Goal: Task Accomplishment & Management: Manage account settings

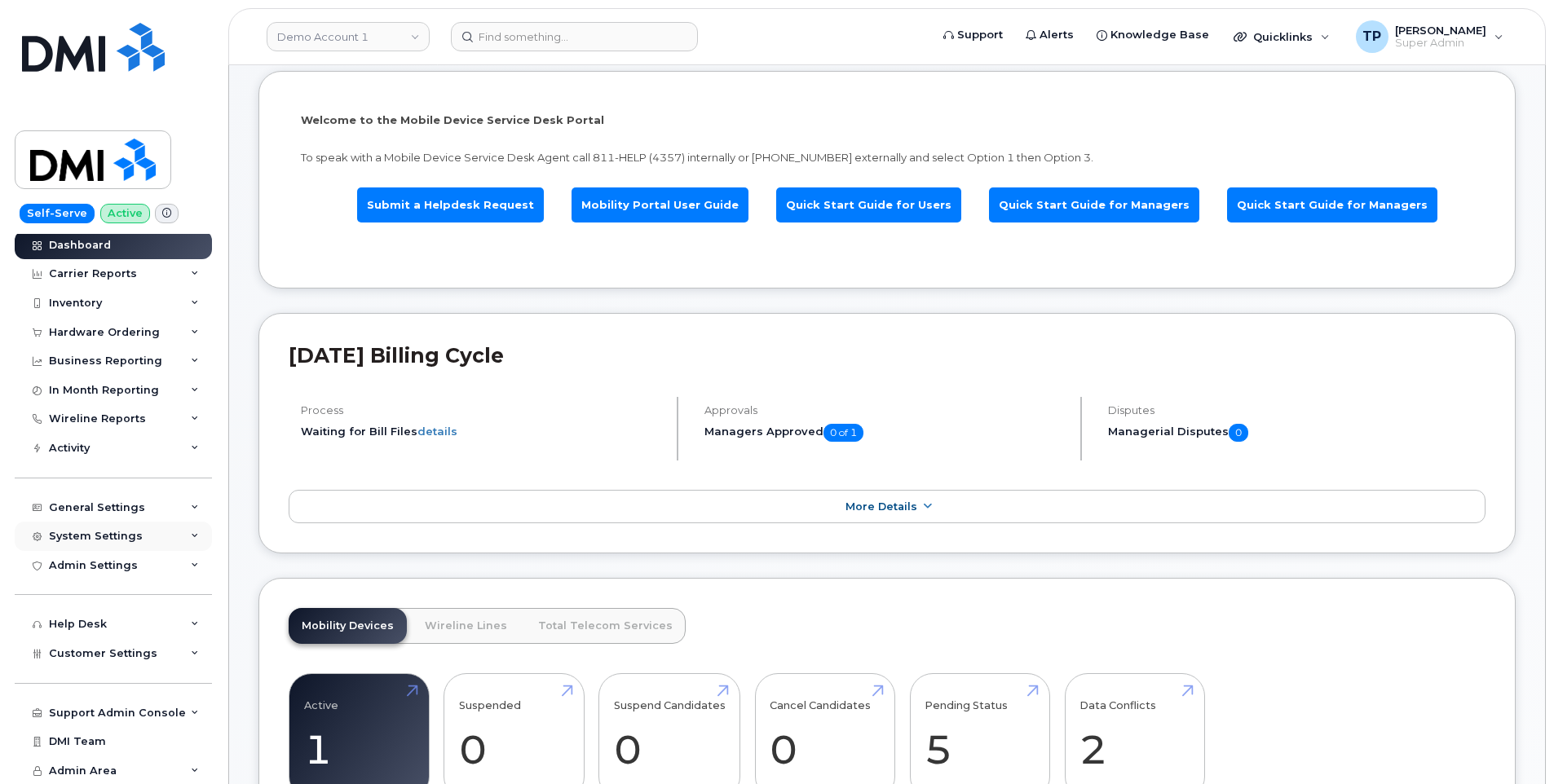
scroll to position [163, 0]
click at [118, 532] on div "System Settings" at bounding box center [95, 537] width 93 height 13
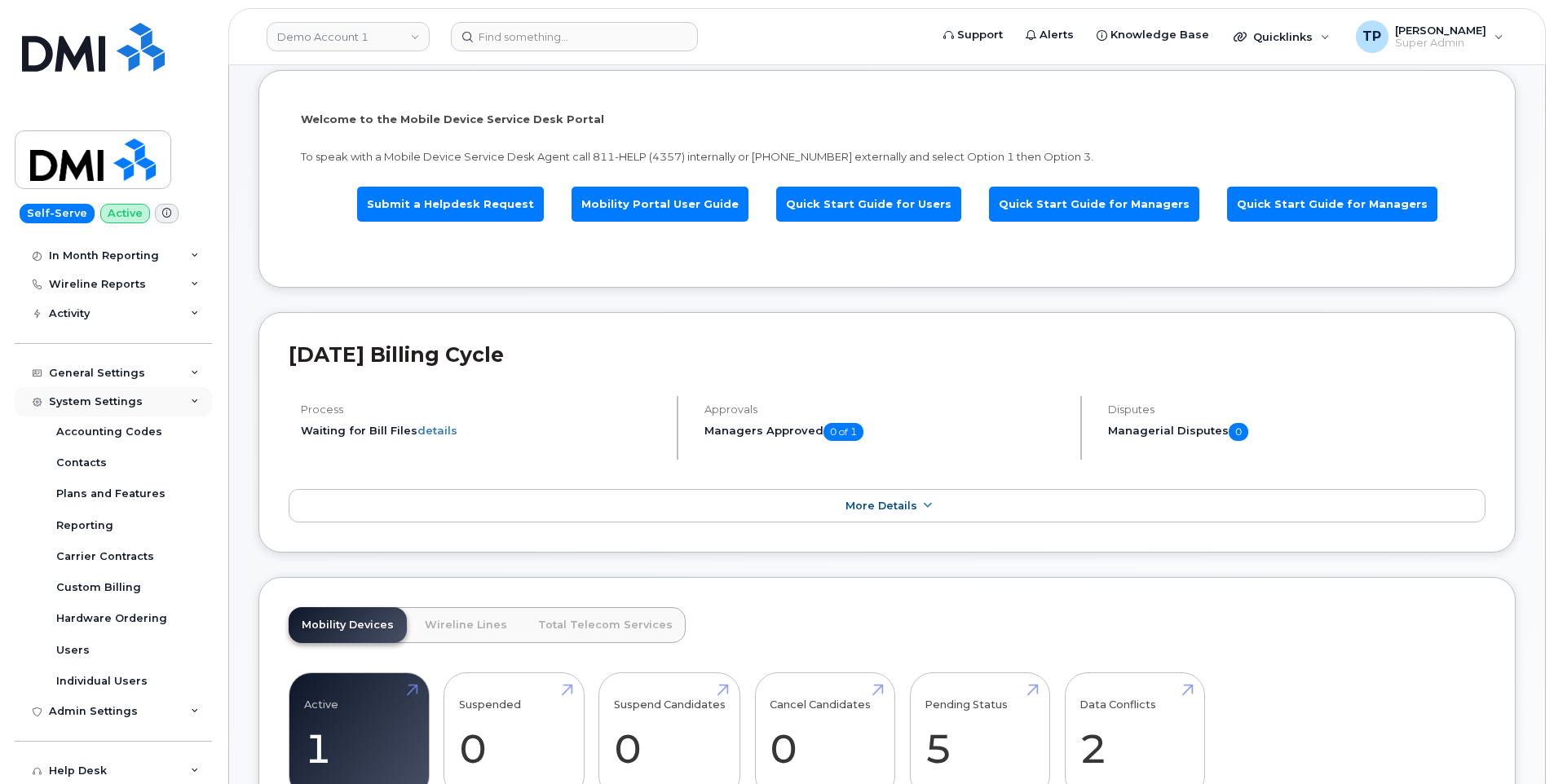
scroll to position [166, 0]
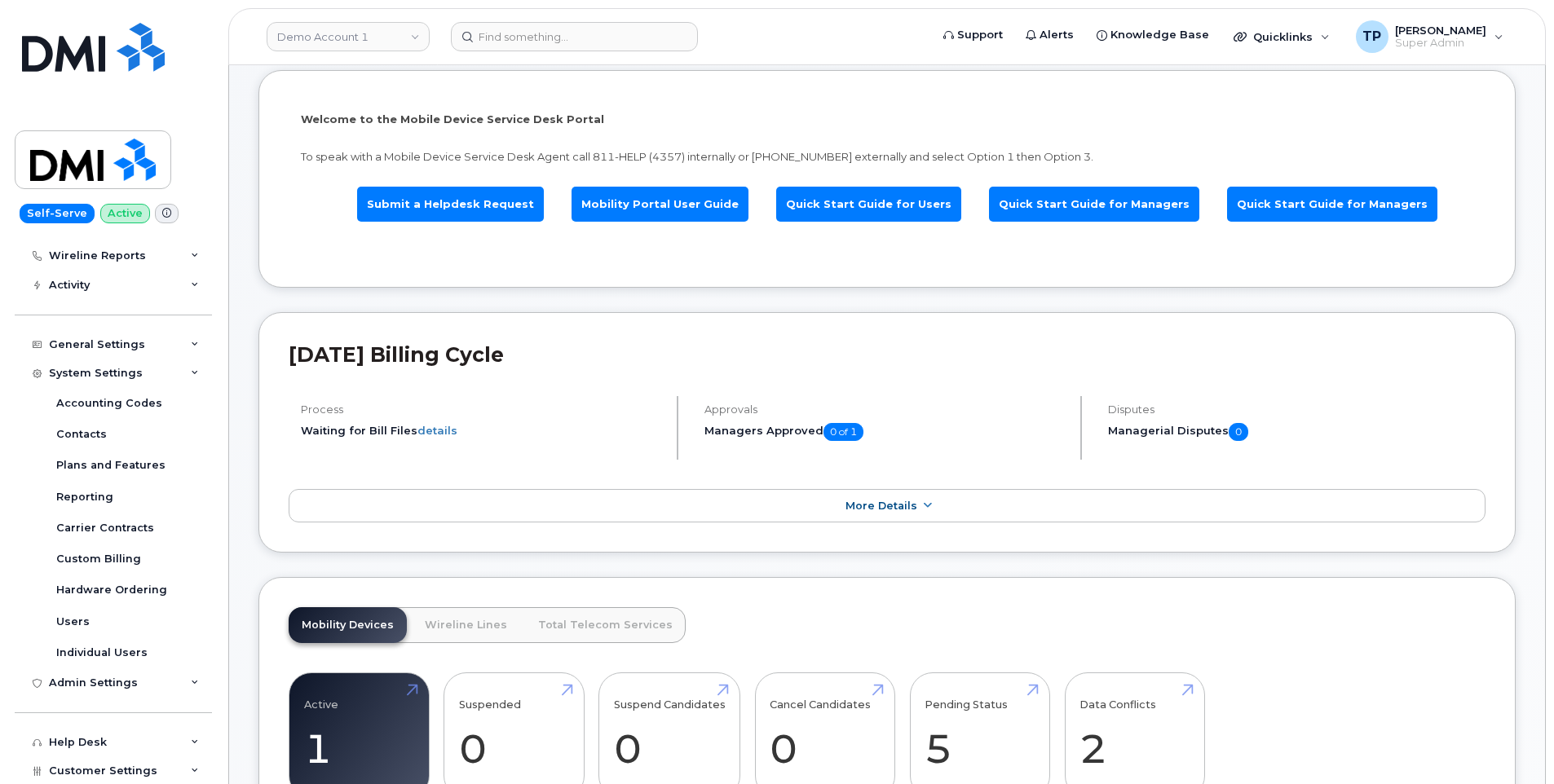
click at [126, 371] on div "System Settings" at bounding box center [95, 373] width 93 height 13
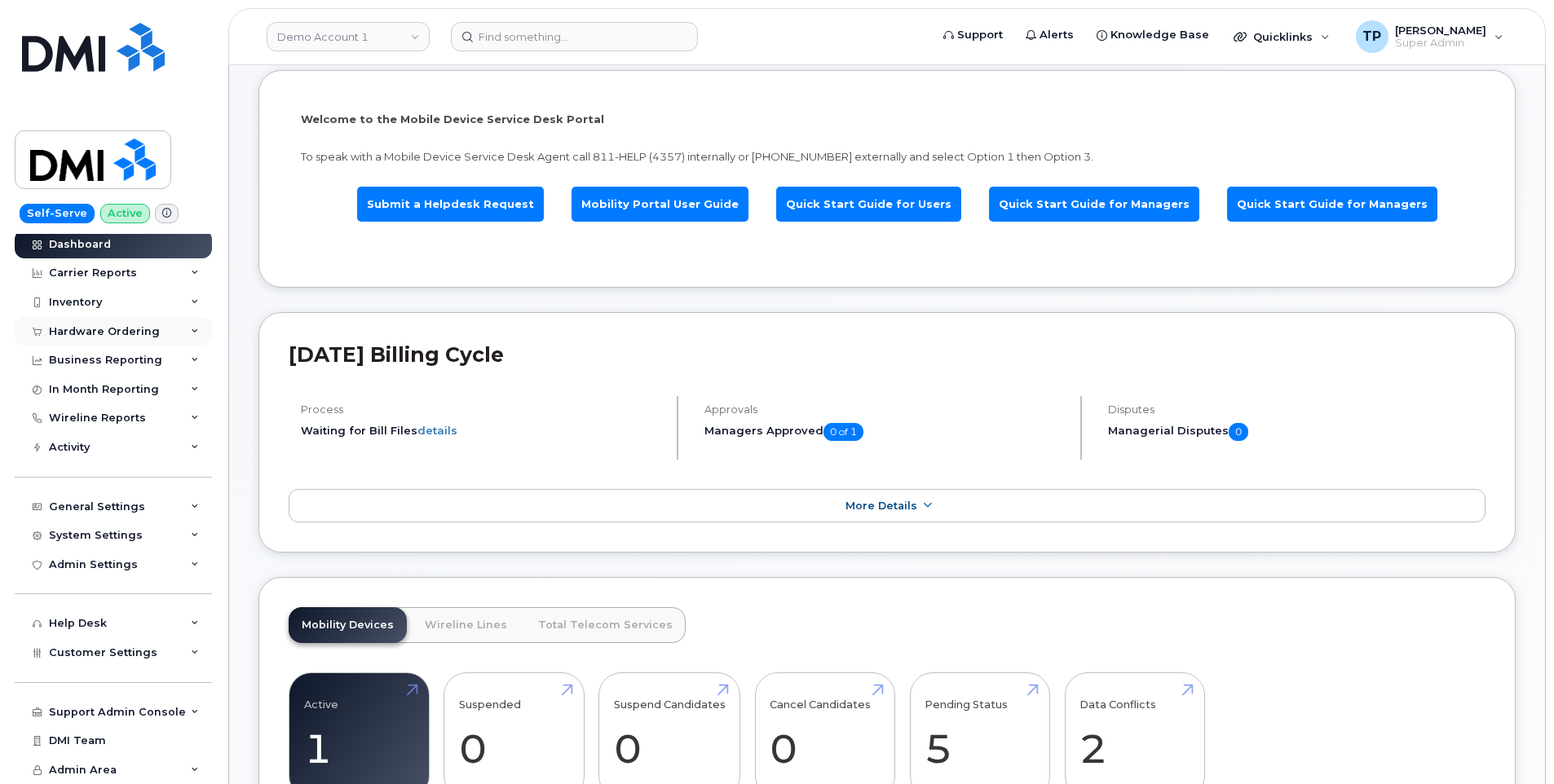
click at [131, 337] on div "Hardware Ordering" at bounding box center [104, 332] width 111 height 13
click at [118, 505] on div "General Settings" at bounding box center [96, 507] width 96 height 13
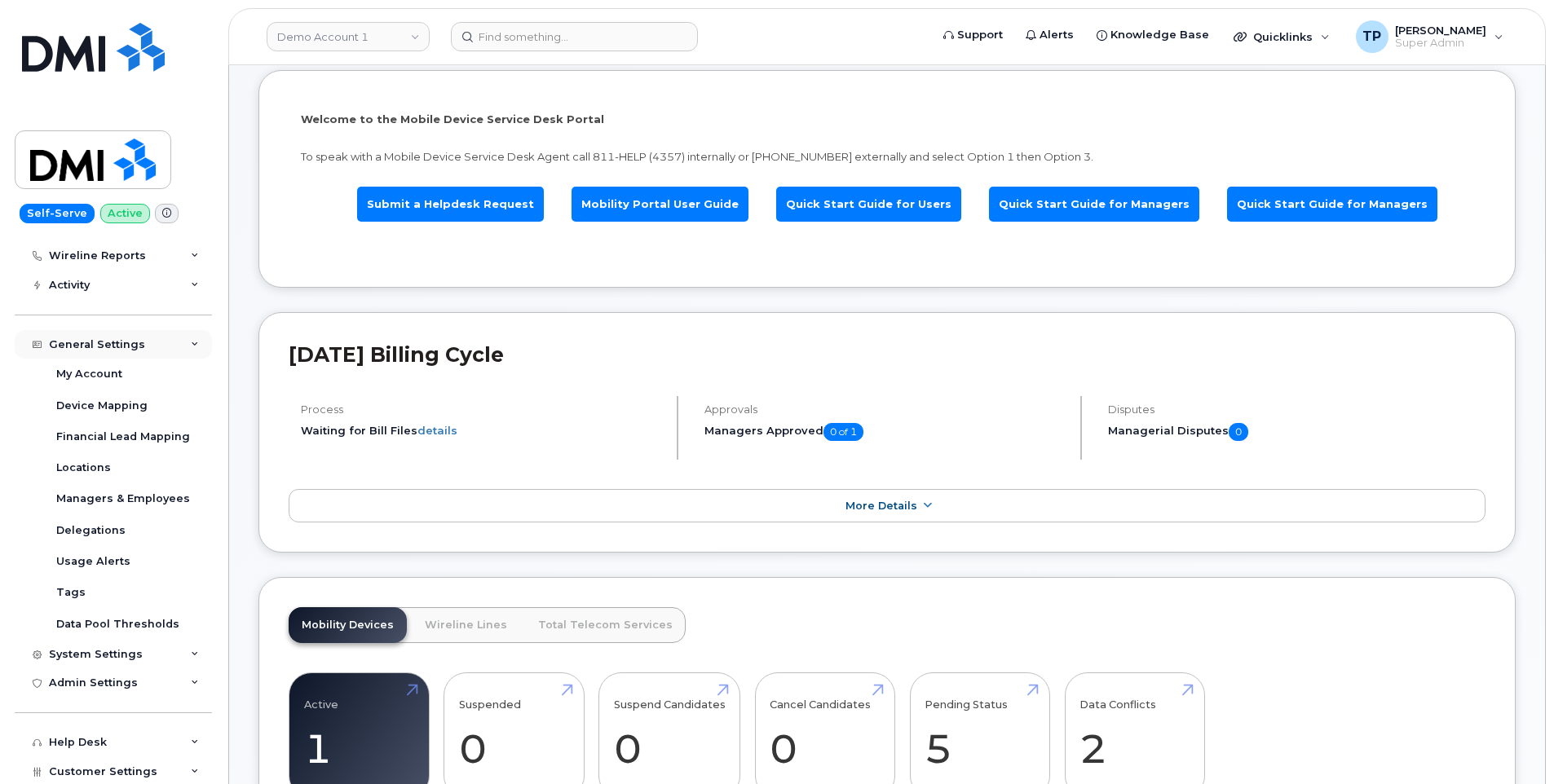
click at [85, 332] on div "General Settings" at bounding box center [113, 344] width 197 height 29
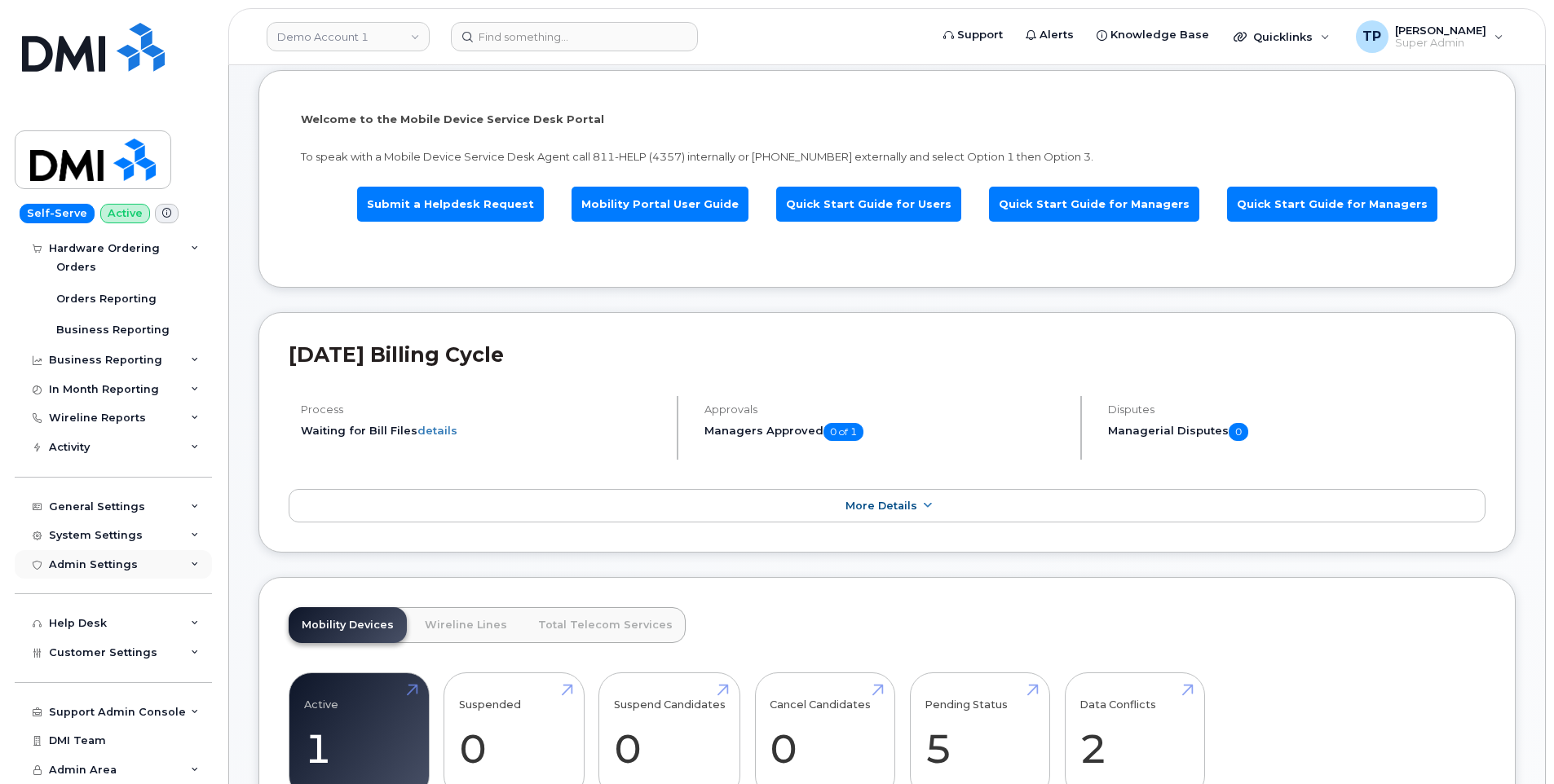
click at [119, 570] on div "Admin Settings" at bounding box center [92, 565] width 89 height 13
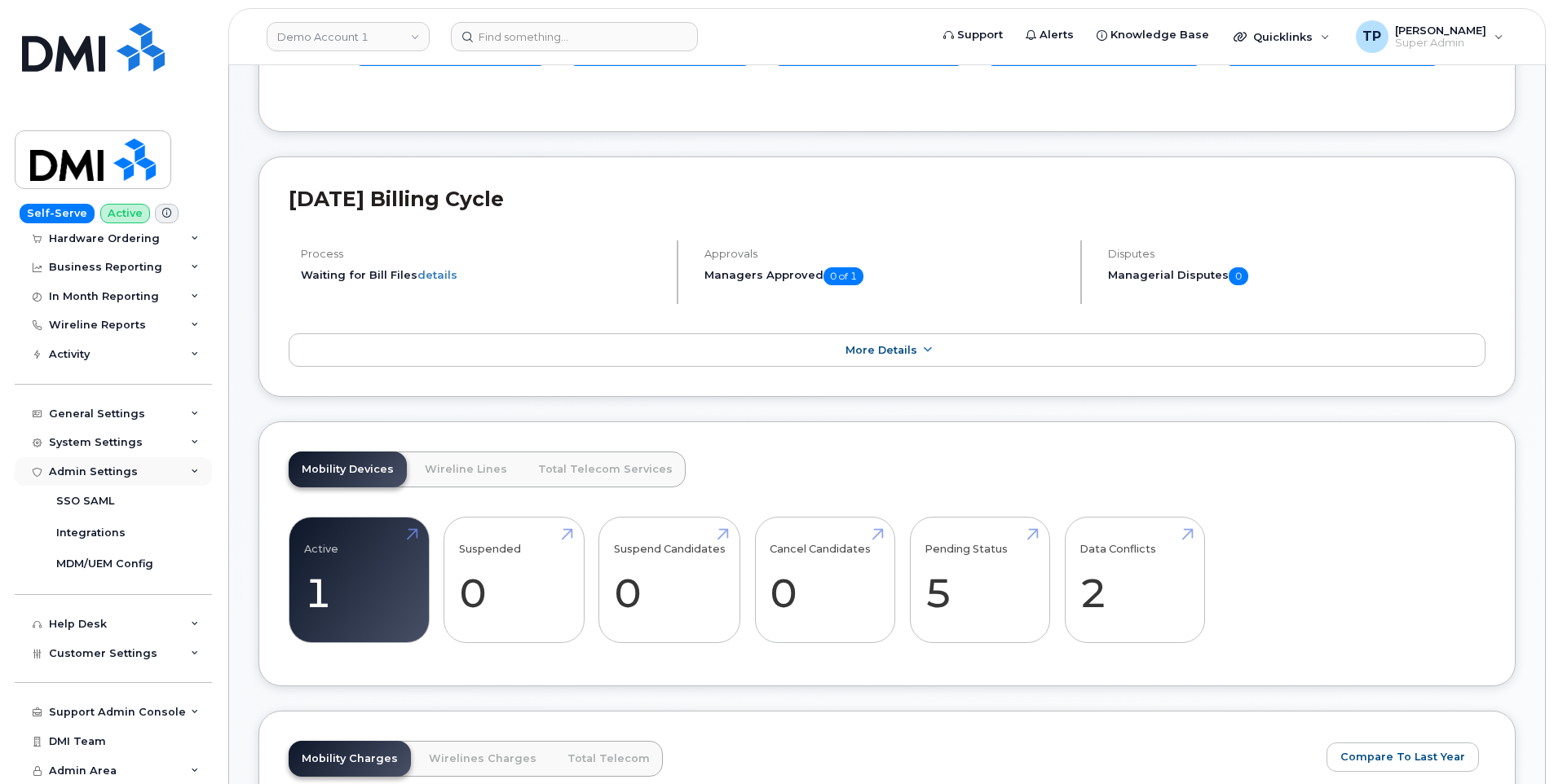
scroll to position [408, 0]
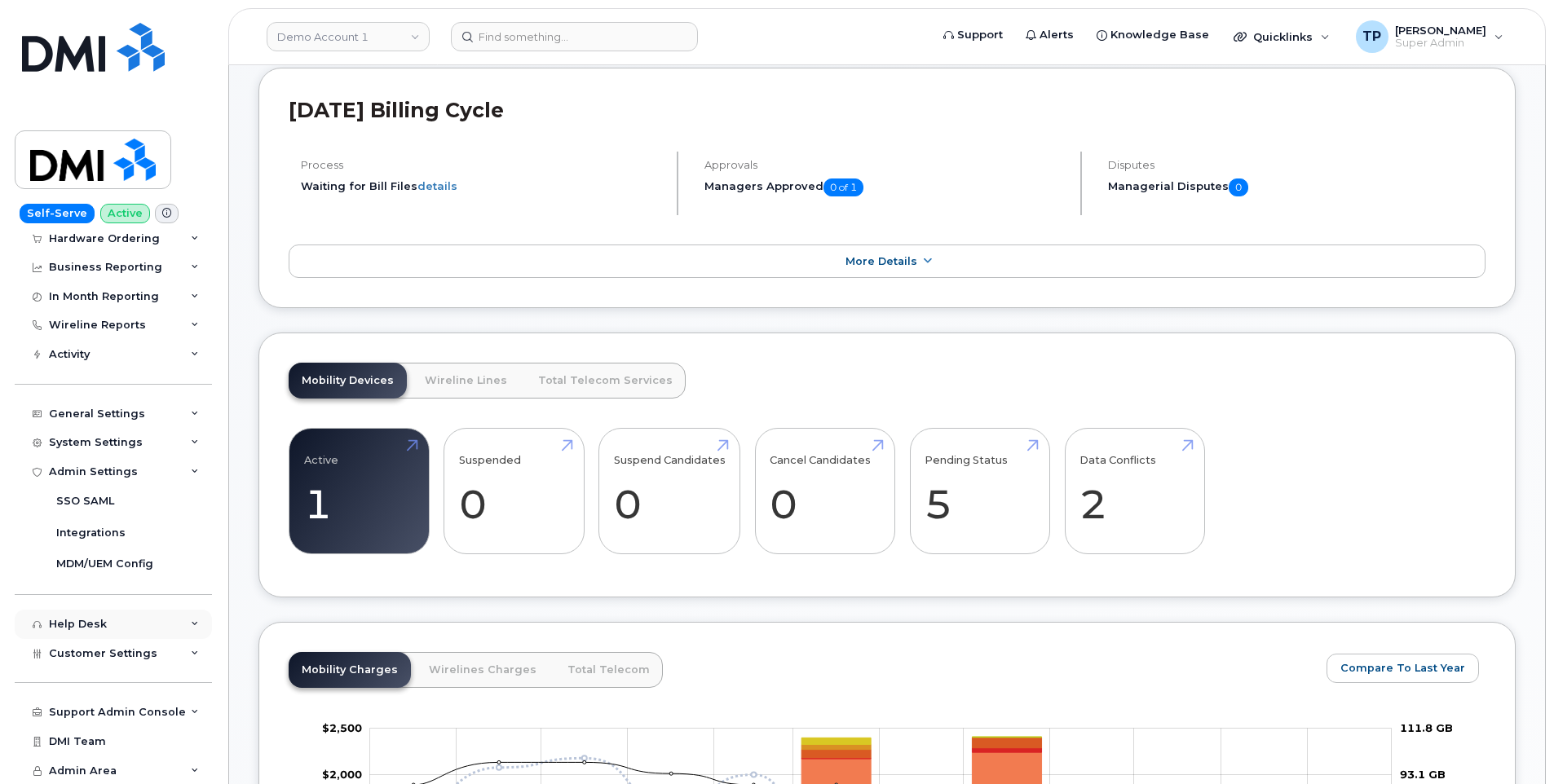
click at [138, 637] on div "Help Desk" at bounding box center [113, 623] width 197 height 29
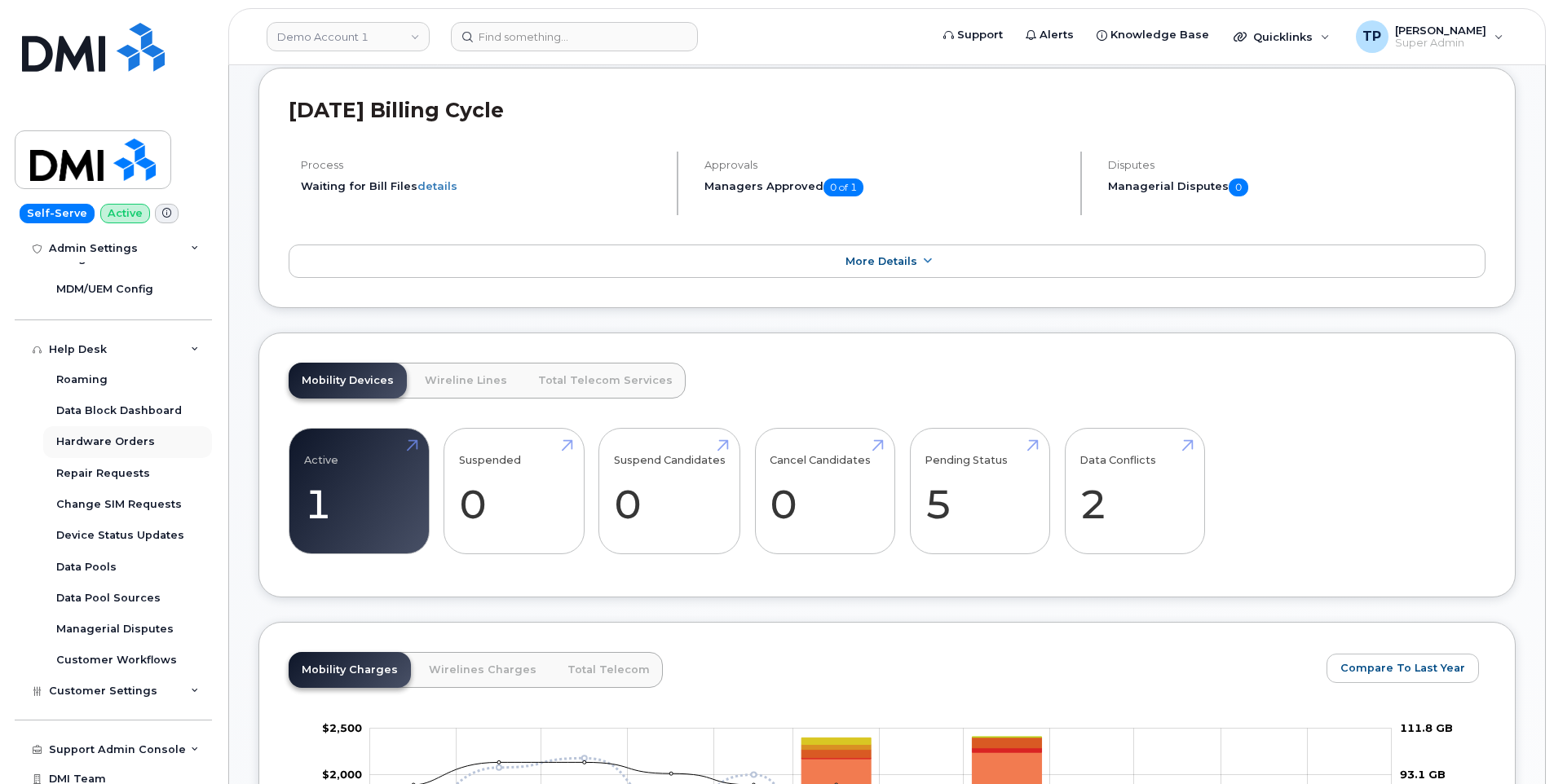
scroll to position [534, 0]
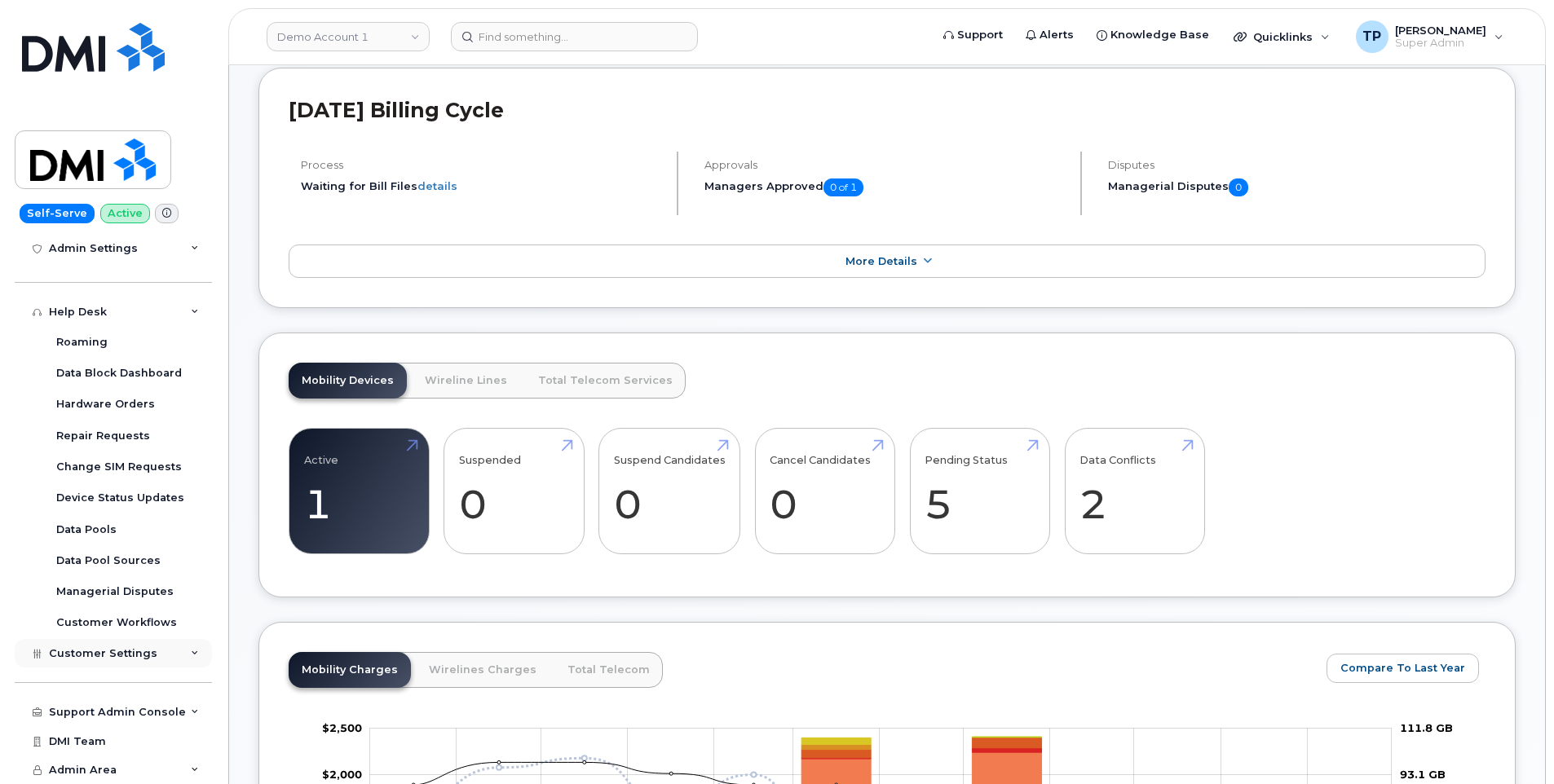
click at [129, 653] on span "Customer Settings" at bounding box center [103, 653] width 108 height 12
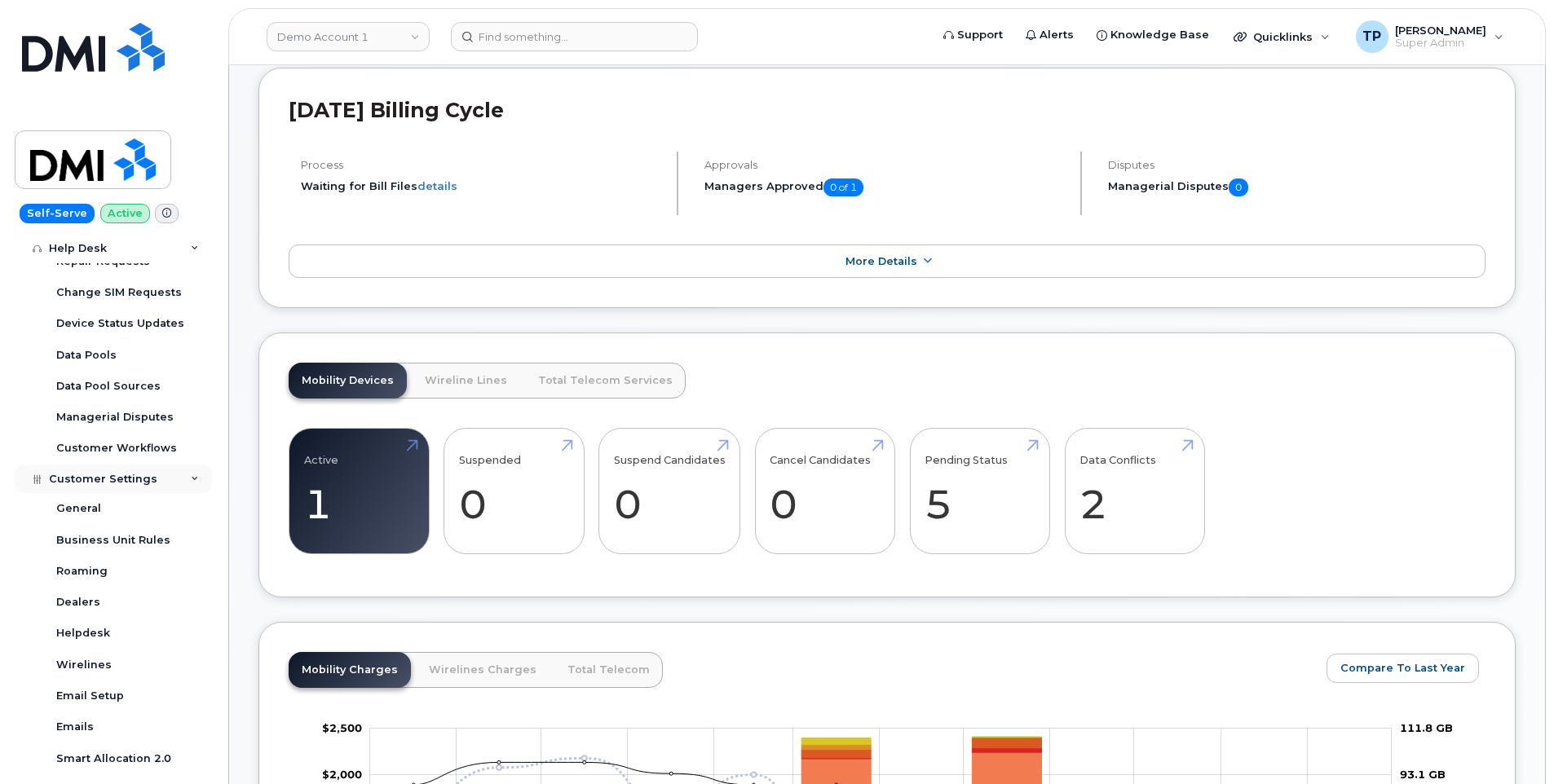
scroll to position [778, 0]
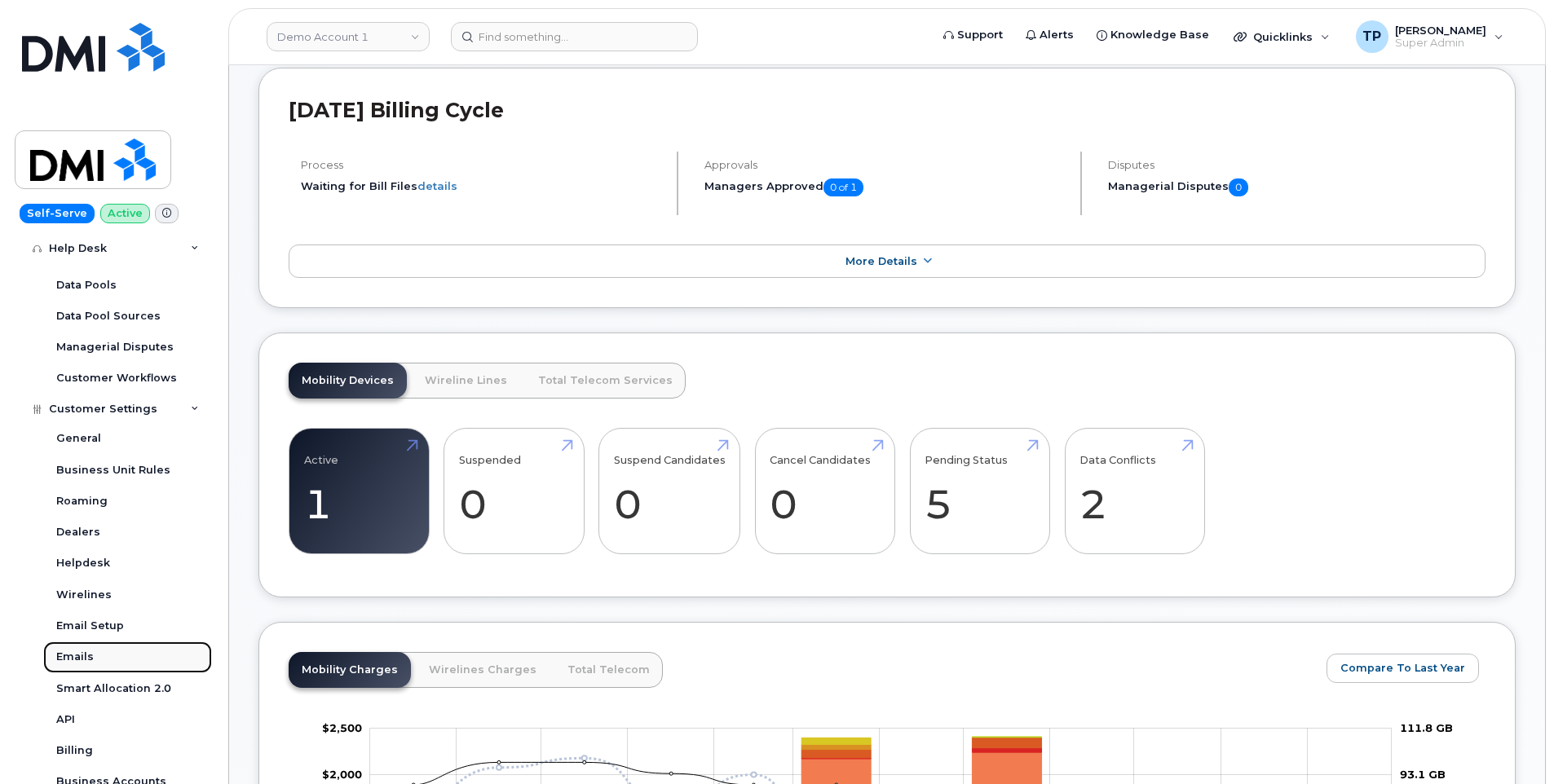
click at [117, 651] on link "Emails" at bounding box center [127, 656] width 169 height 31
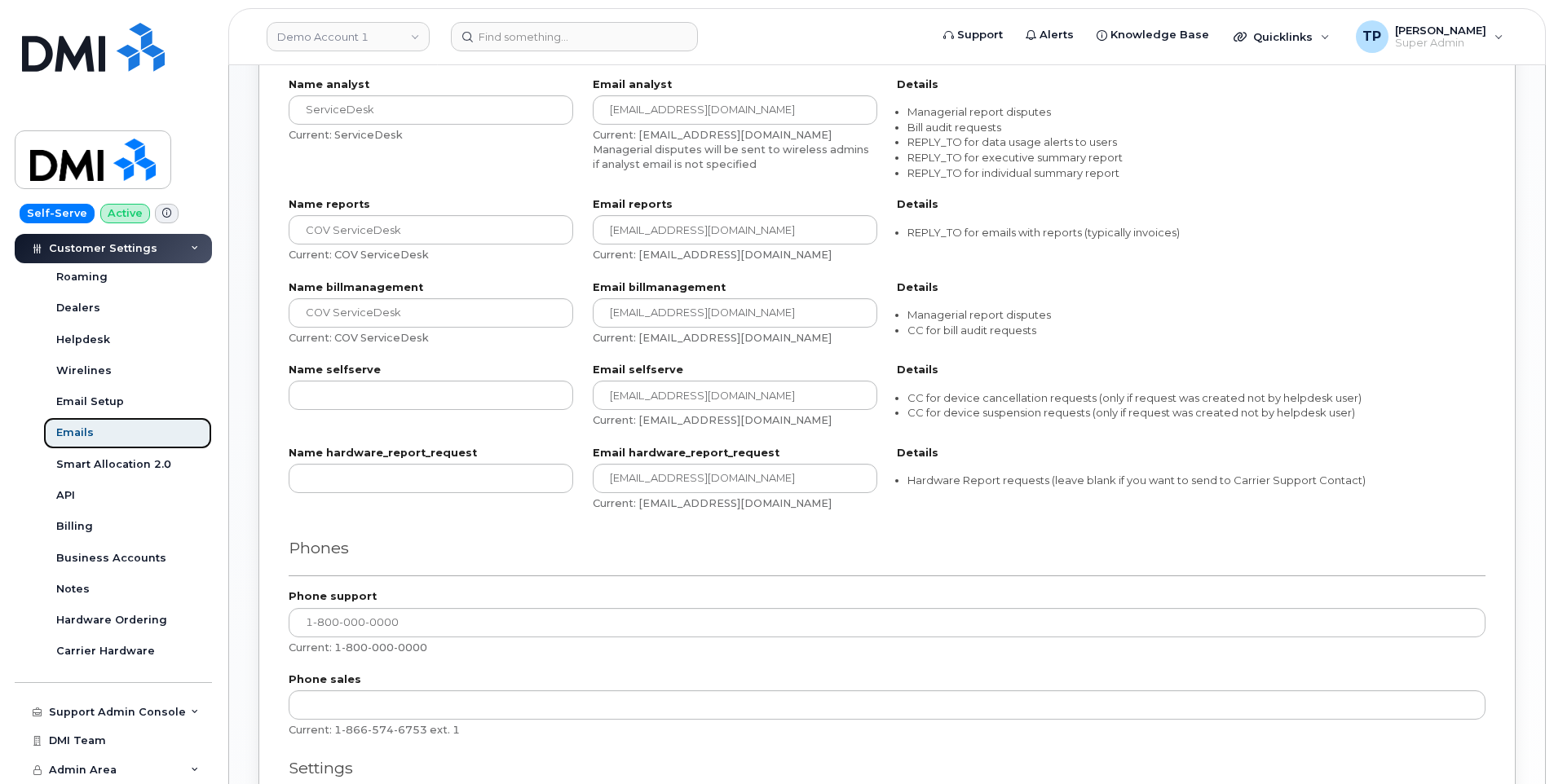
scroll to position [815, 0]
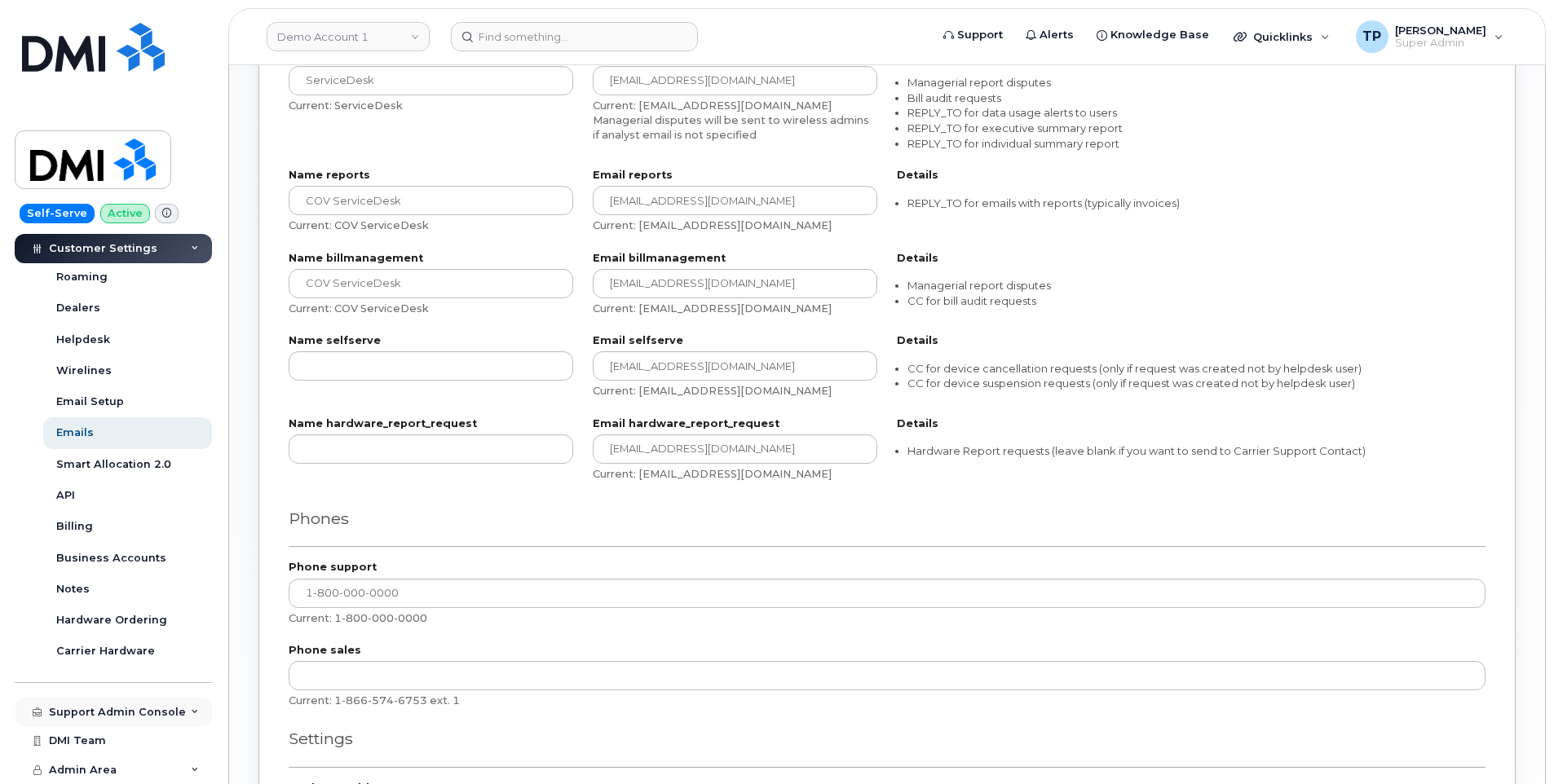
click at [151, 715] on div "Support Admin Console" at bounding box center [117, 712] width 137 height 13
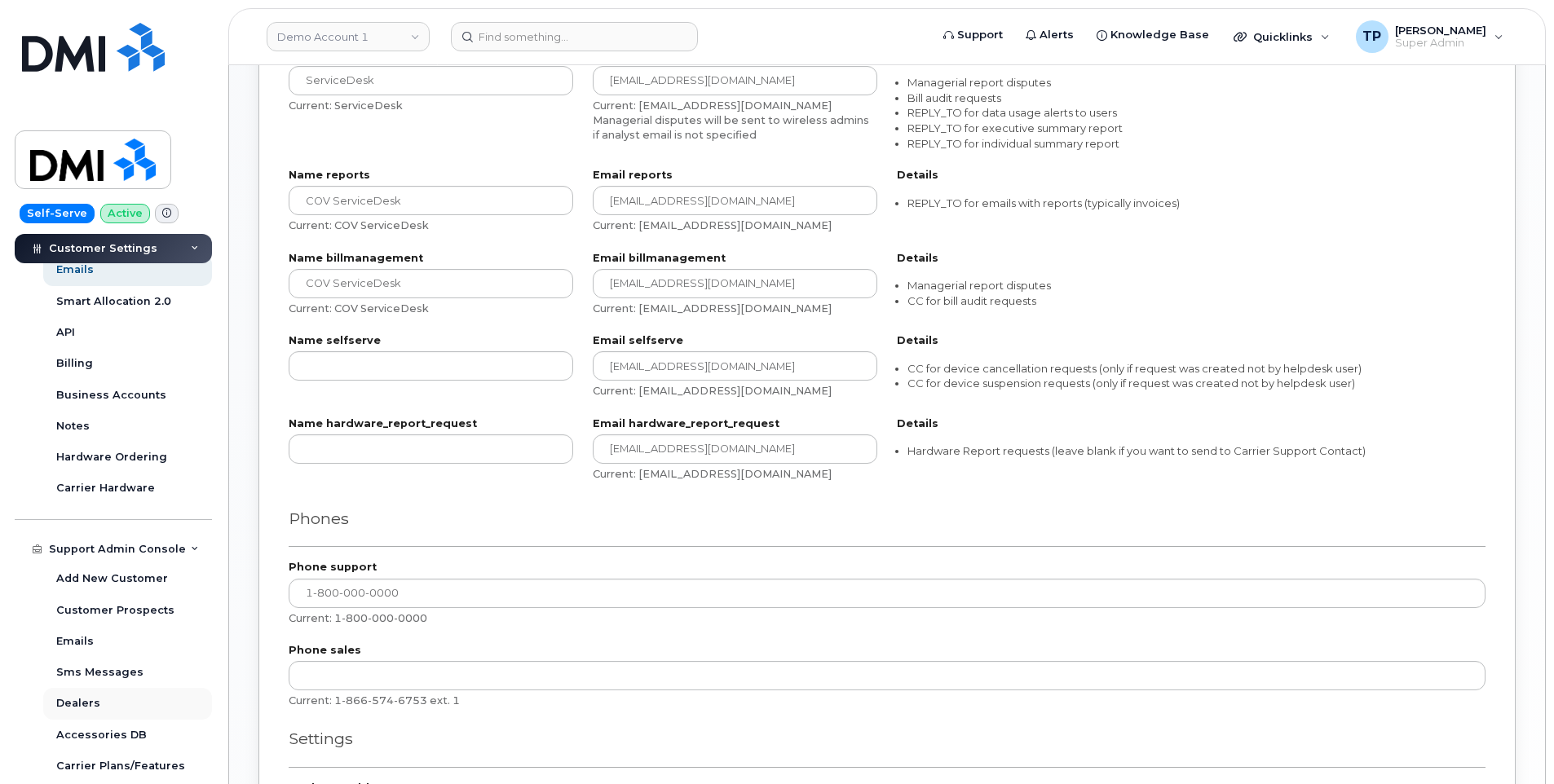
scroll to position [717, 0]
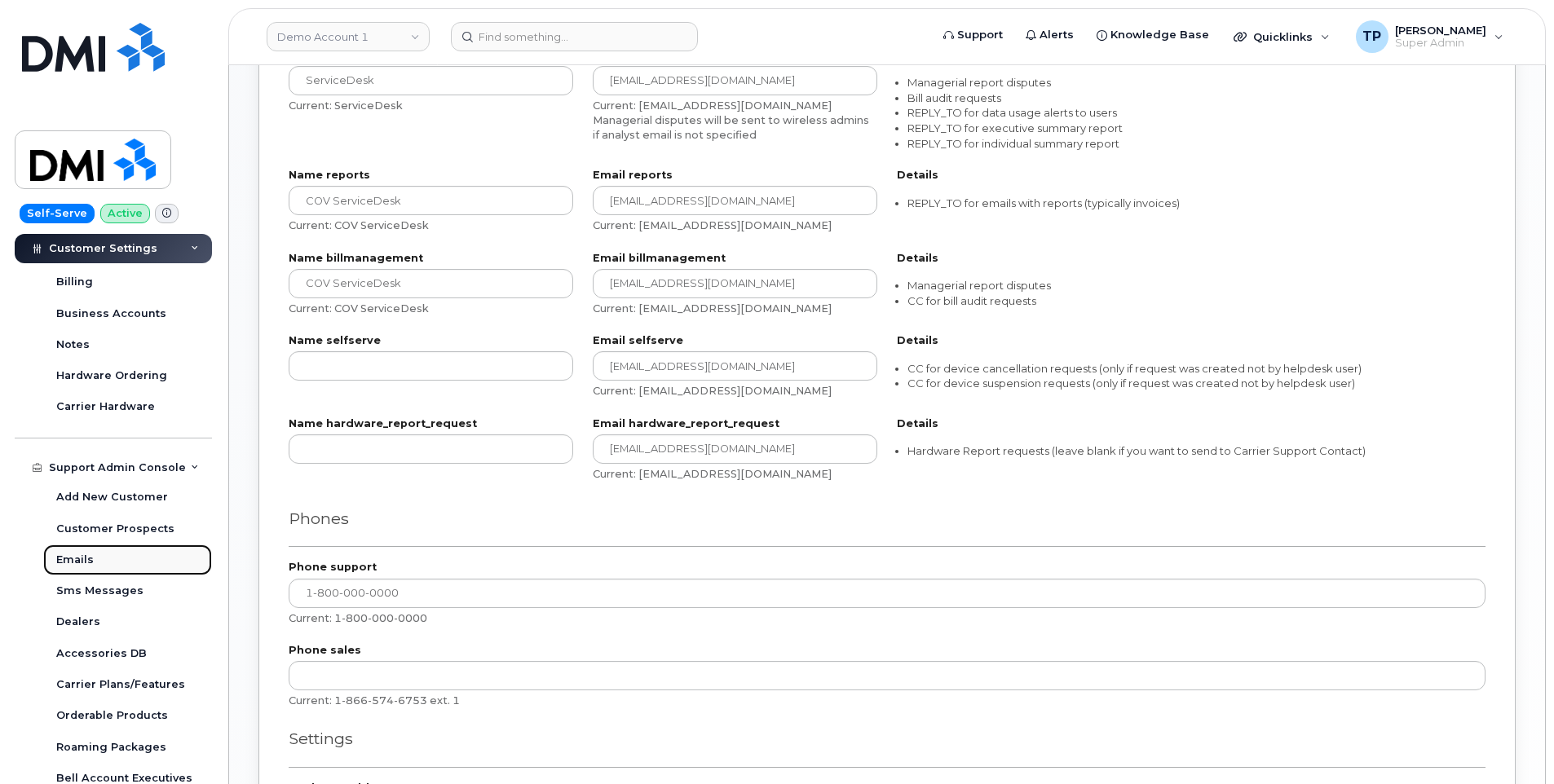
click at [100, 562] on link "Emails" at bounding box center [127, 559] width 169 height 31
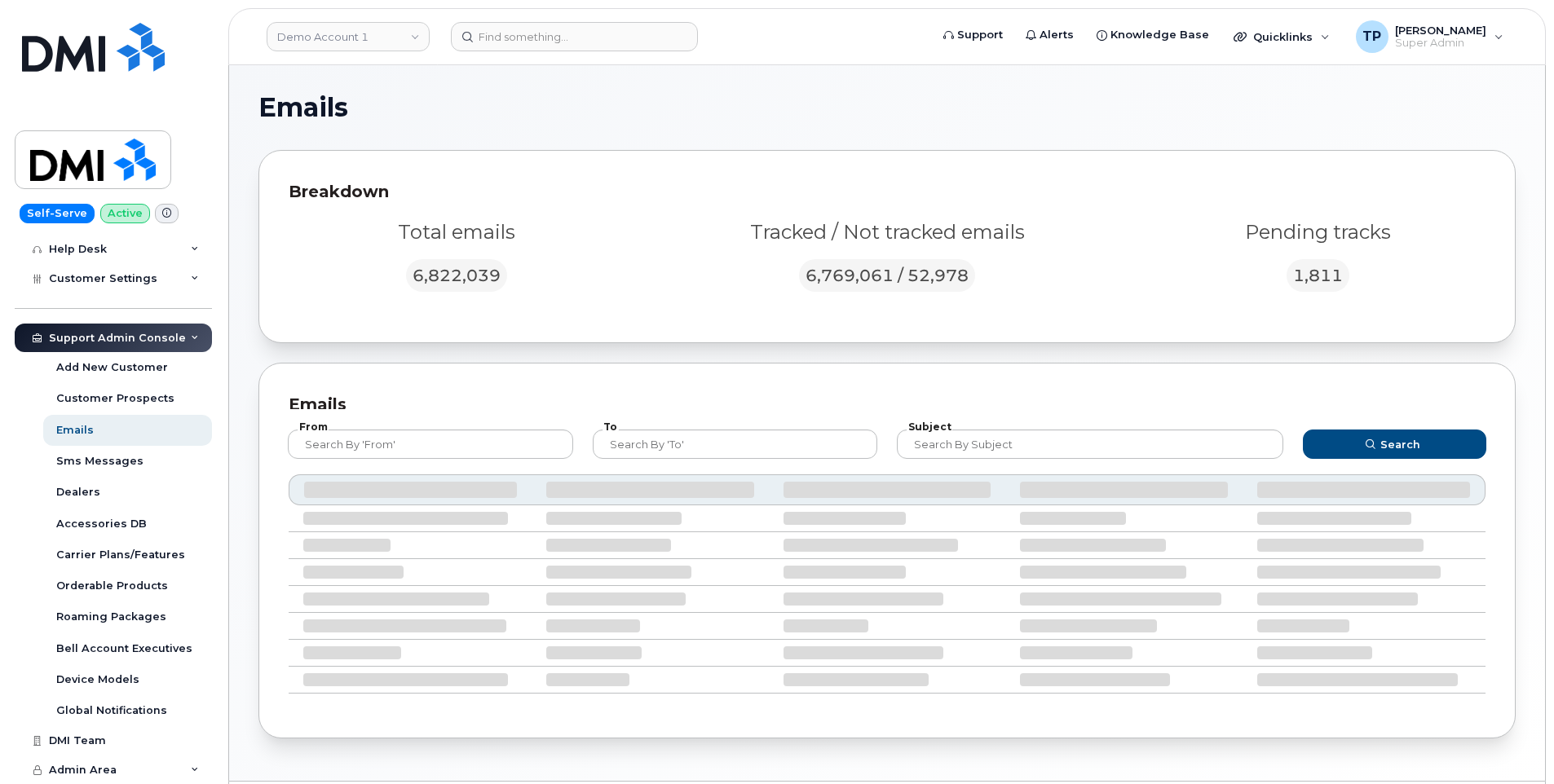
click at [707, 262] on div "Tracked / Not tracked emails 6,769,061 / 52,978" at bounding box center [887, 259] width 507 height 100
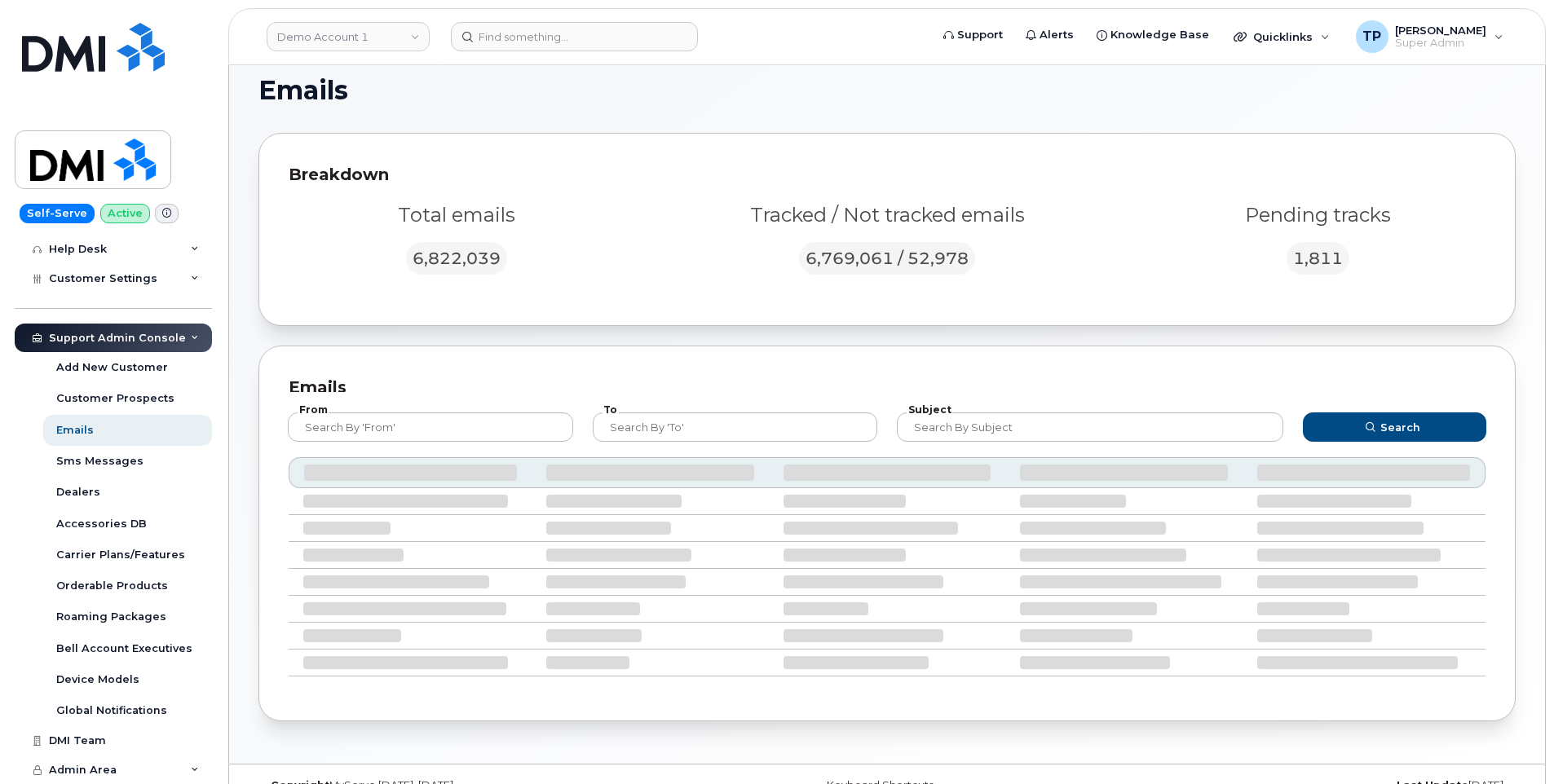
scroll to position [0, 0]
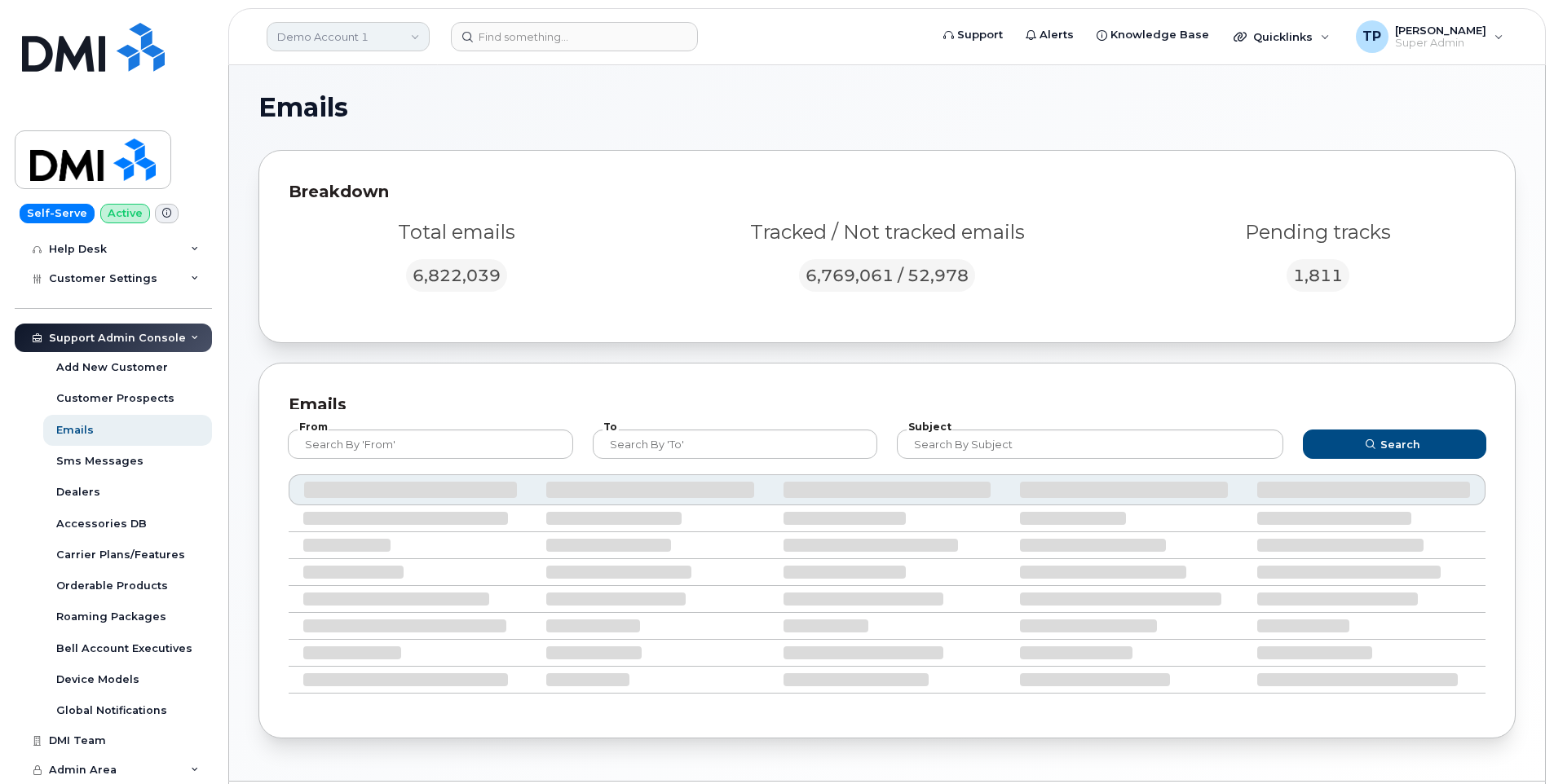
click at [413, 35] on link "Demo Account 1" at bounding box center [348, 36] width 163 height 29
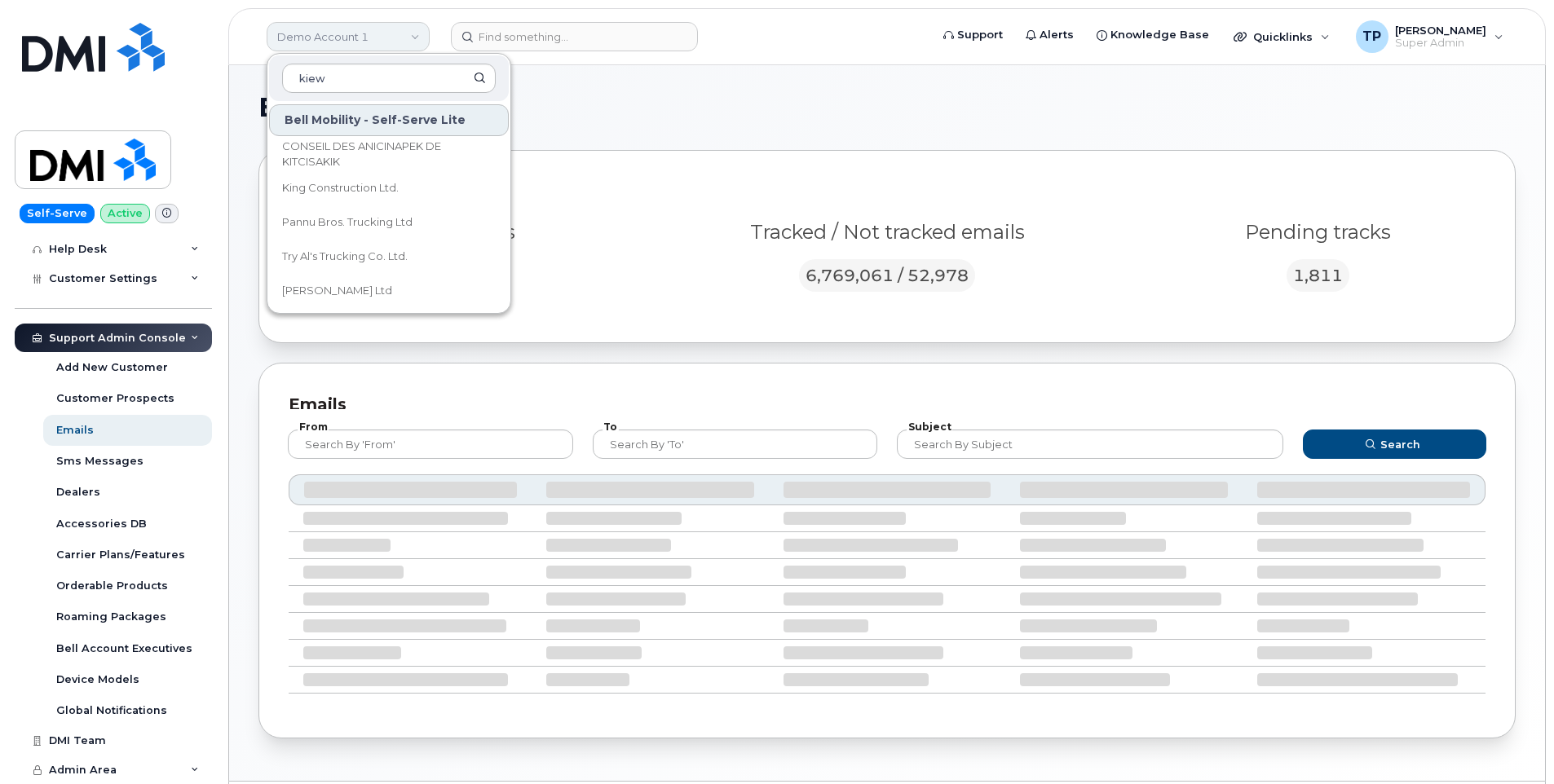
type input "kiew"
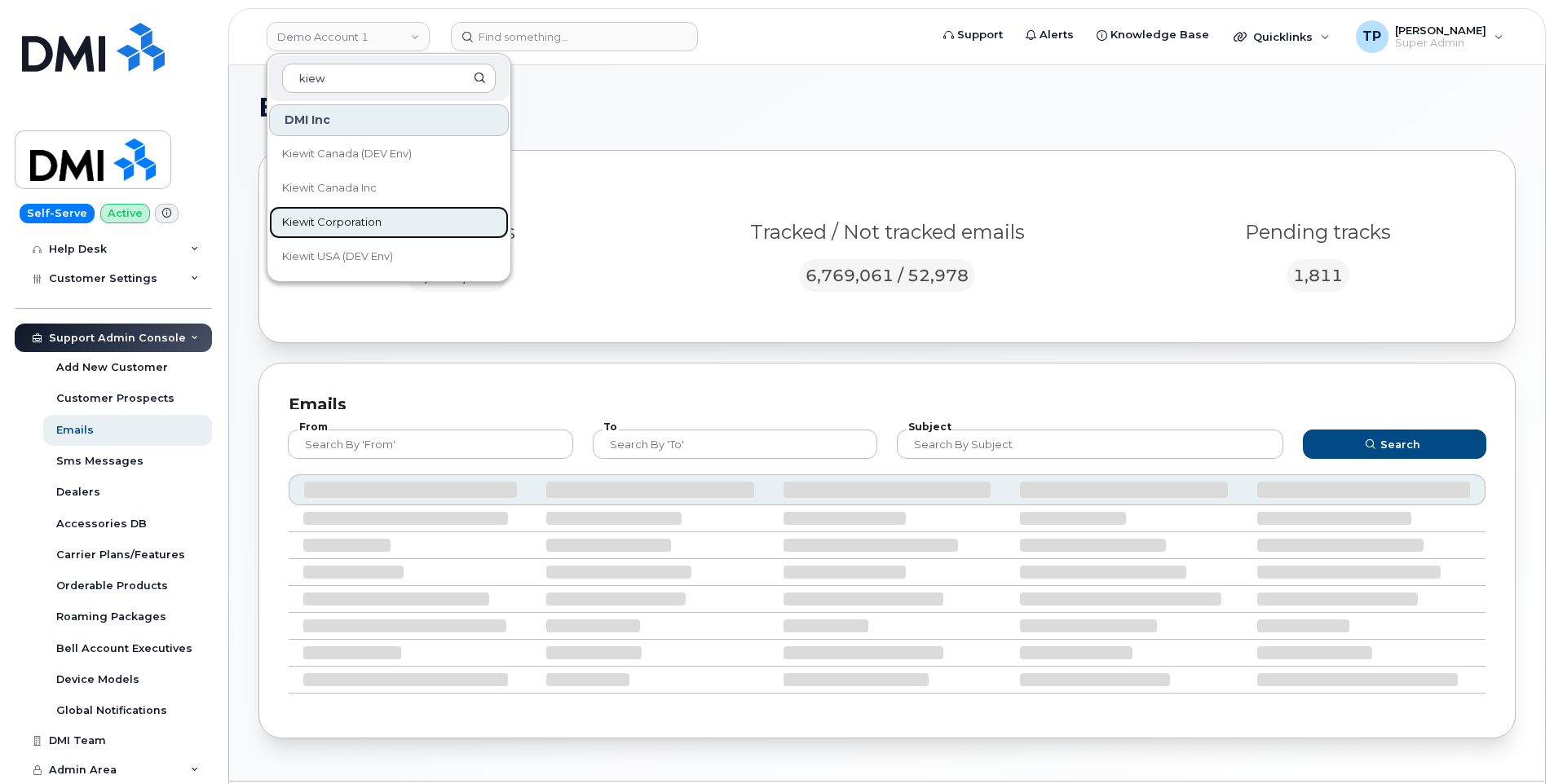
click at [411, 219] on link "Kiewit Corporation" at bounding box center [388, 222] width 240 height 33
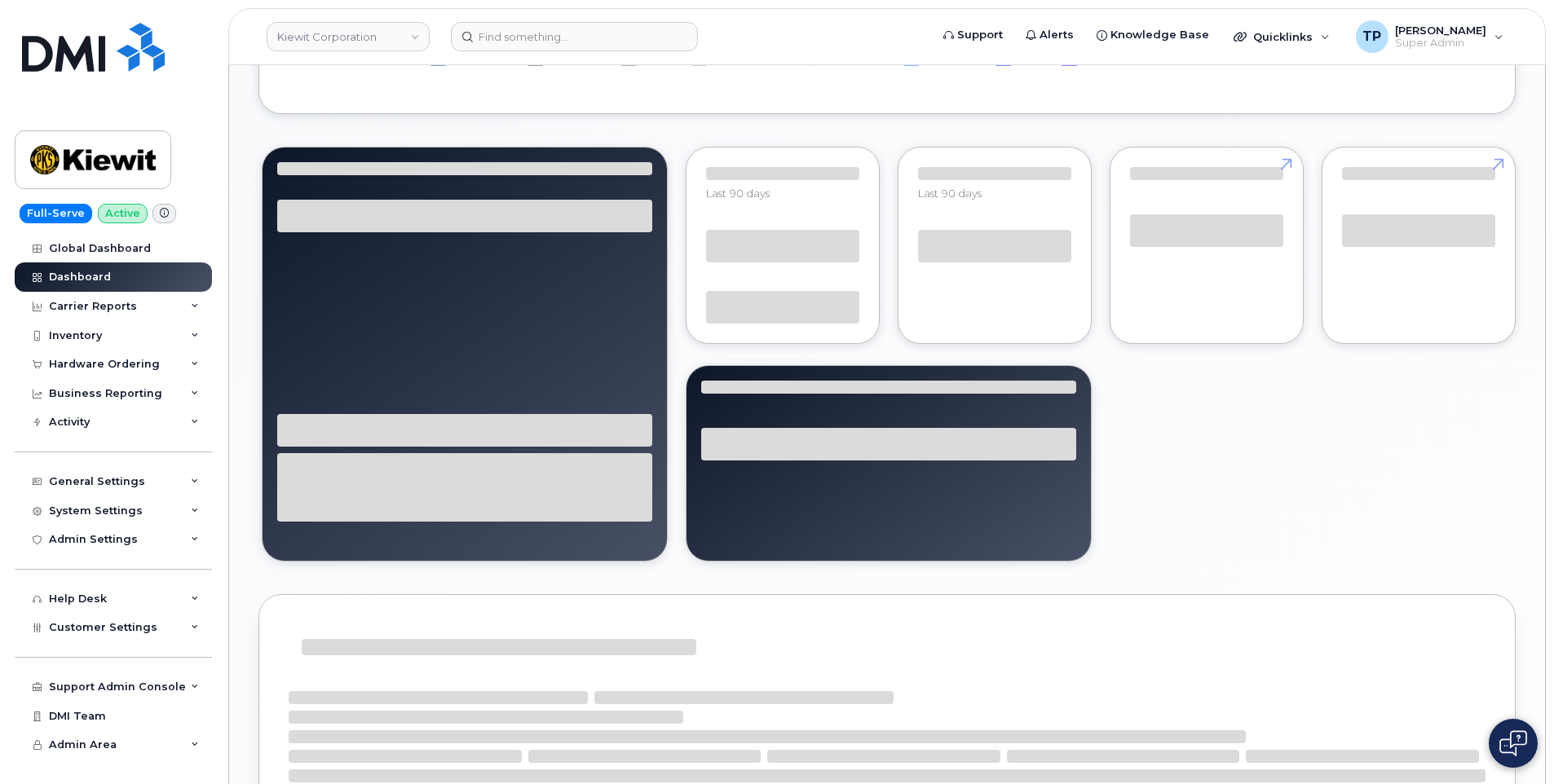
scroll to position [1060, 0]
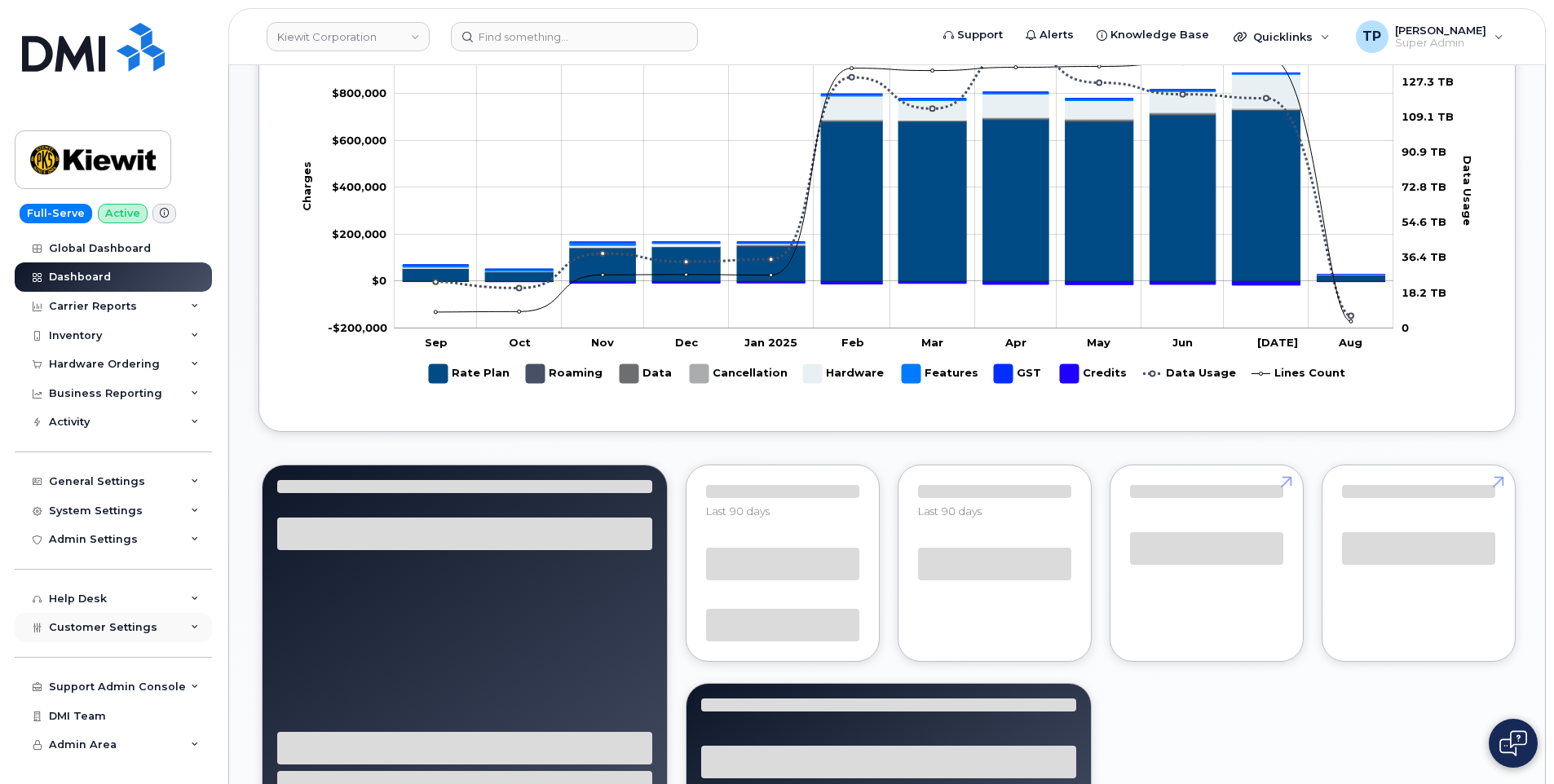
click at [126, 625] on span "Customer Settings" at bounding box center [103, 627] width 108 height 12
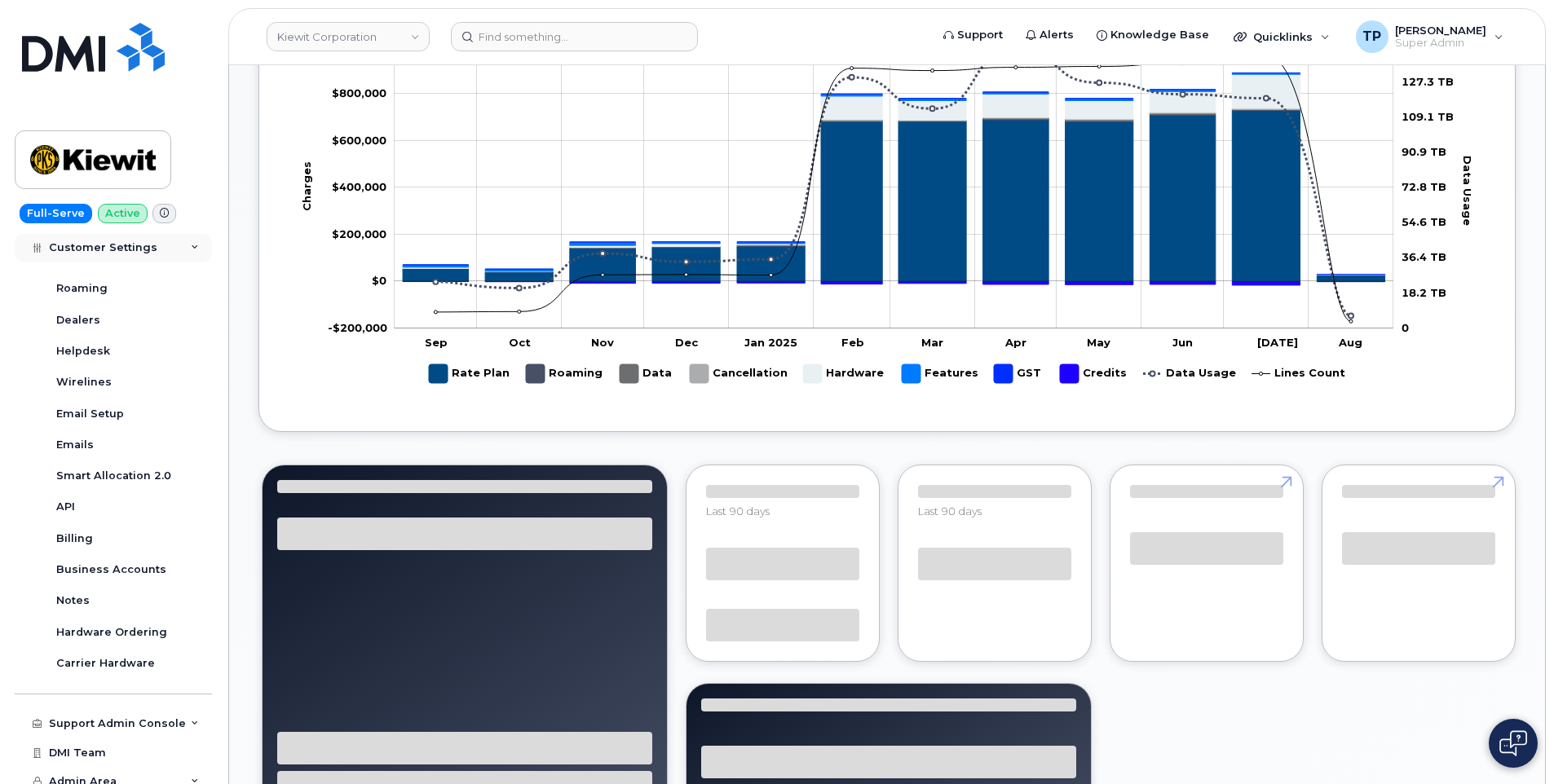
scroll to position [442, 0]
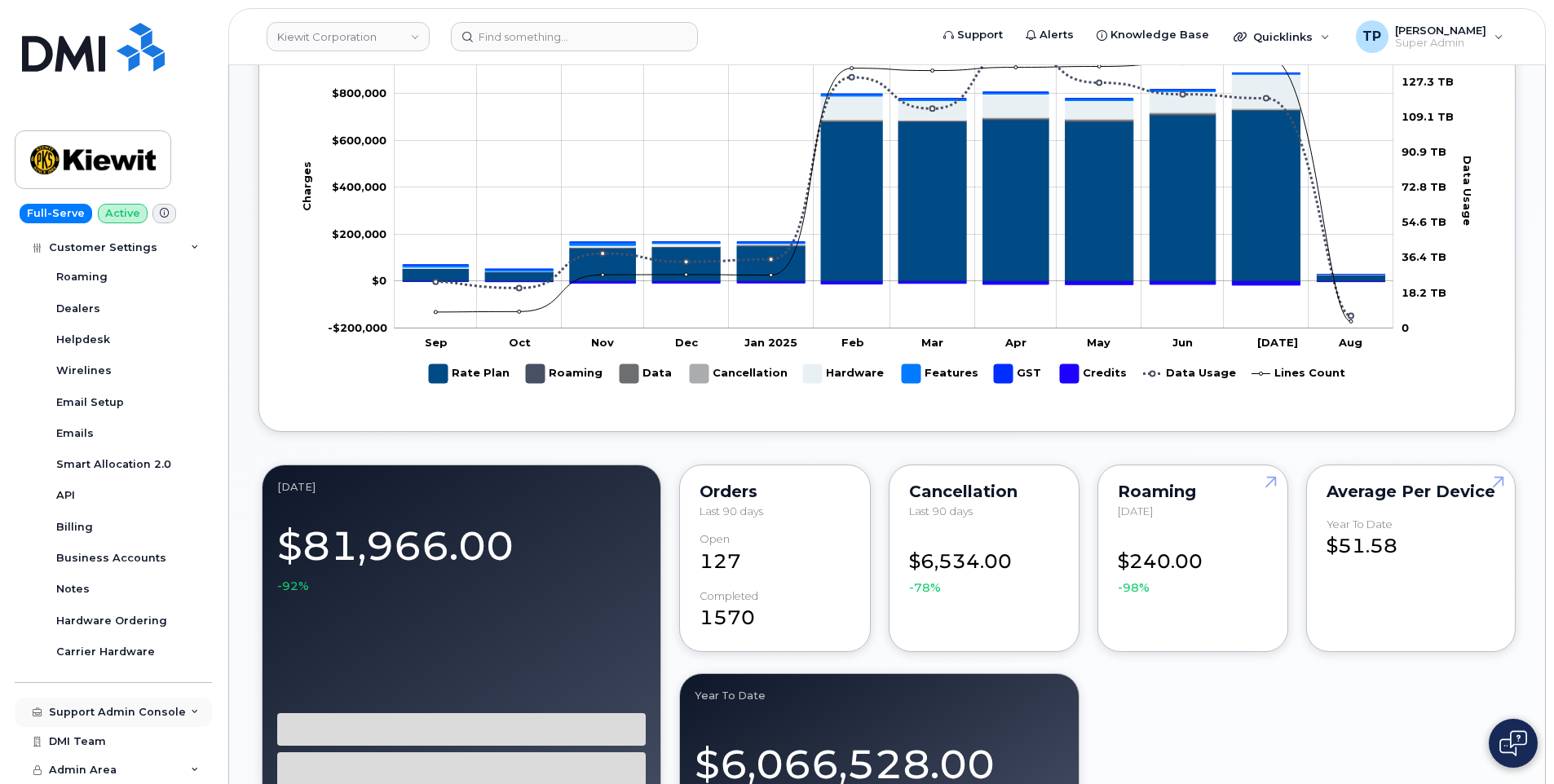
click at [119, 725] on div "Support Admin Console" at bounding box center [113, 712] width 197 height 29
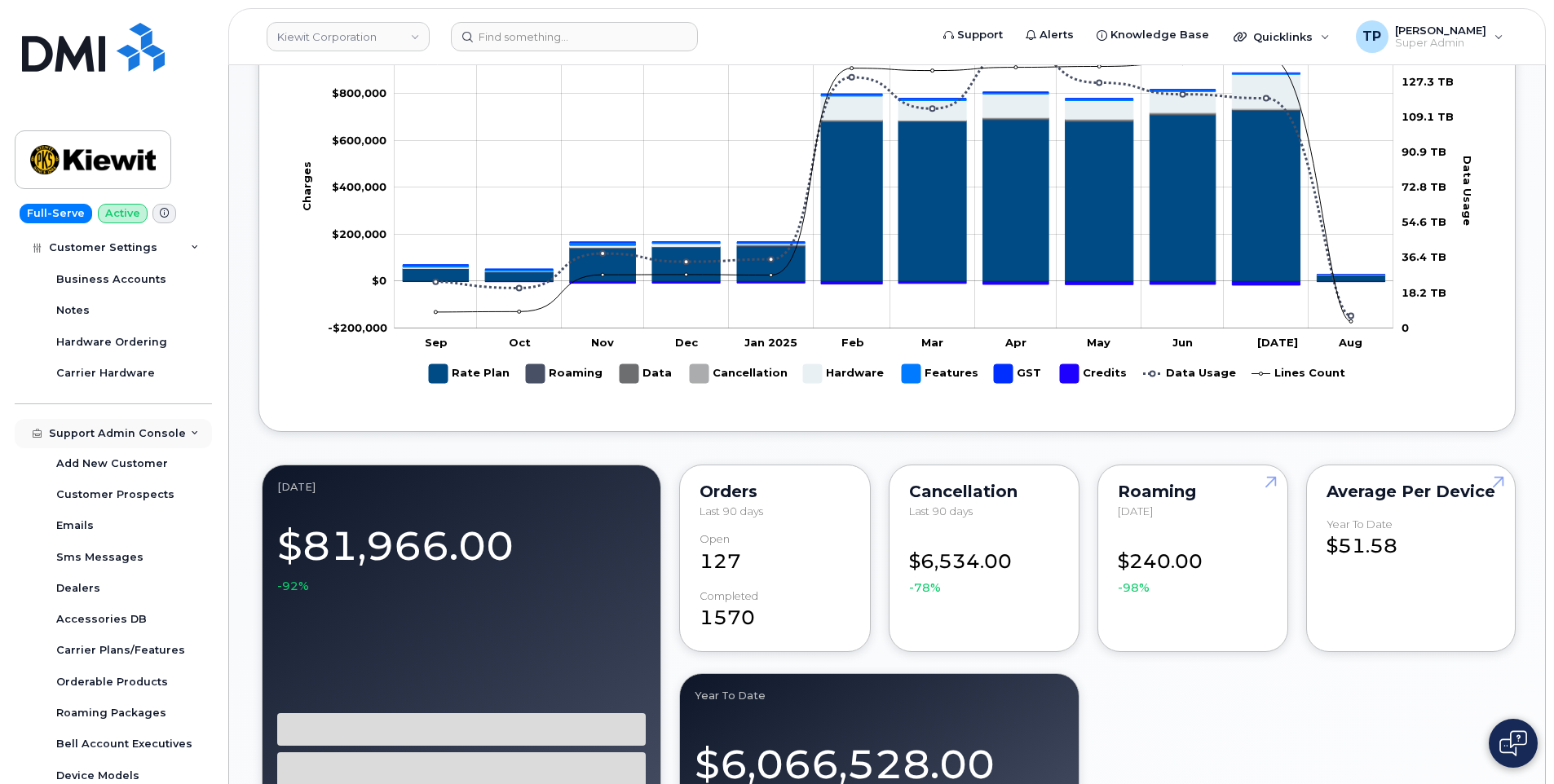
scroll to position [769, 0]
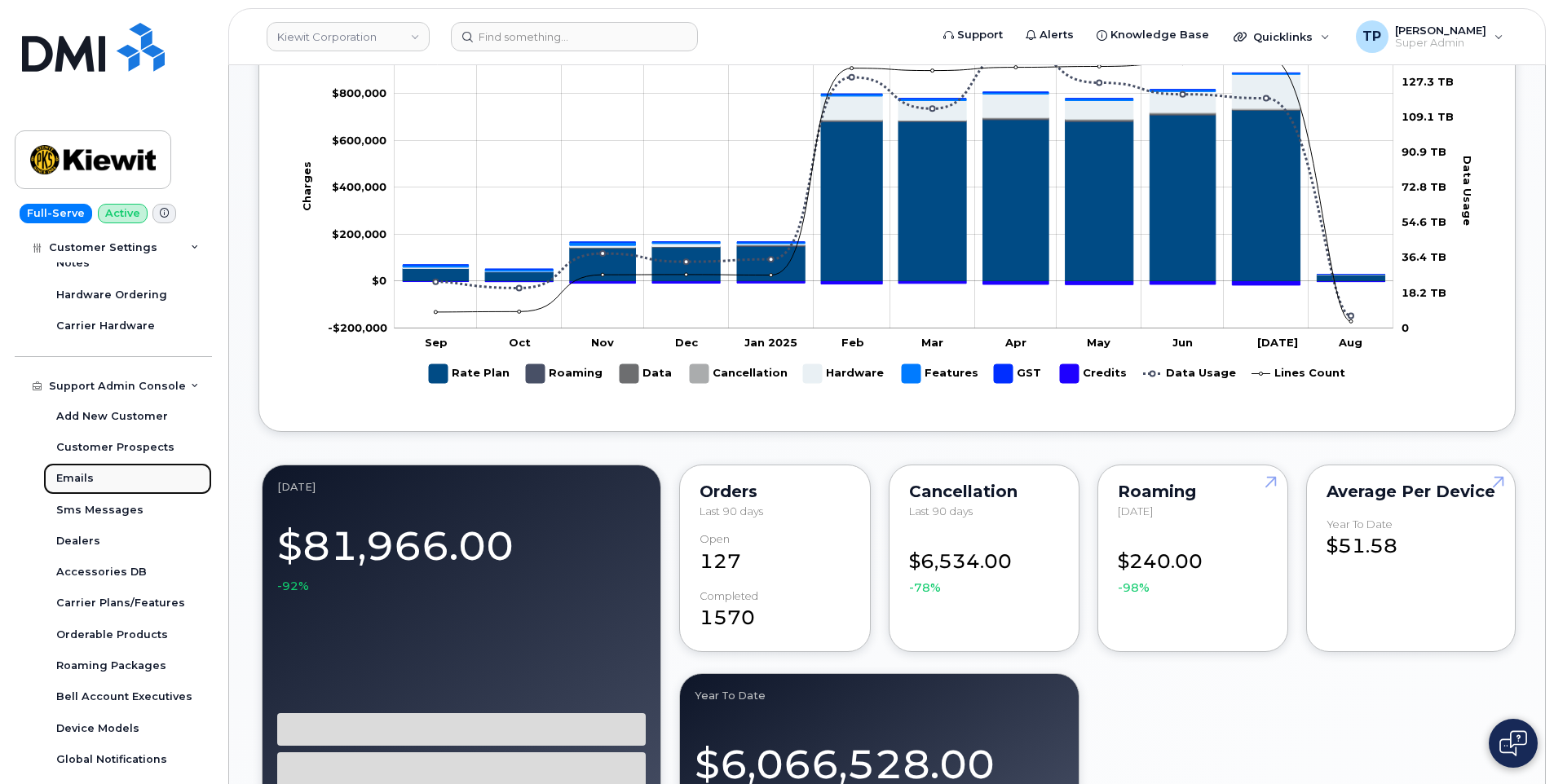
click at [77, 478] on div "Emails" at bounding box center [75, 479] width 37 height 15
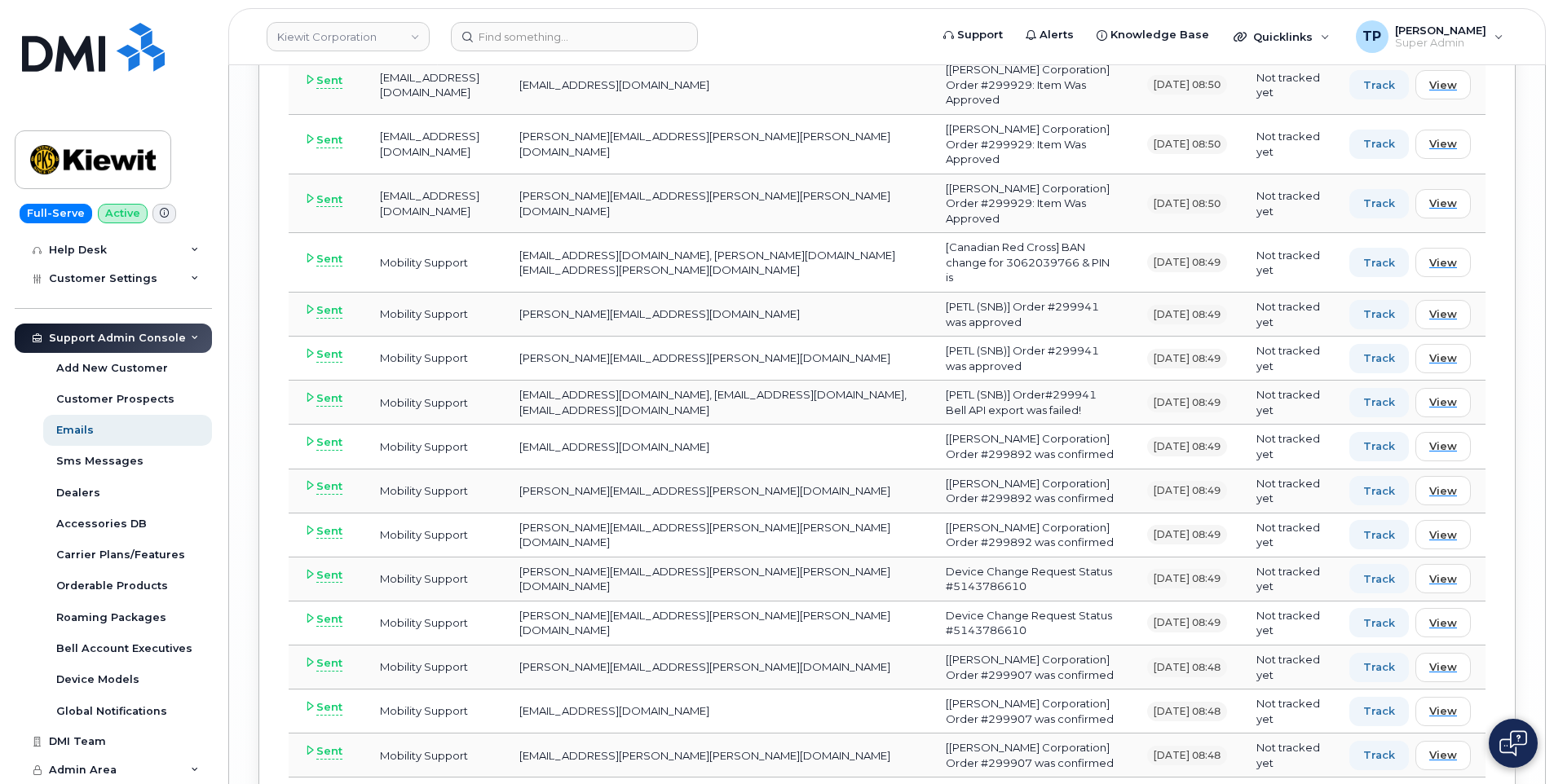
scroll to position [4550, 0]
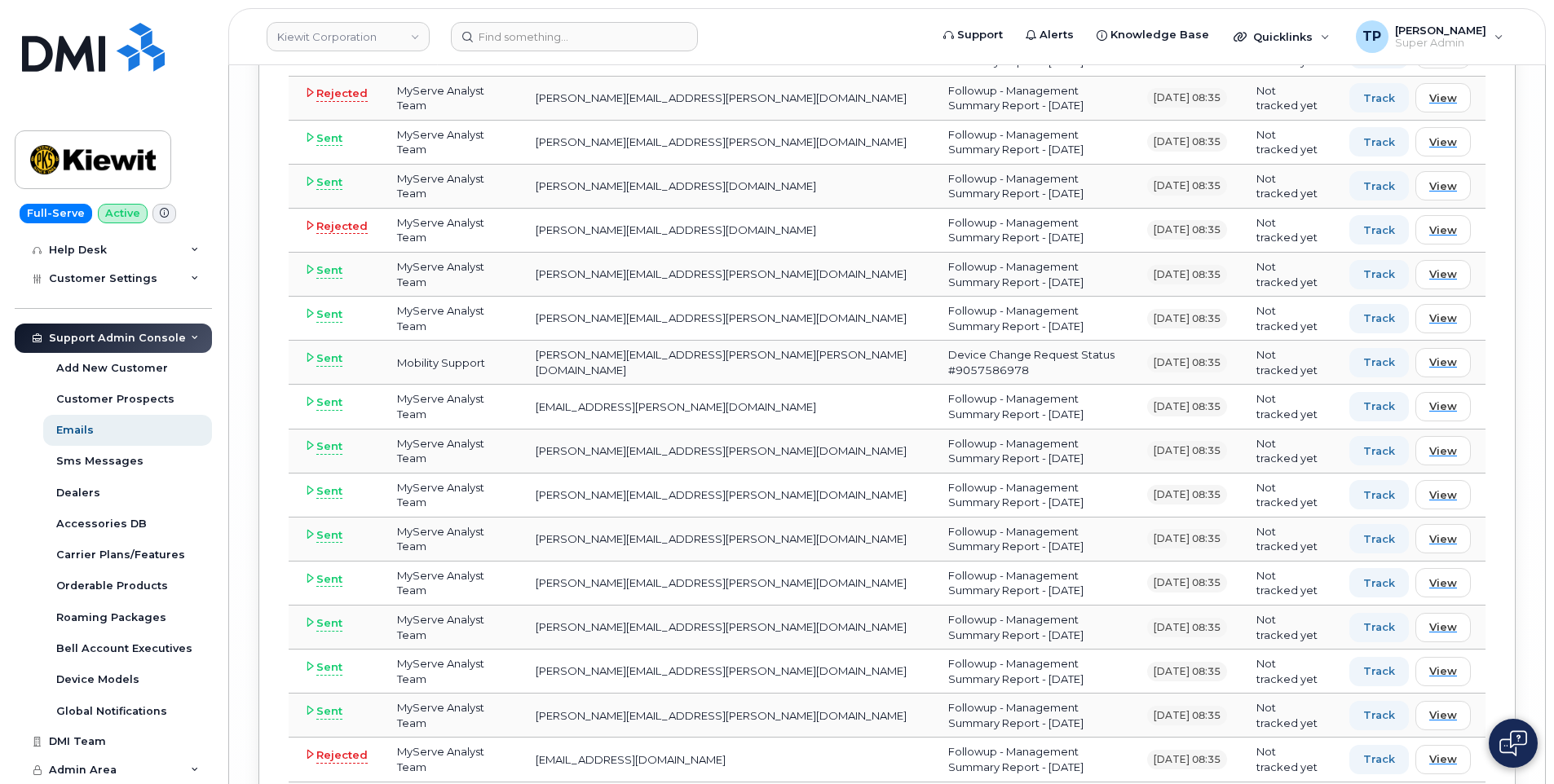
scroll to position [9069, 0]
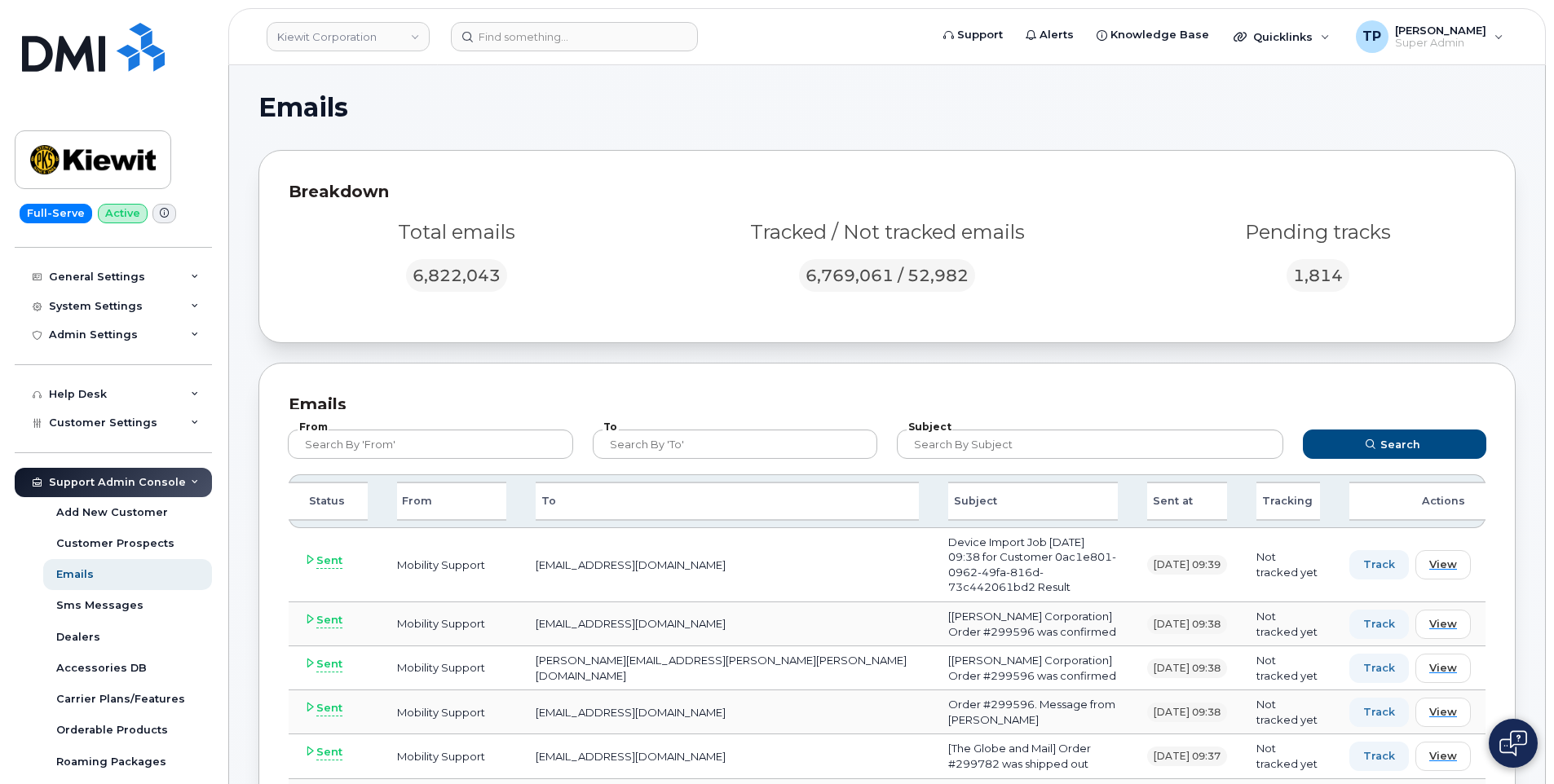
scroll to position [0, 0]
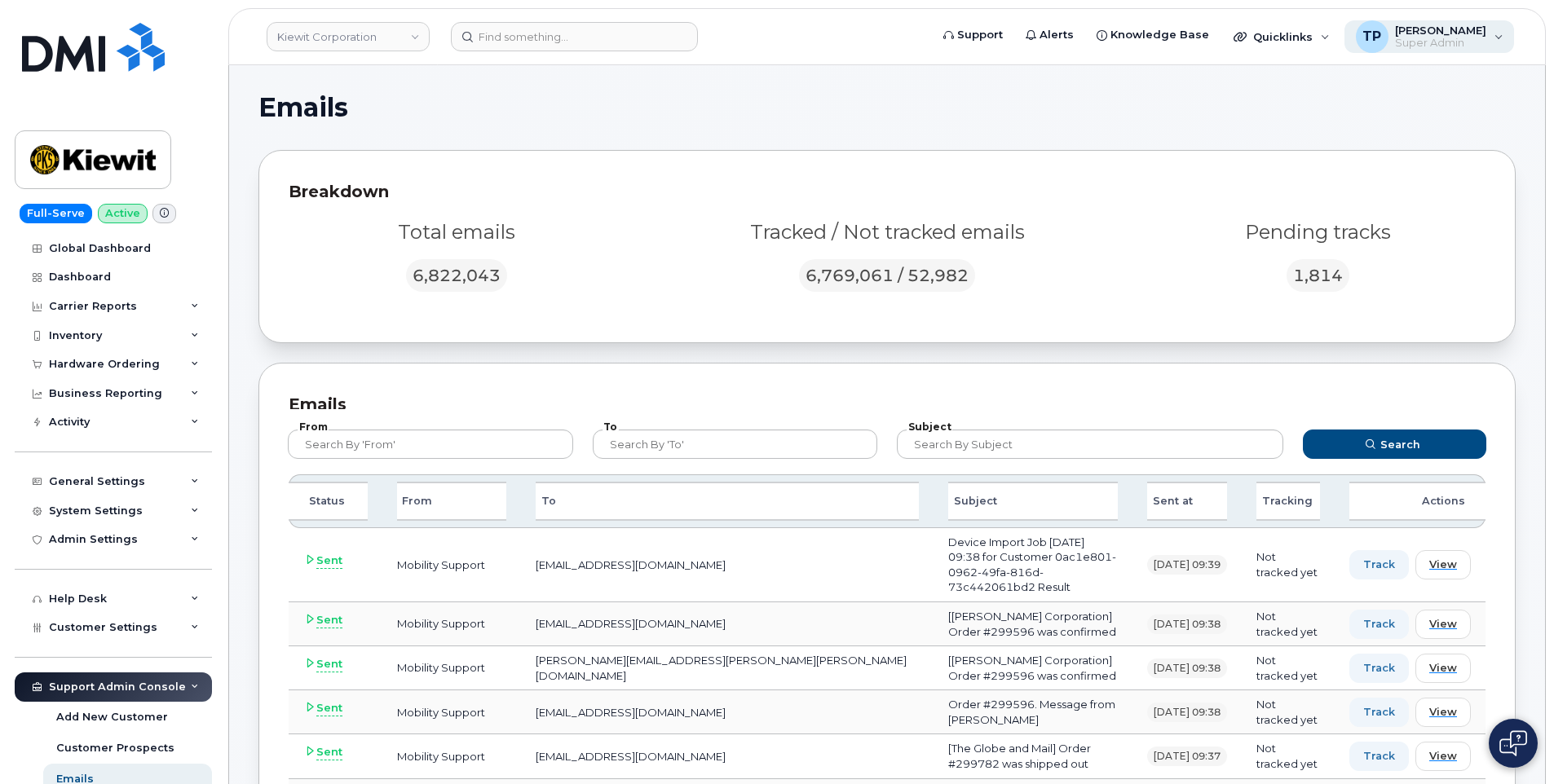
click at [1492, 31] on div "TP Tyler Pollock Super Admin" at bounding box center [1429, 36] width 171 height 33
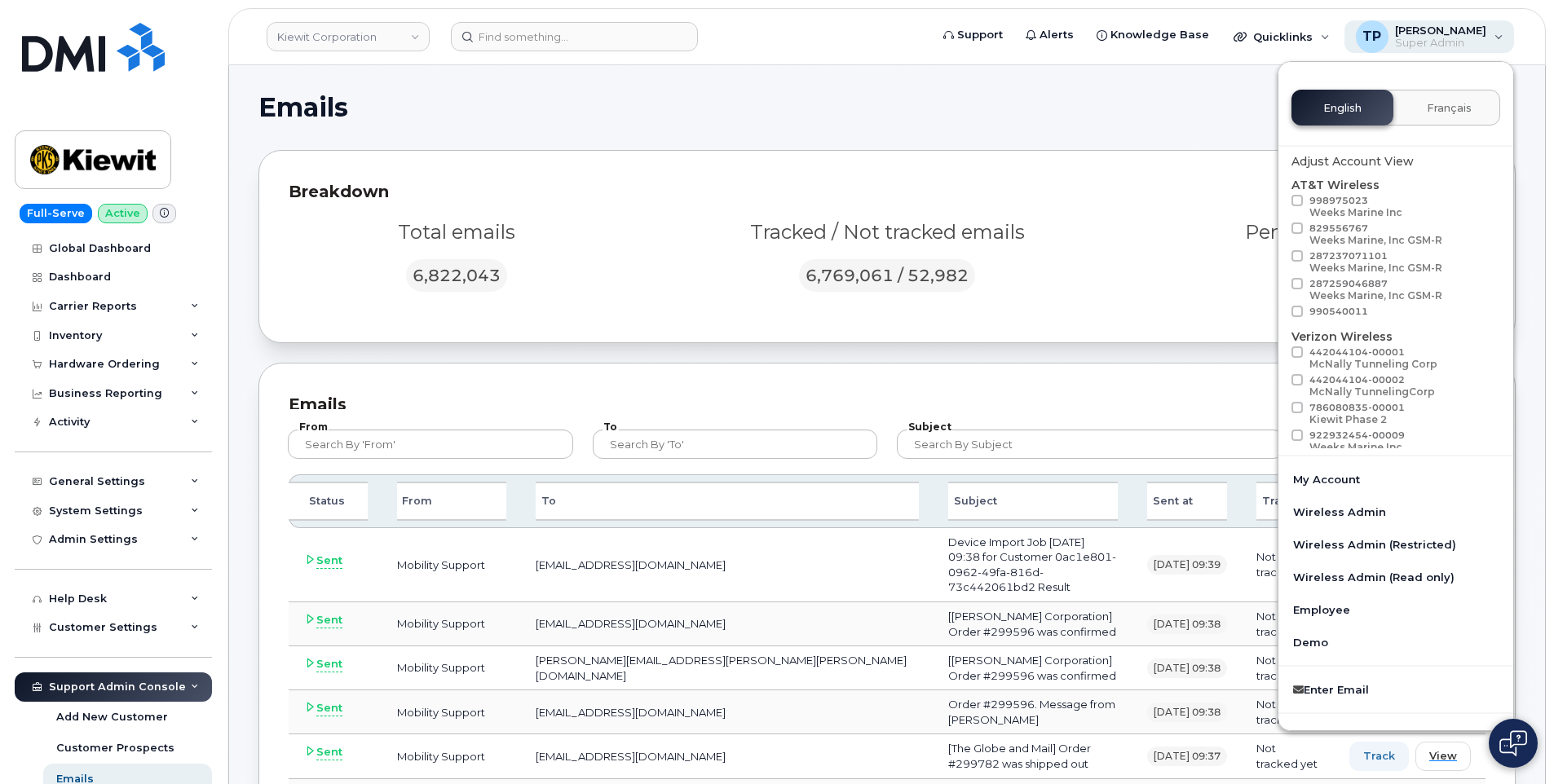
click at [1487, 44] on div "TP Tyler Pollock Super Admin" at bounding box center [1429, 36] width 171 height 33
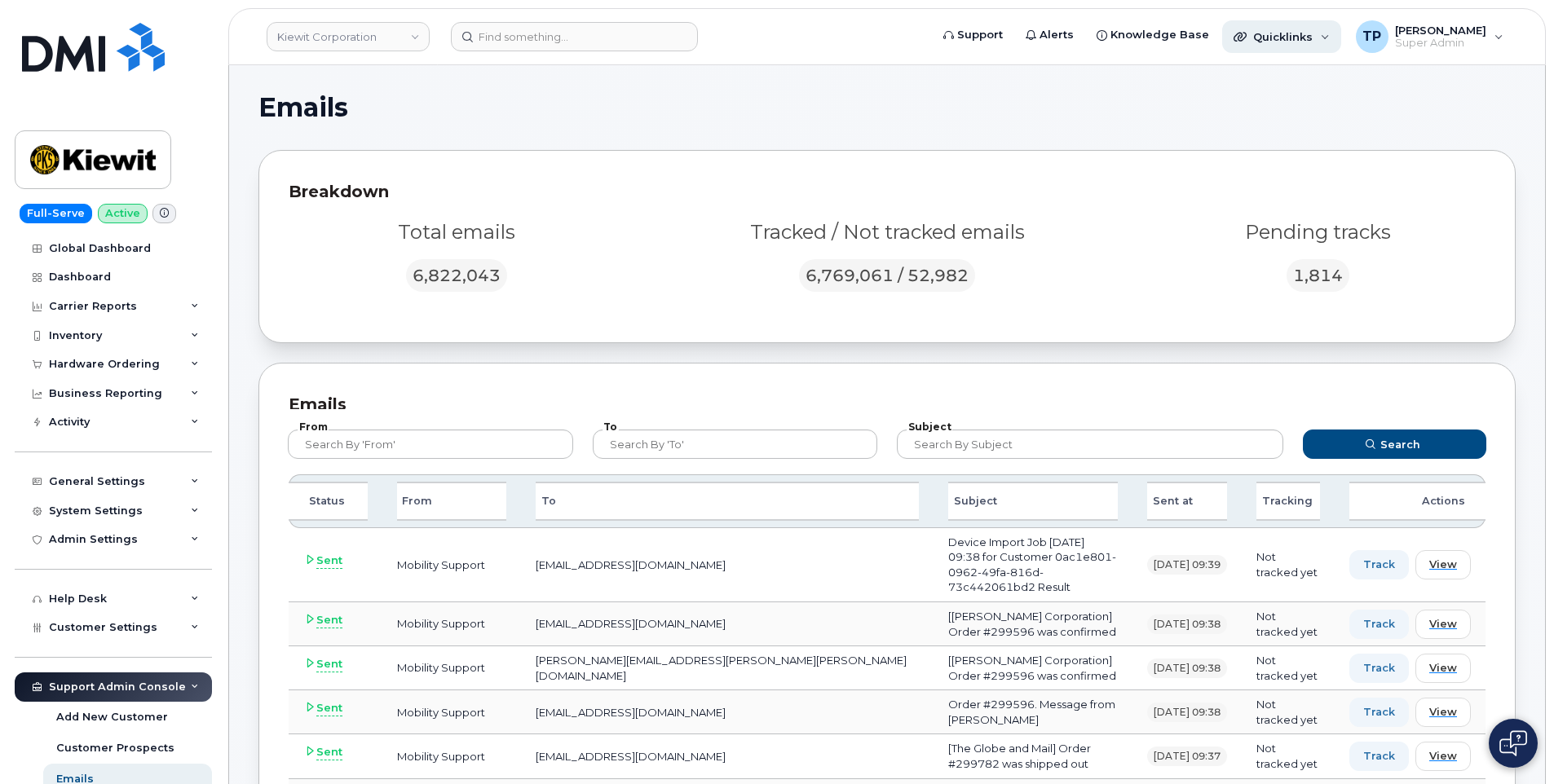
click at [1312, 39] on span "Quicklinks" at bounding box center [1283, 36] width 60 height 13
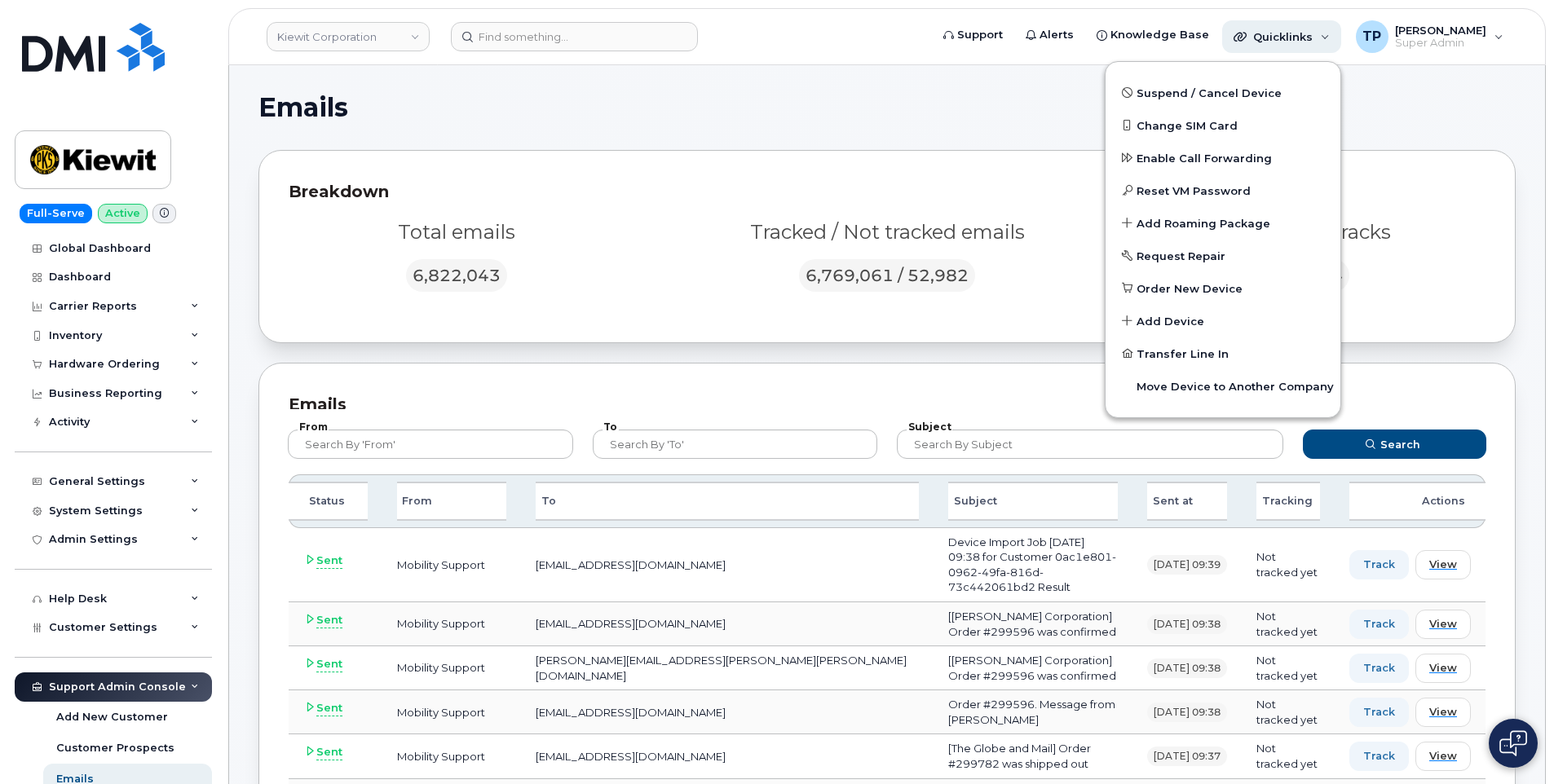
click at [1312, 39] on span "Quicklinks" at bounding box center [1283, 36] width 60 height 13
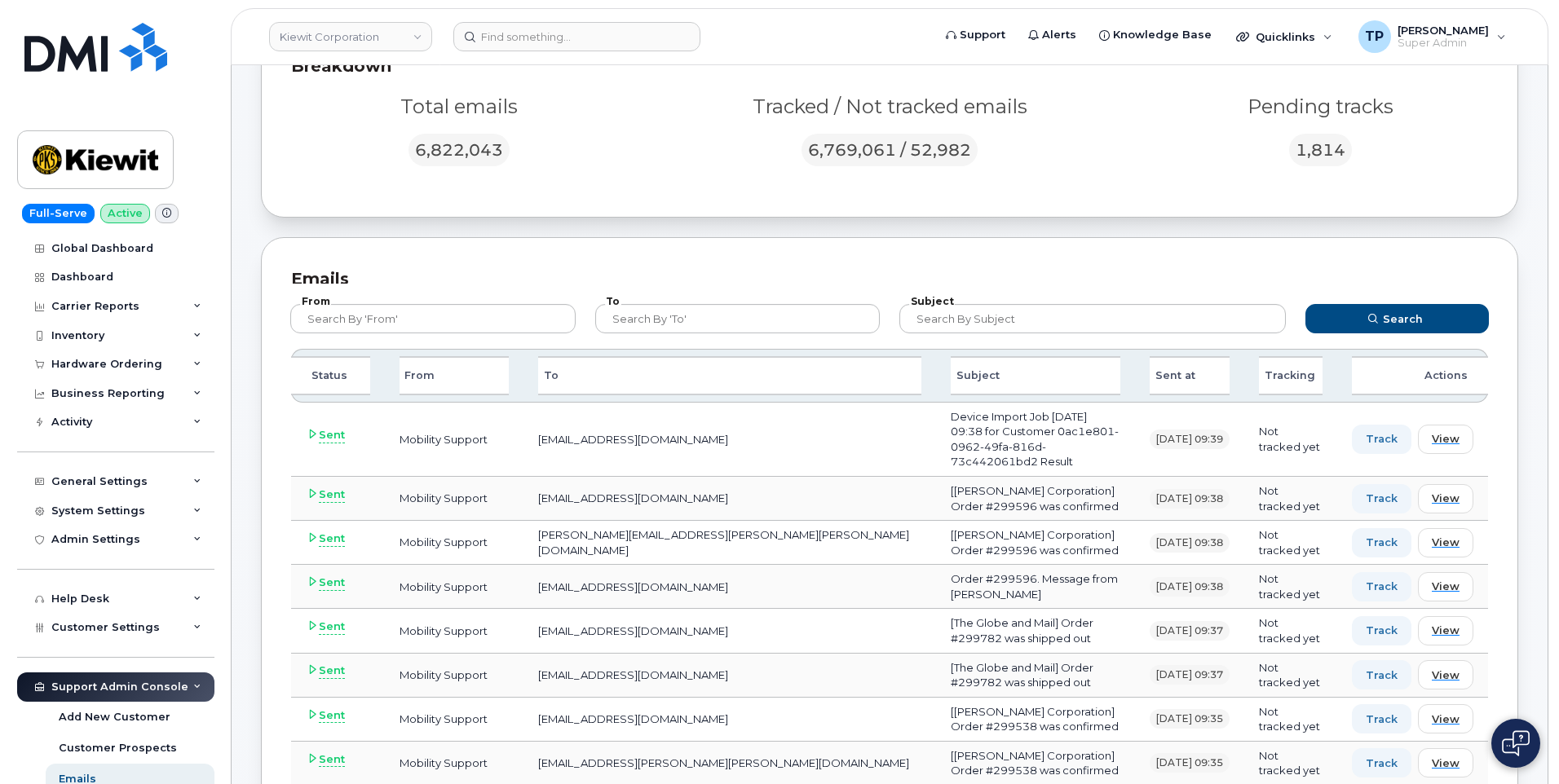
scroll to position [163, 0]
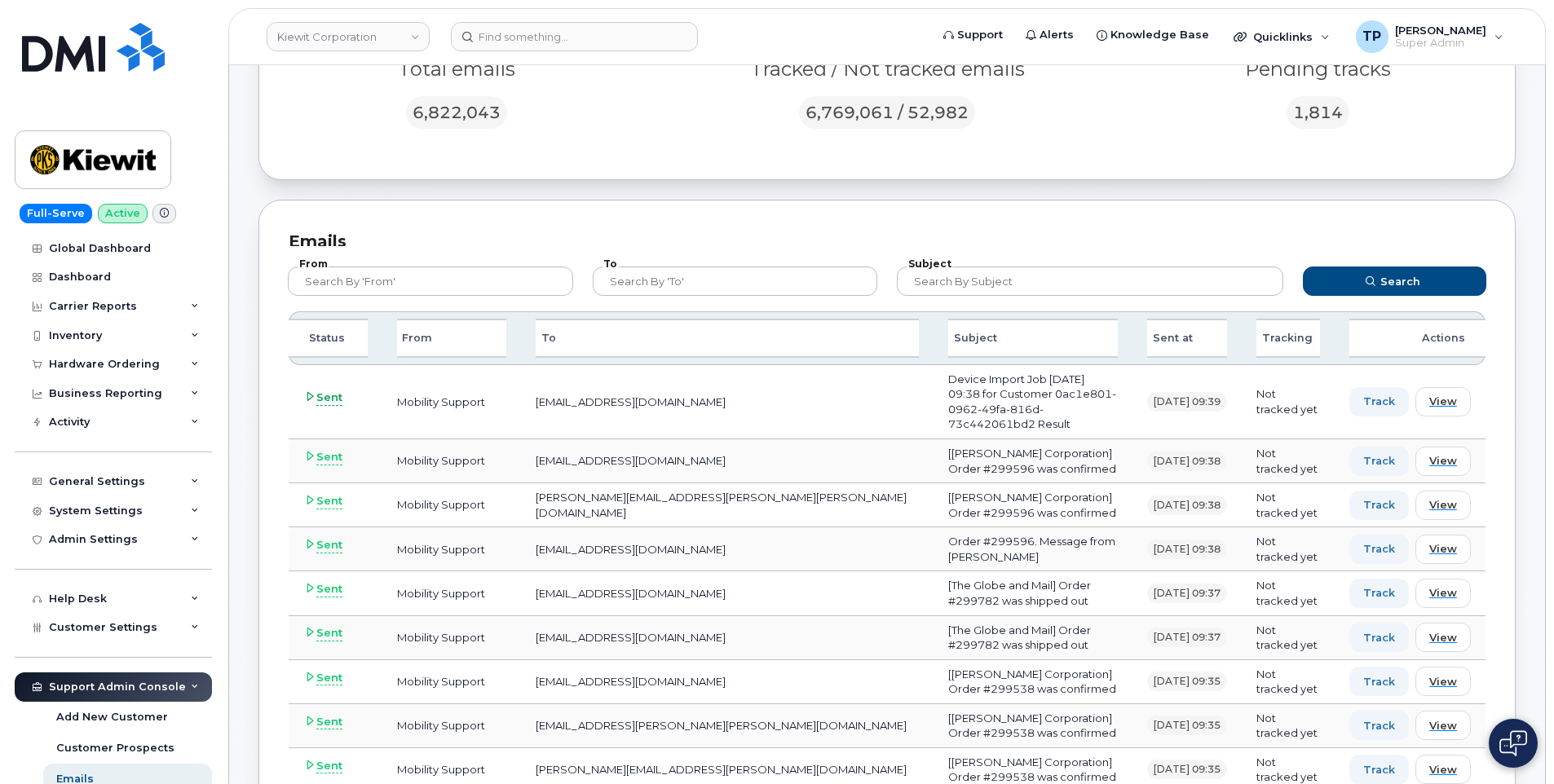
click at [332, 402] on span "Sent" at bounding box center [329, 398] width 26 height 16
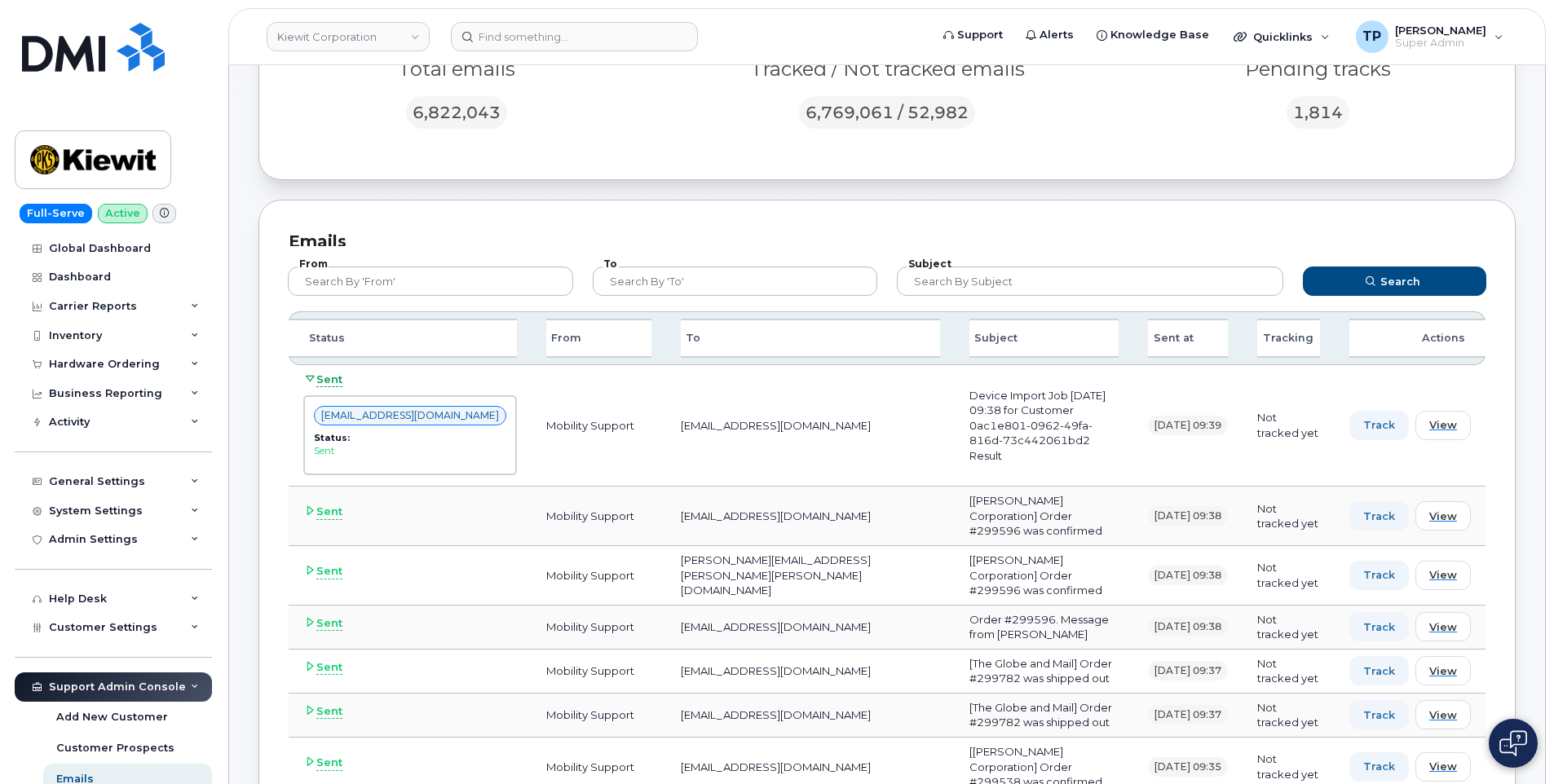
click at [329, 379] on span "Sent" at bounding box center [329, 379] width 26 height 16
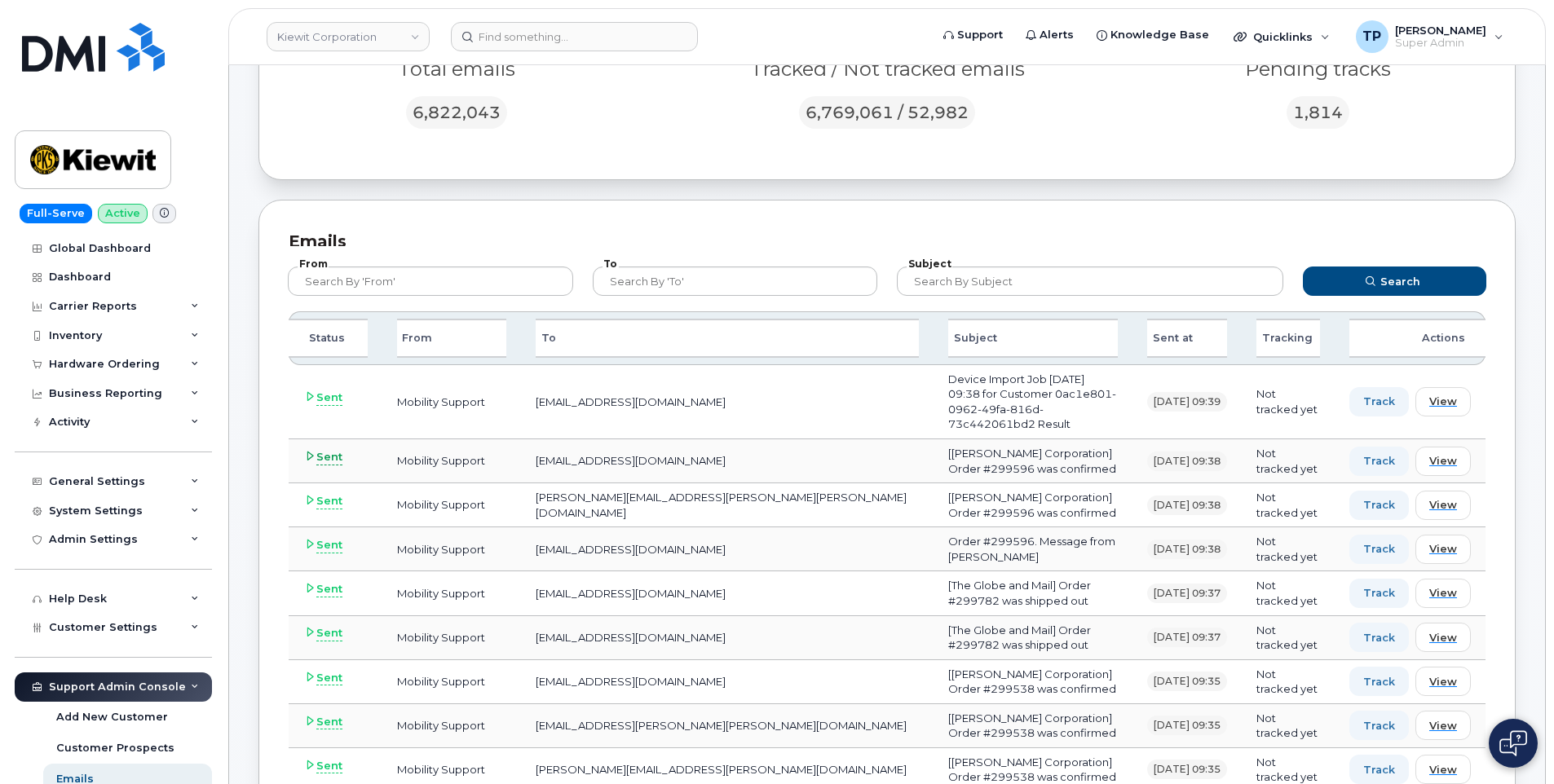
click at [337, 455] on span "Sent" at bounding box center [329, 456] width 26 height 16
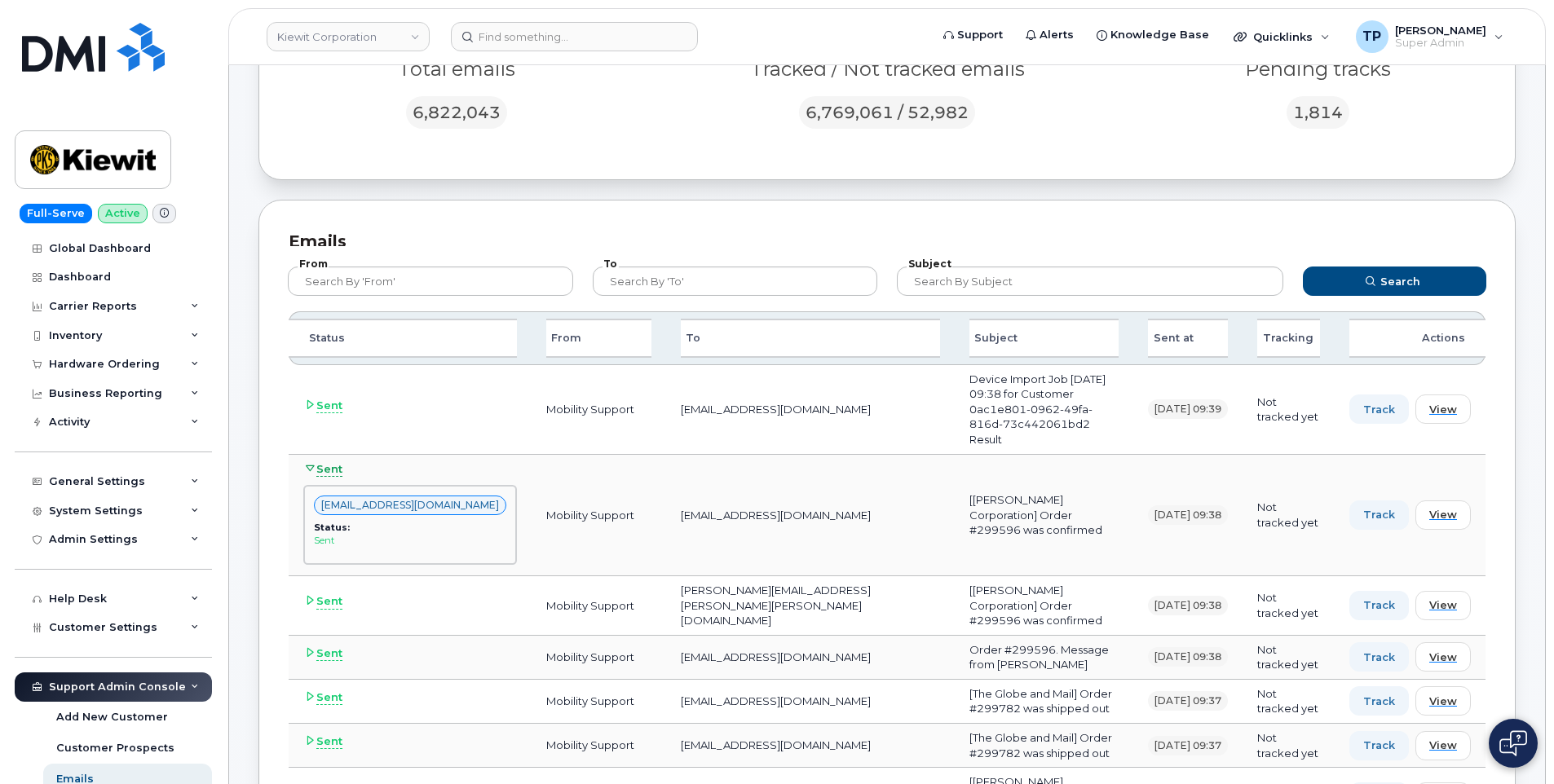
click at [329, 472] on span "Sent" at bounding box center [329, 469] width 26 height 16
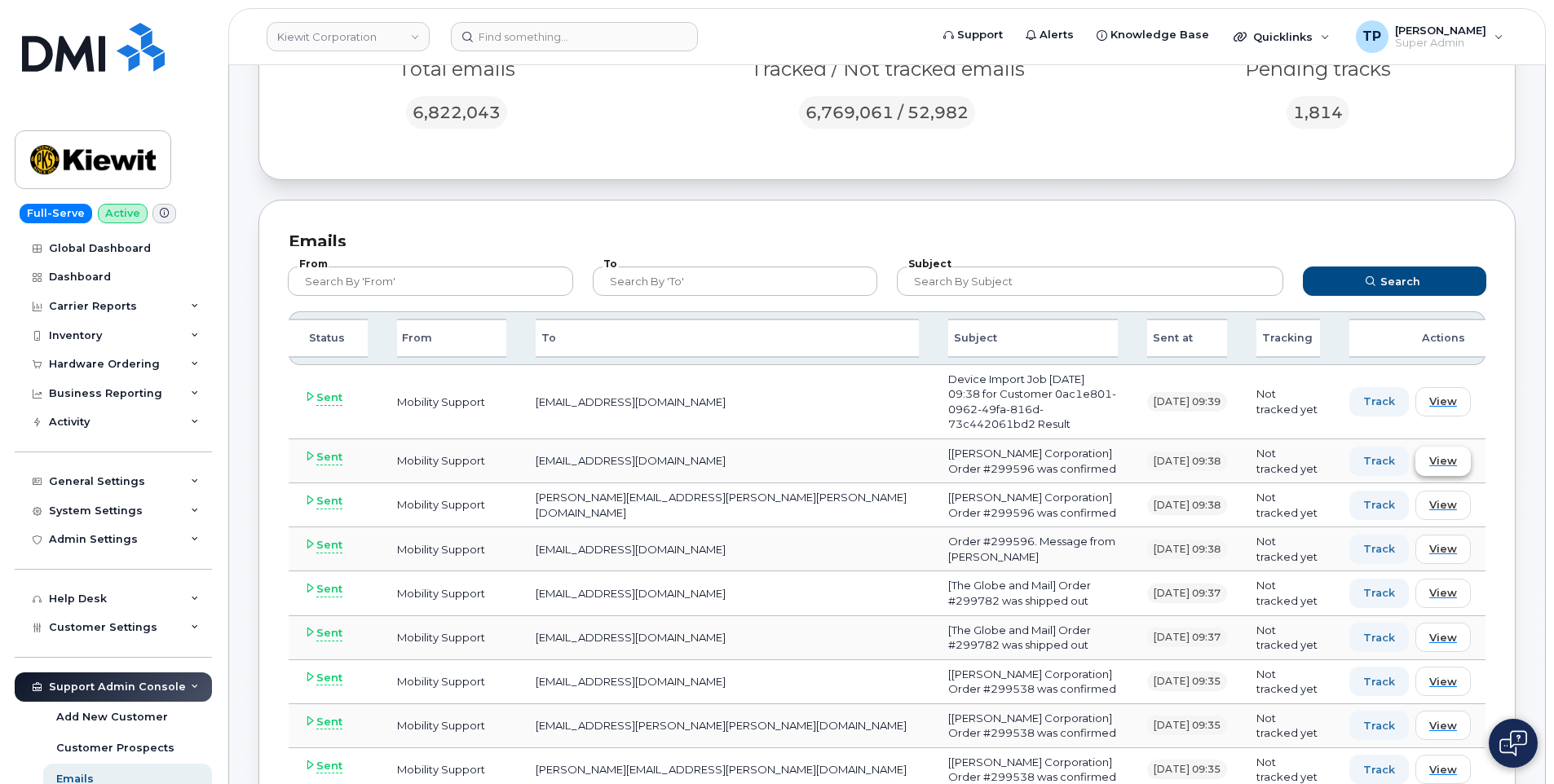
click at [1448, 468] on span "View" at bounding box center [1443, 461] width 28 height 16
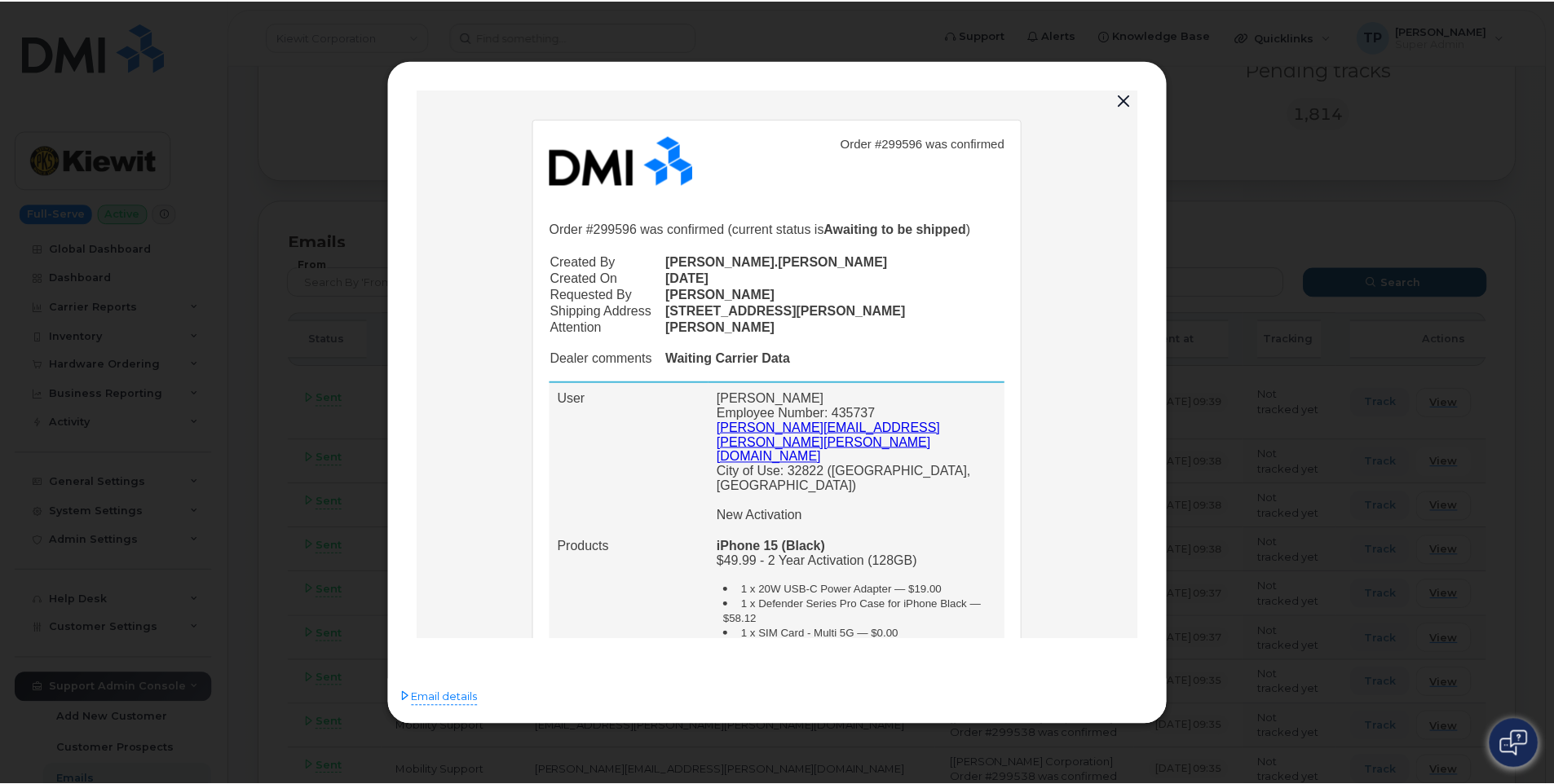
scroll to position [0, 0]
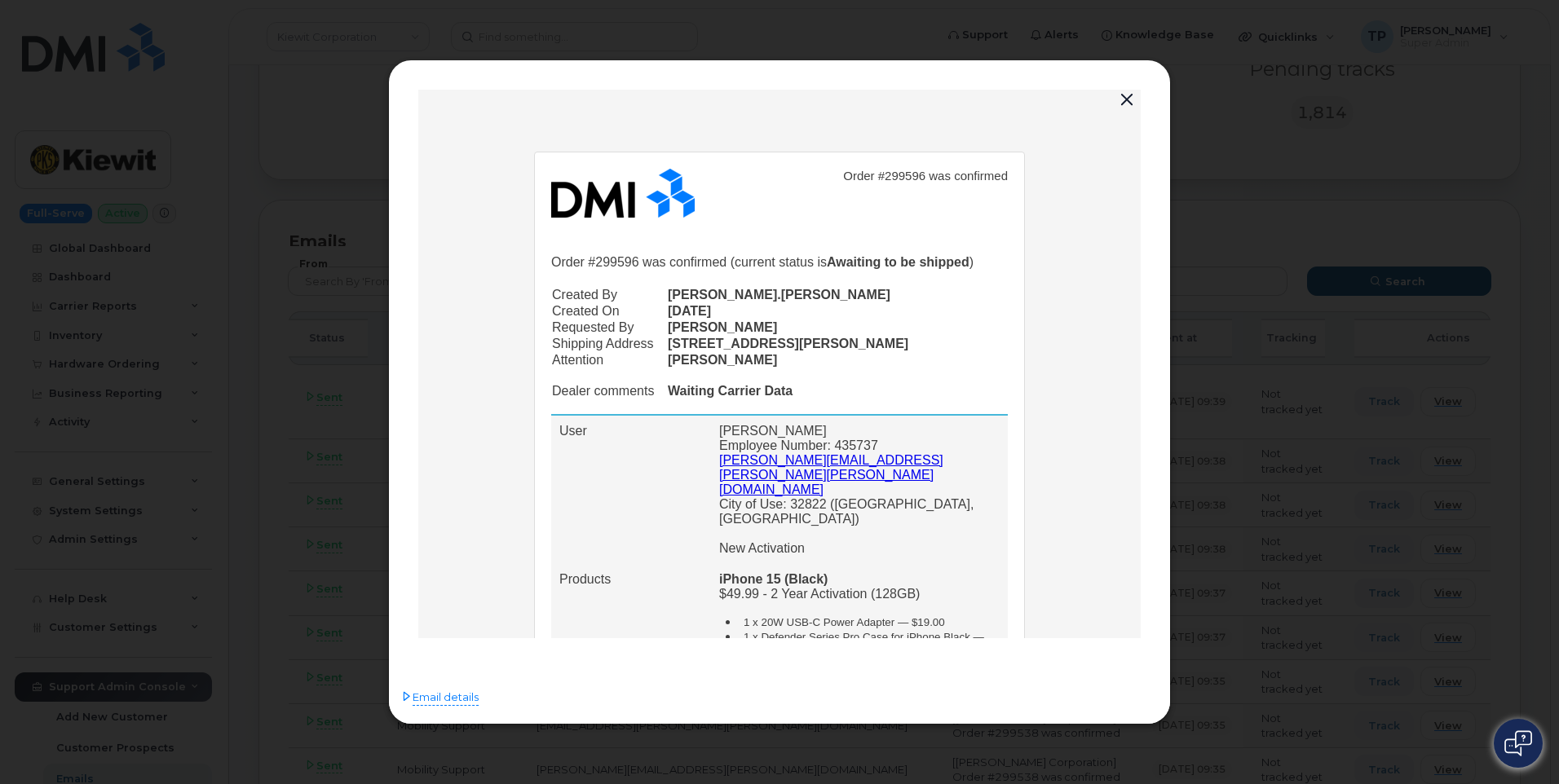
click at [1130, 97] on button "button" at bounding box center [1127, 100] width 24 height 22
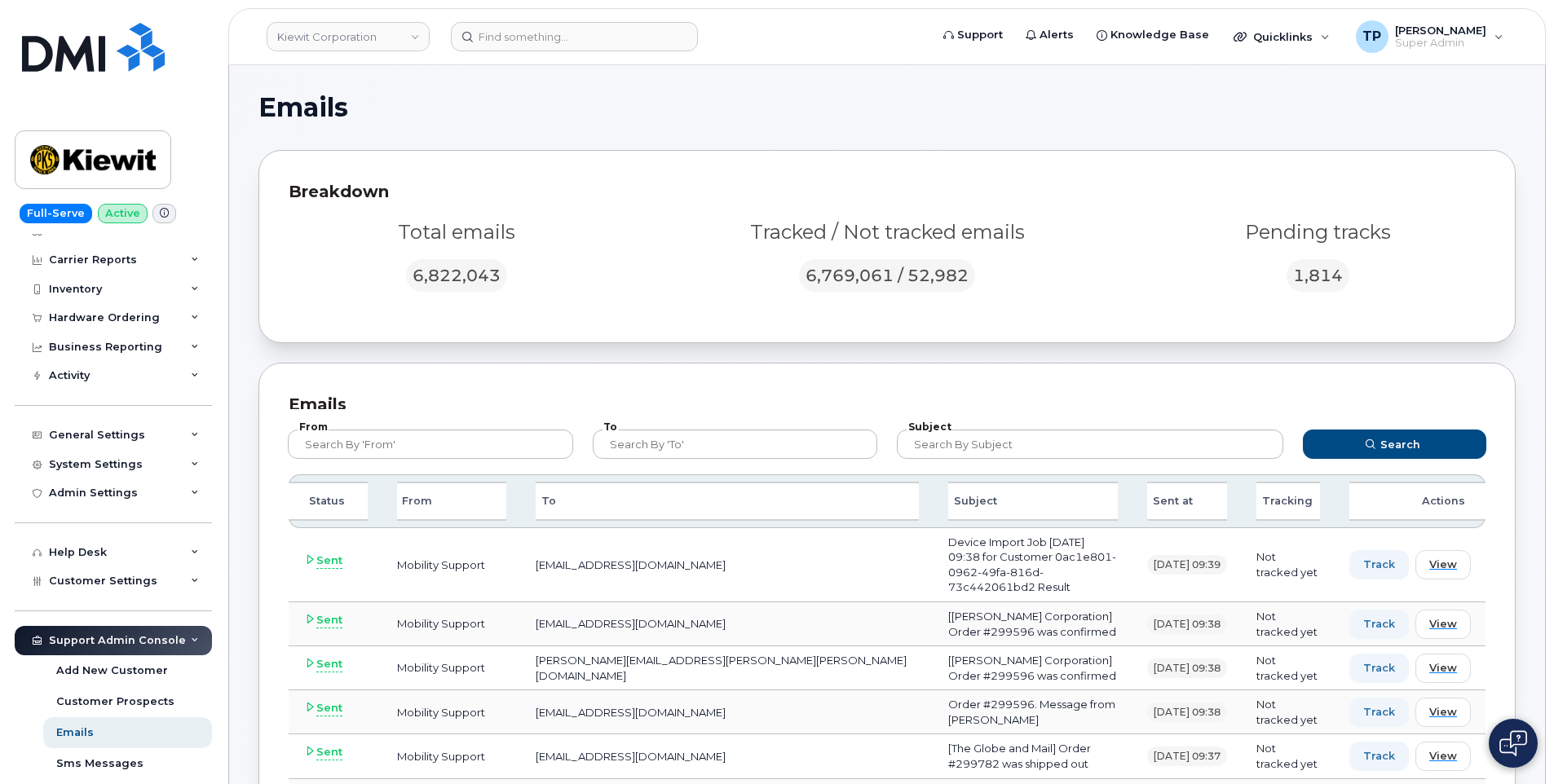
scroll to position [22, 0]
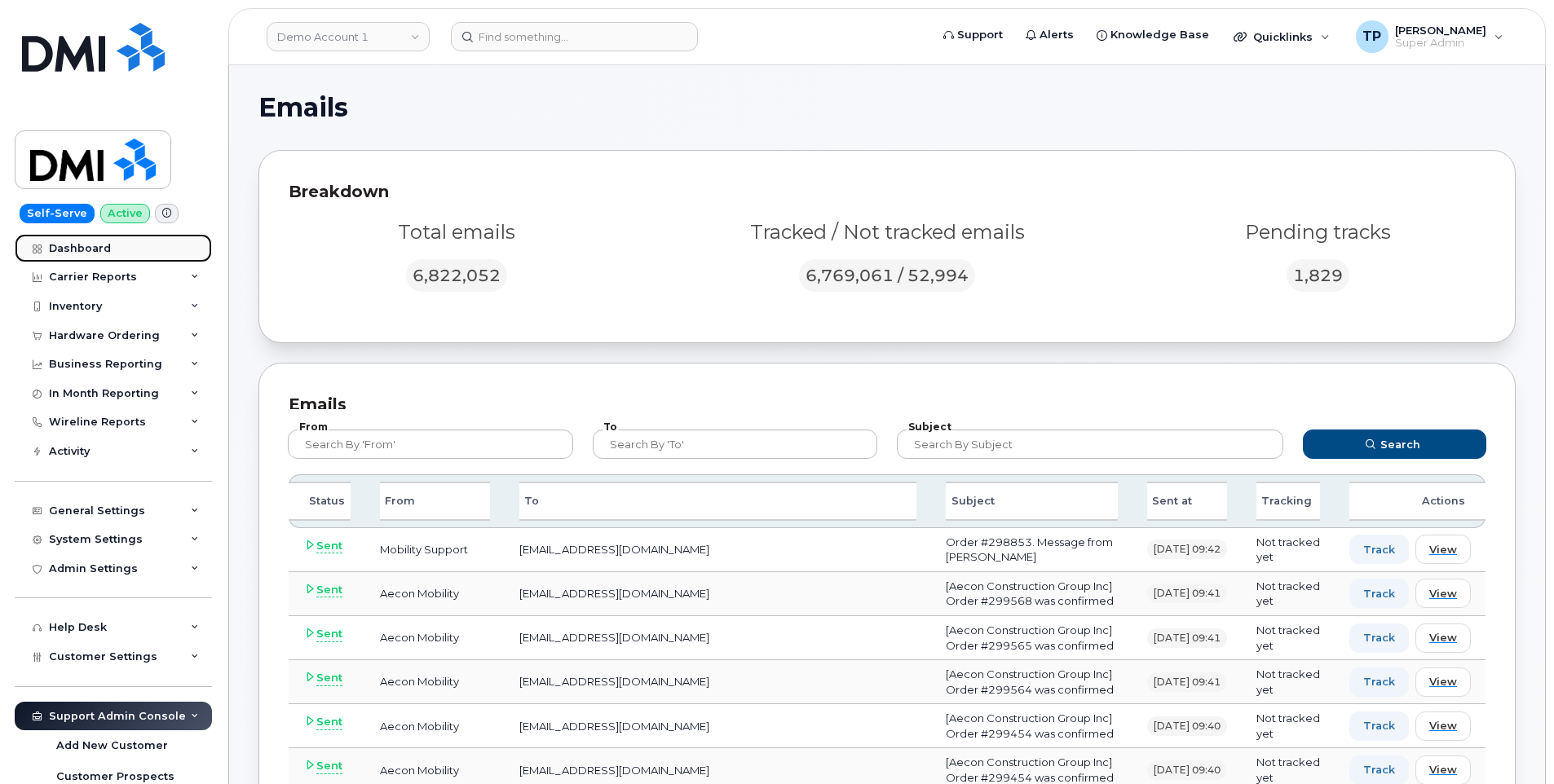
click at [80, 246] on div "Dashboard" at bounding box center [79, 248] width 62 height 13
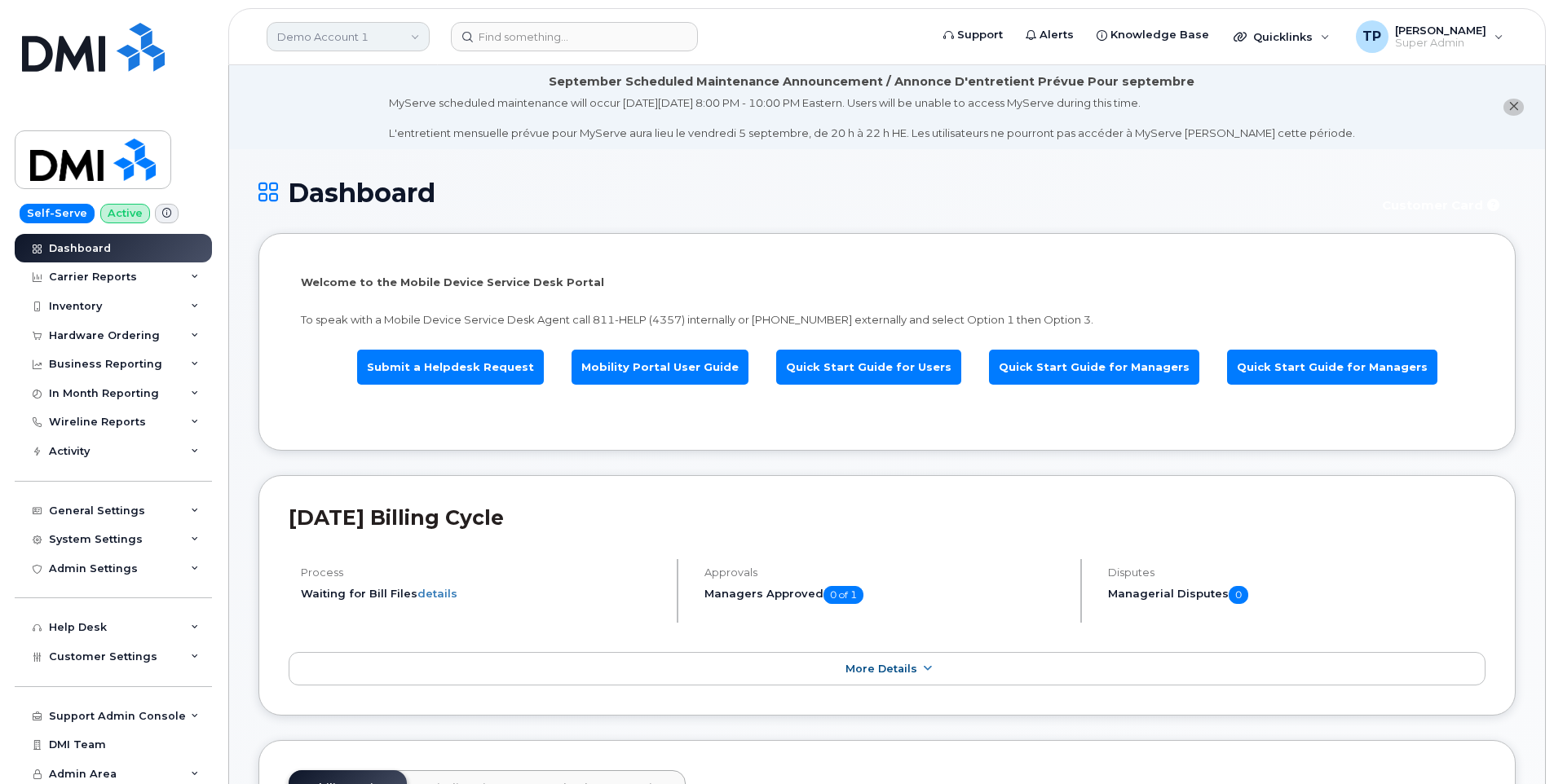
click at [410, 37] on link "Demo Account 1" at bounding box center [348, 36] width 163 height 29
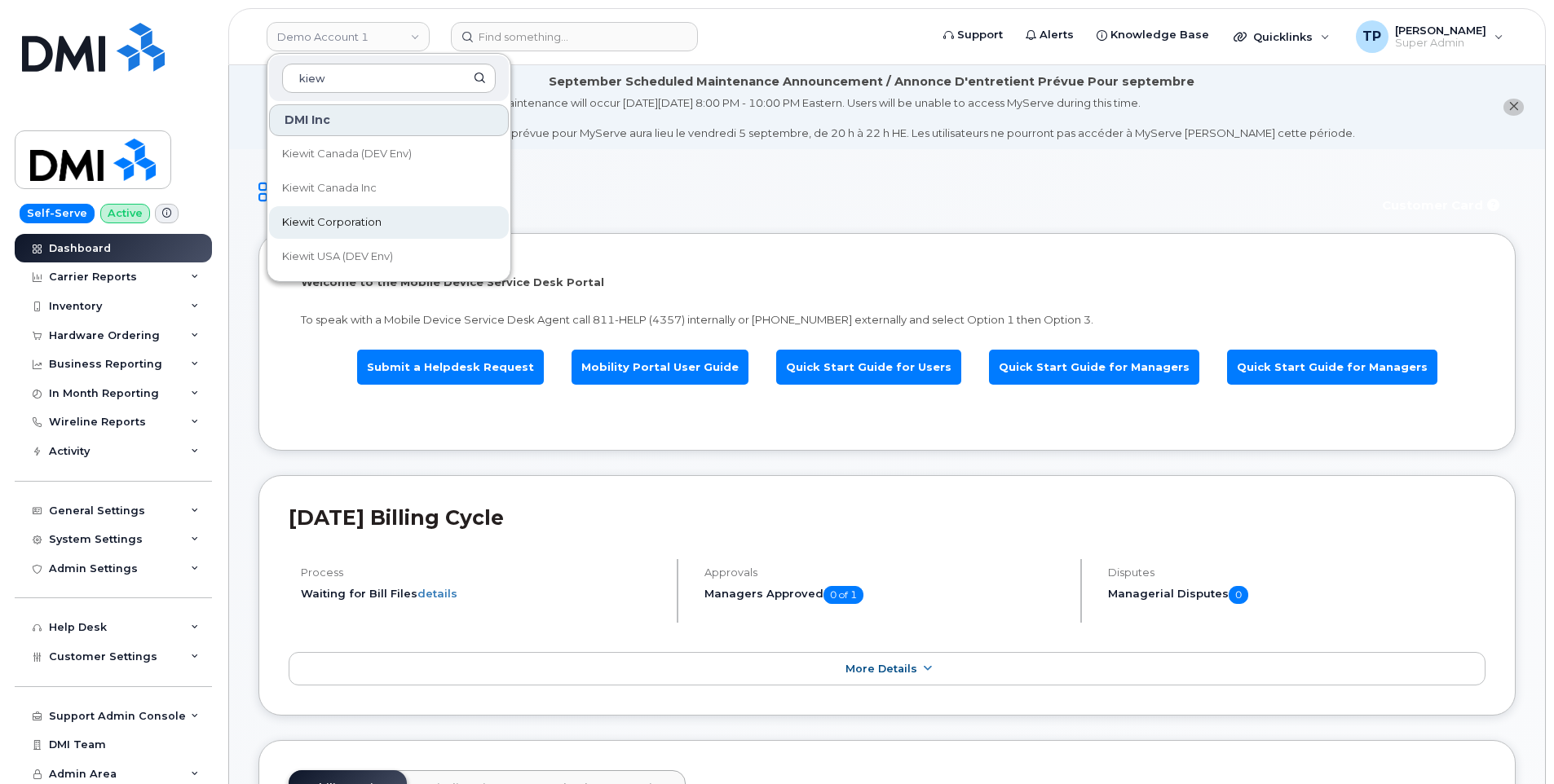
type input "kiew"
click at [346, 214] on link "Kiewit Corporation" at bounding box center [388, 222] width 240 height 33
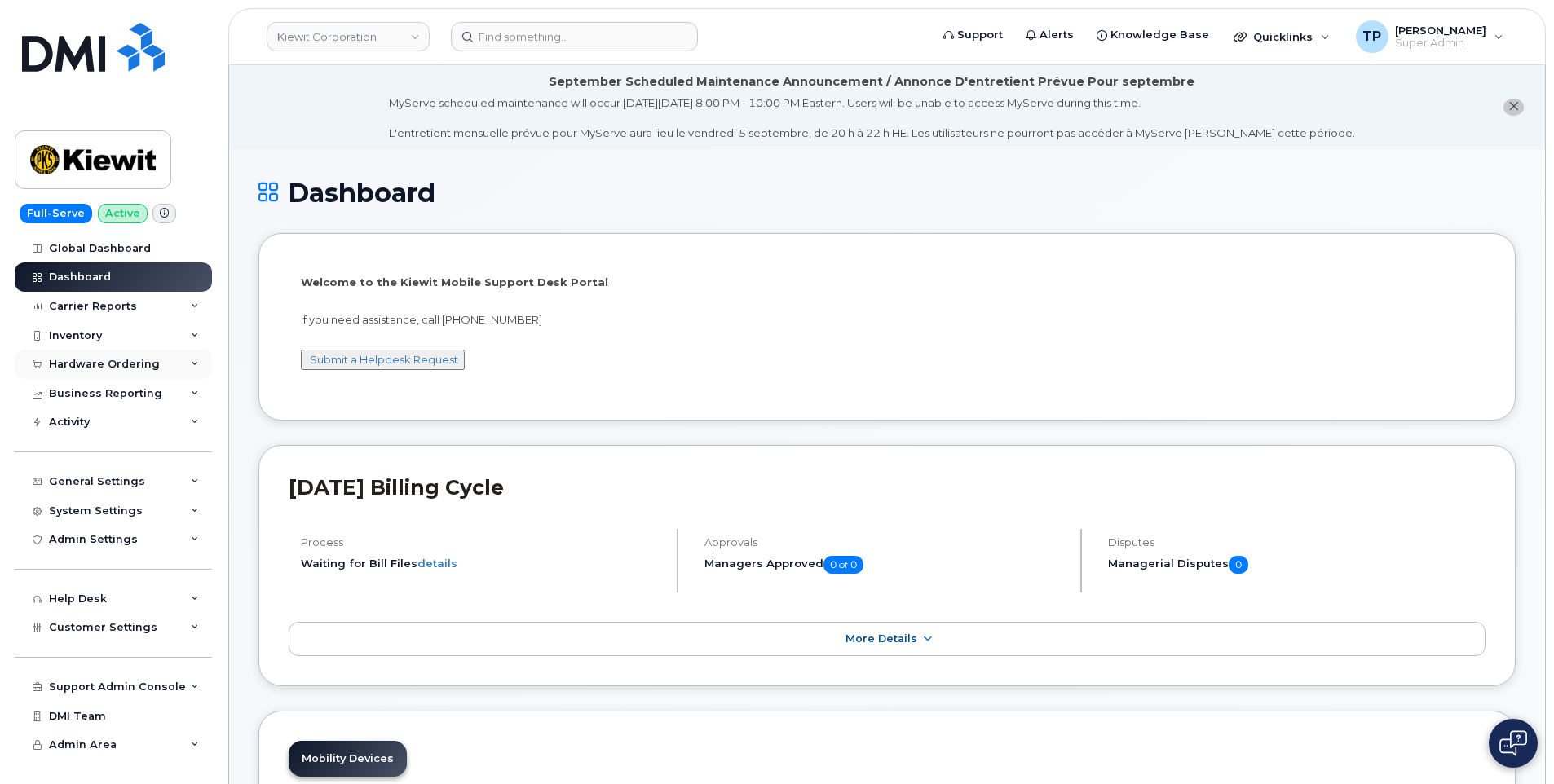
click at [191, 362] on icon at bounding box center [194, 364] width 8 height 8
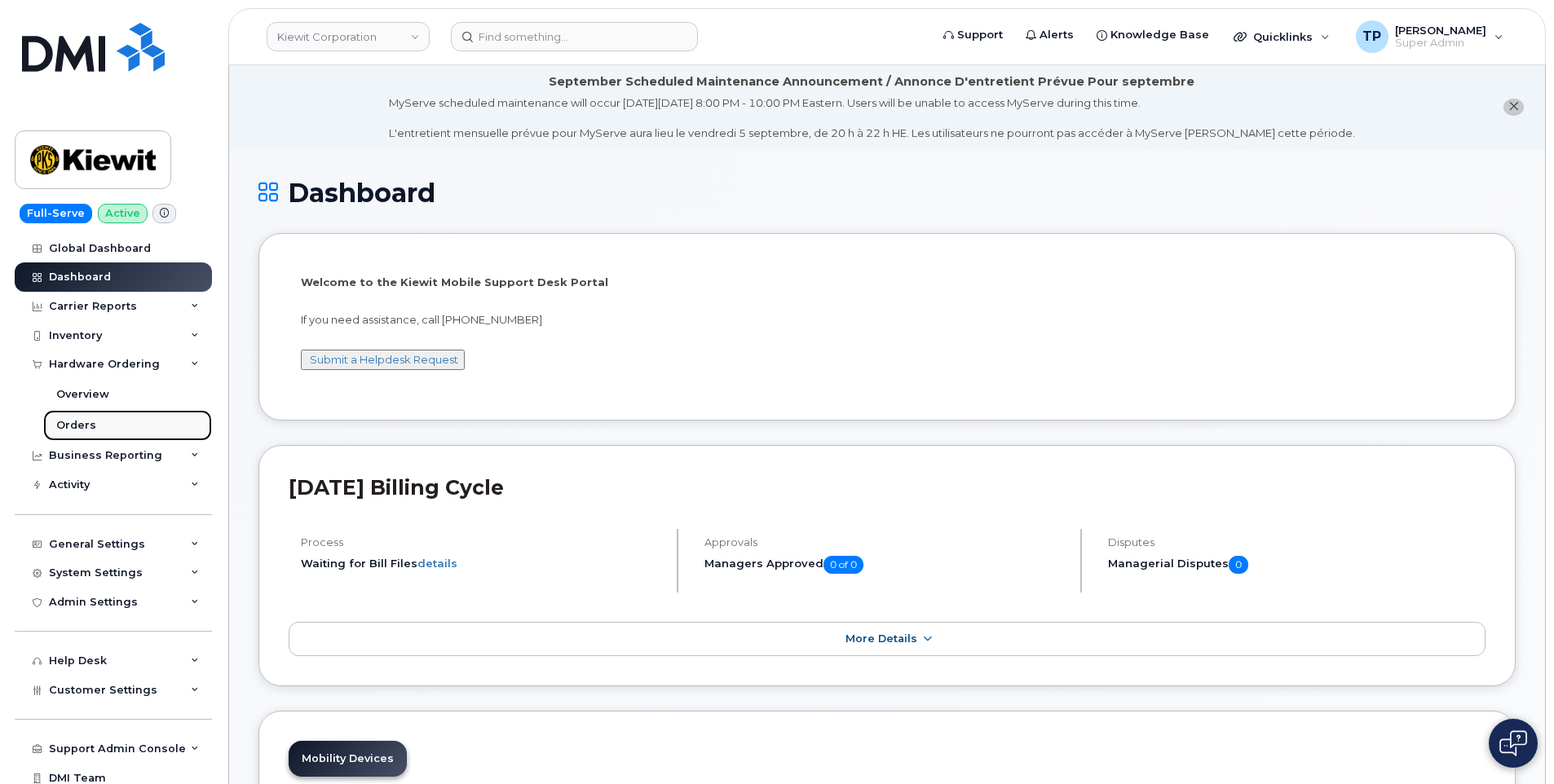
click at [119, 423] on link "Orders" at bounding box center [127, 425] width 169 height 31
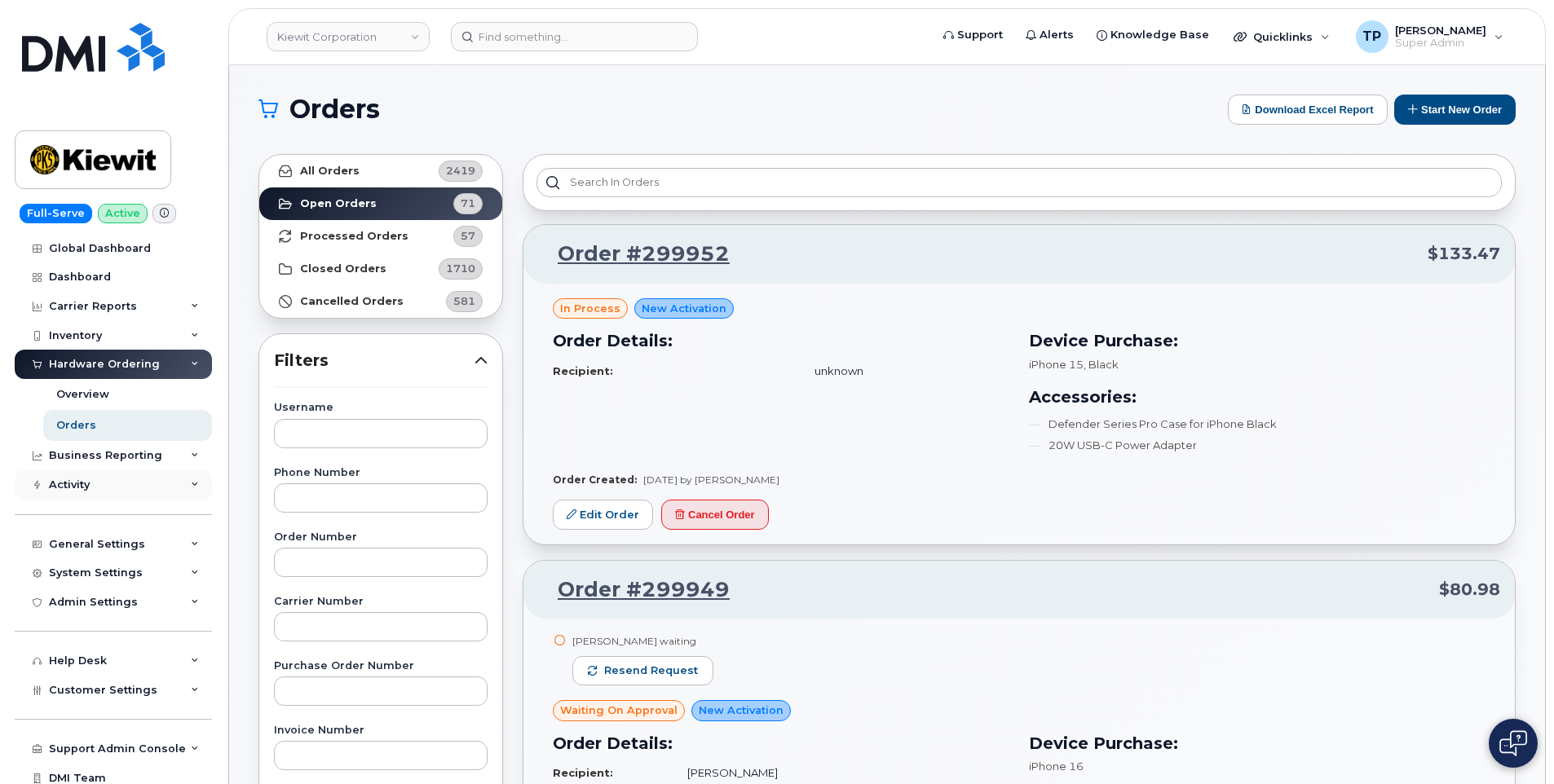
click at [121, 483] on div "Activity" at bounding box center [113, 484] width 197 height 29
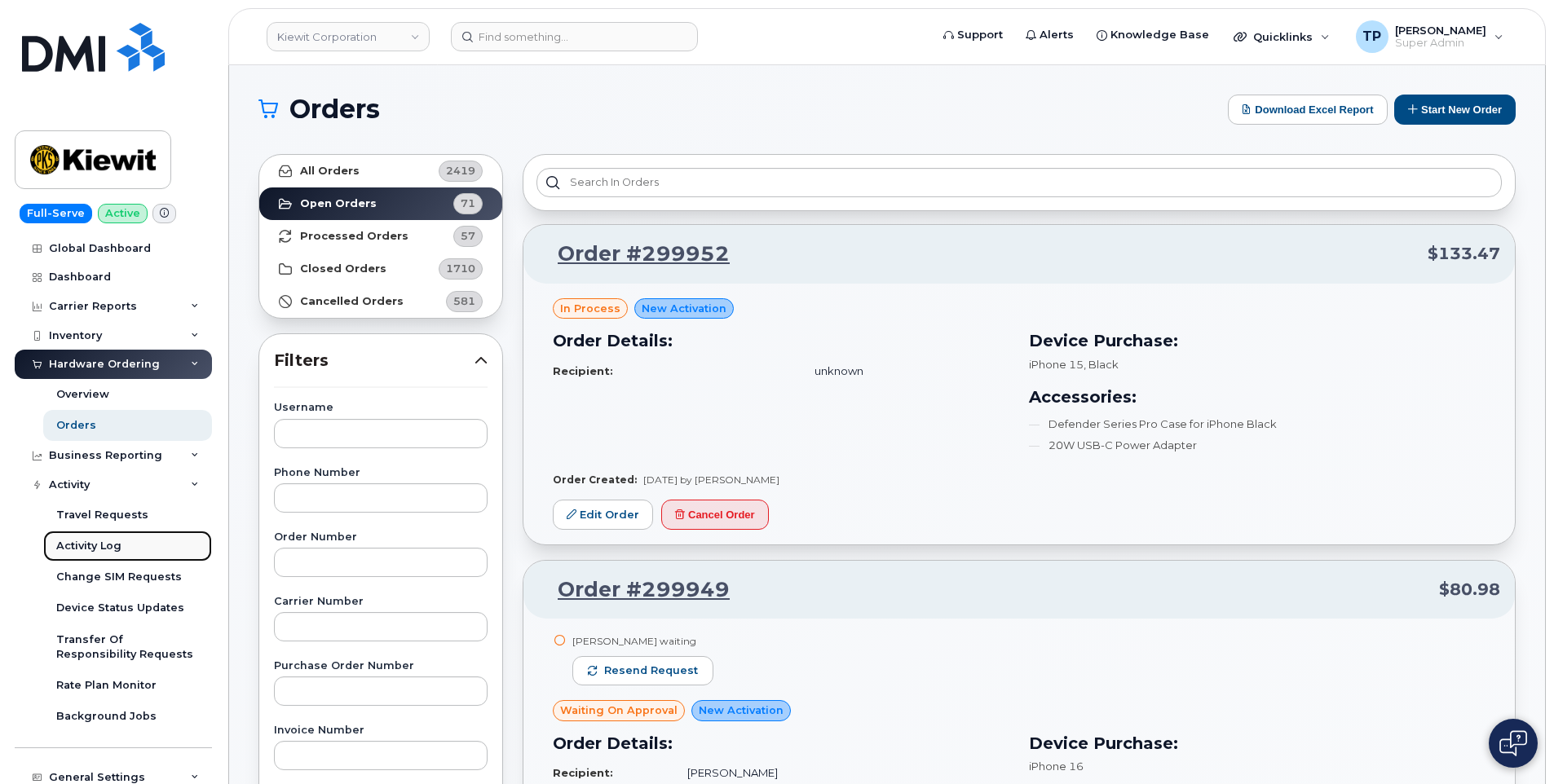
click at [104, 551] on div "Activity Log" at bounding box center [89, 546] width 65 height 15
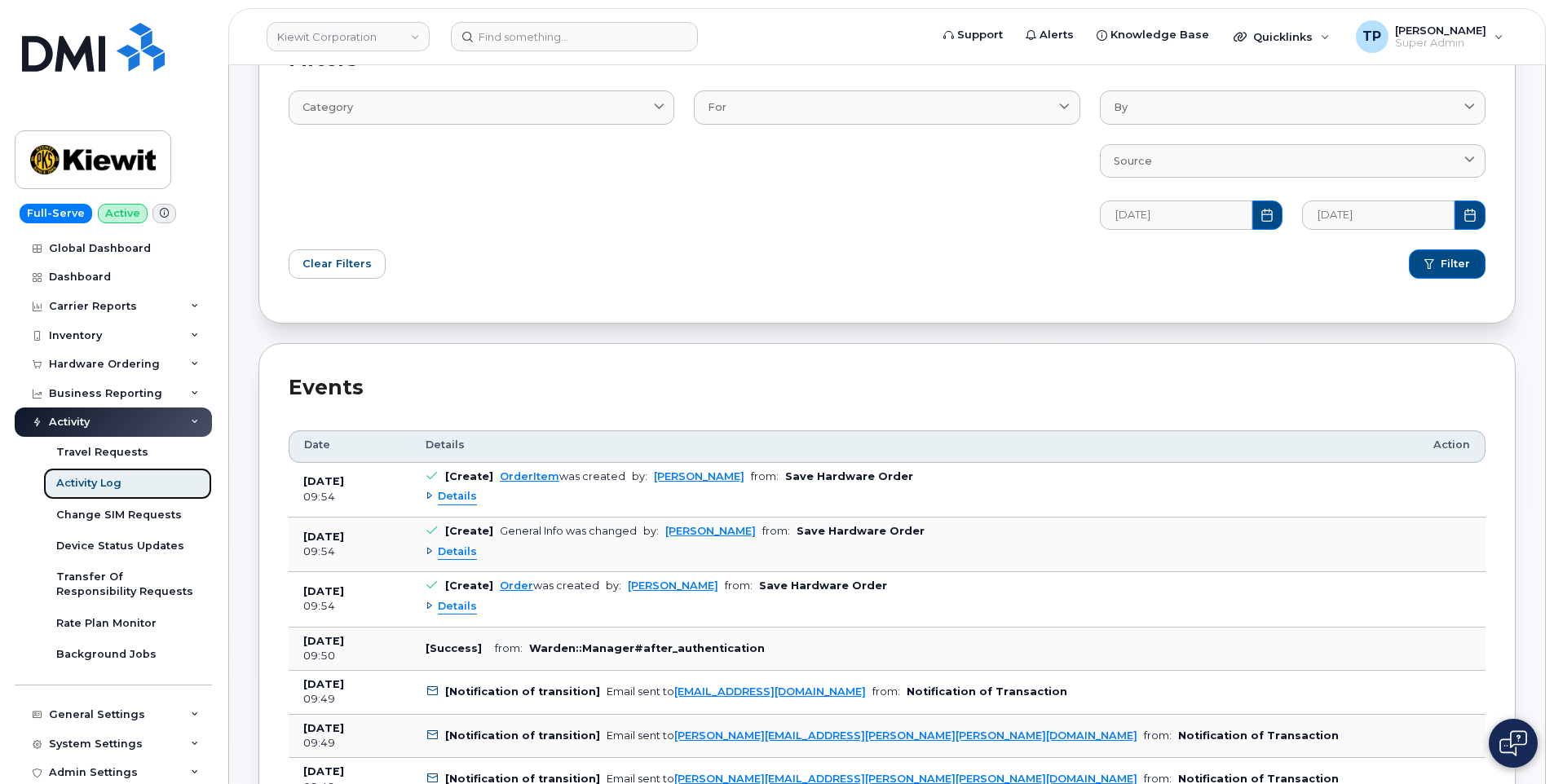
scroll to position [163, 0]
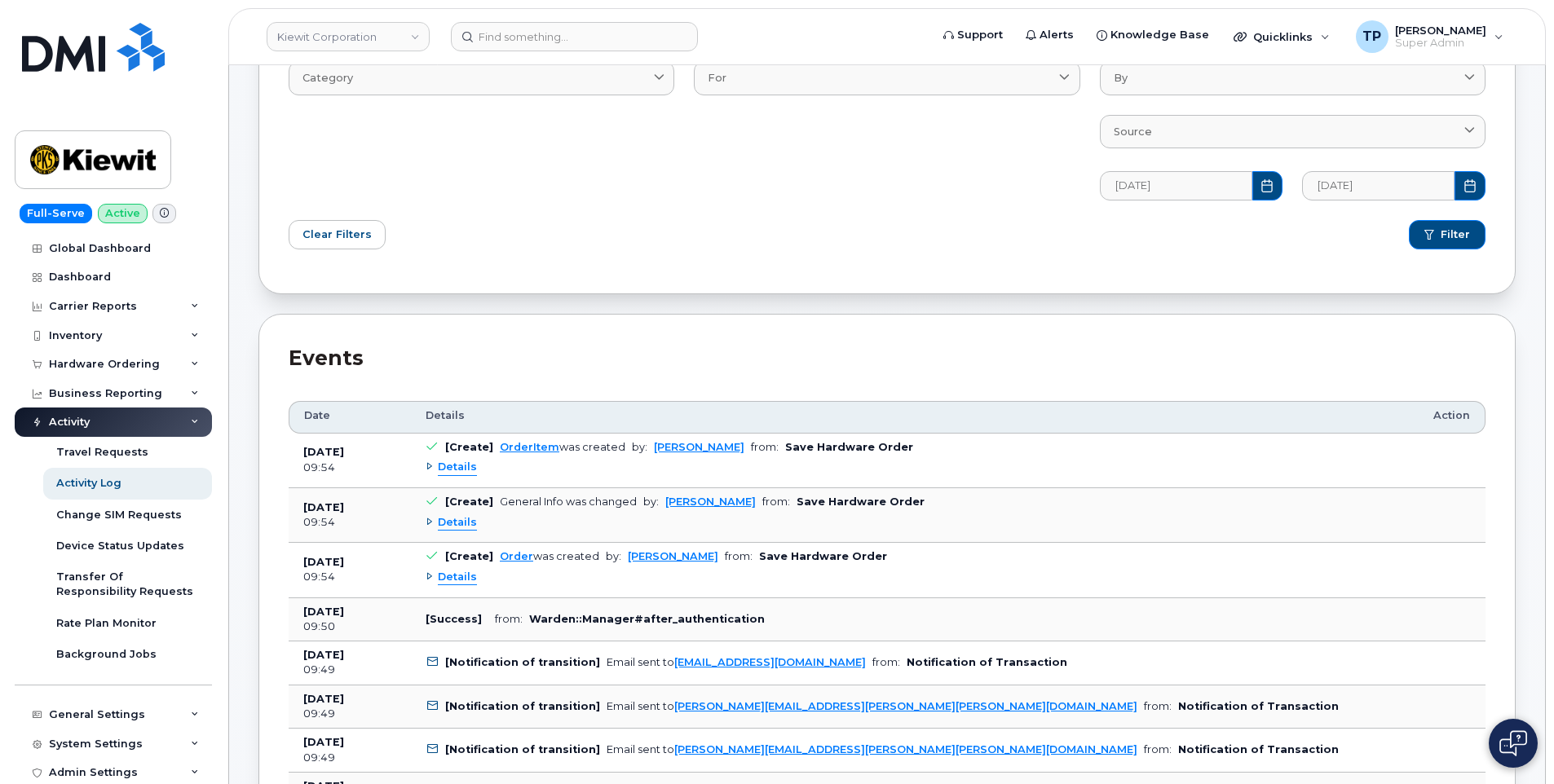
click at [462, 471] on span "Details" at bounding box center [457, 468] width 39 height 16
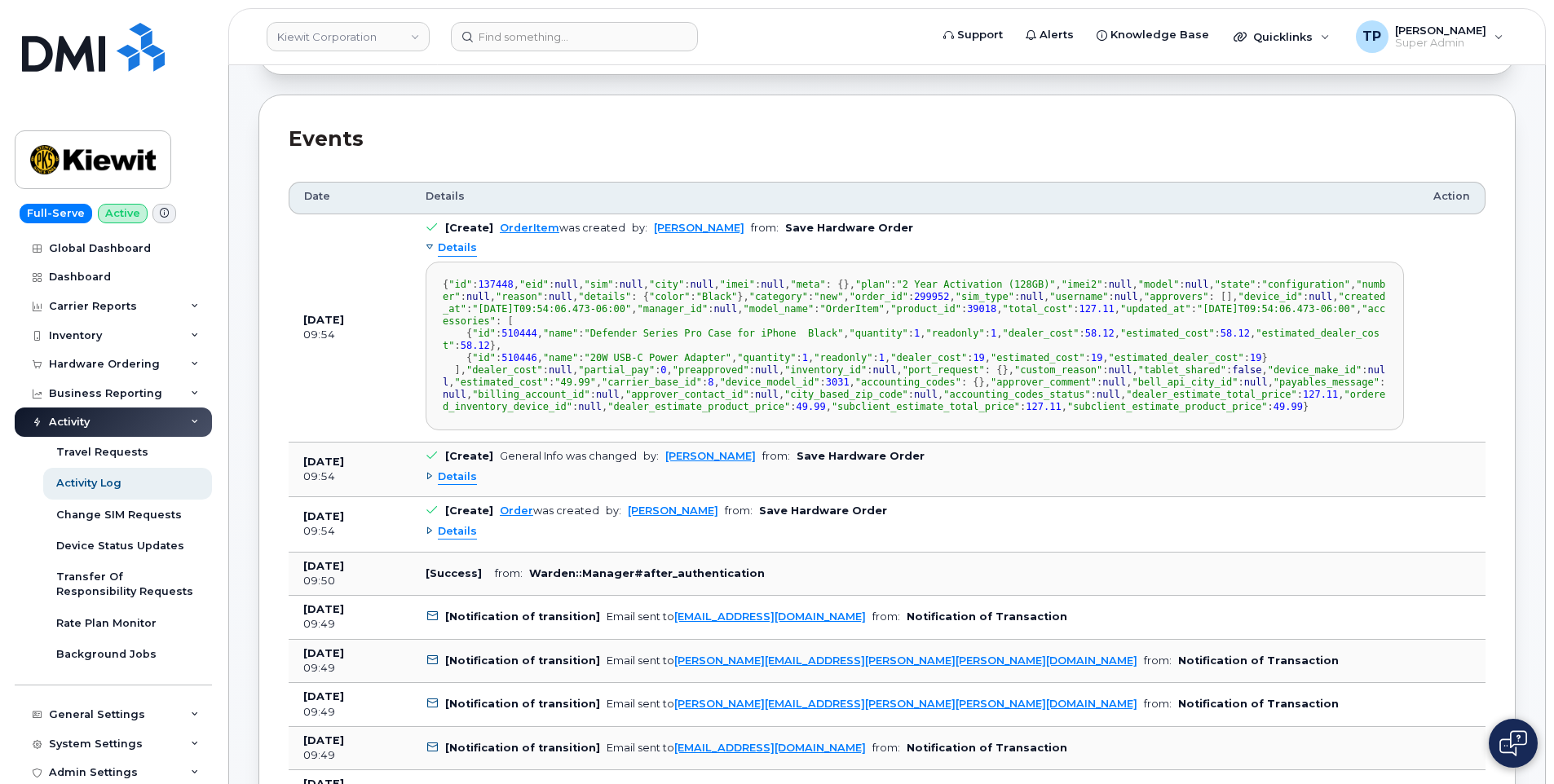
scroll to position [408, 0]
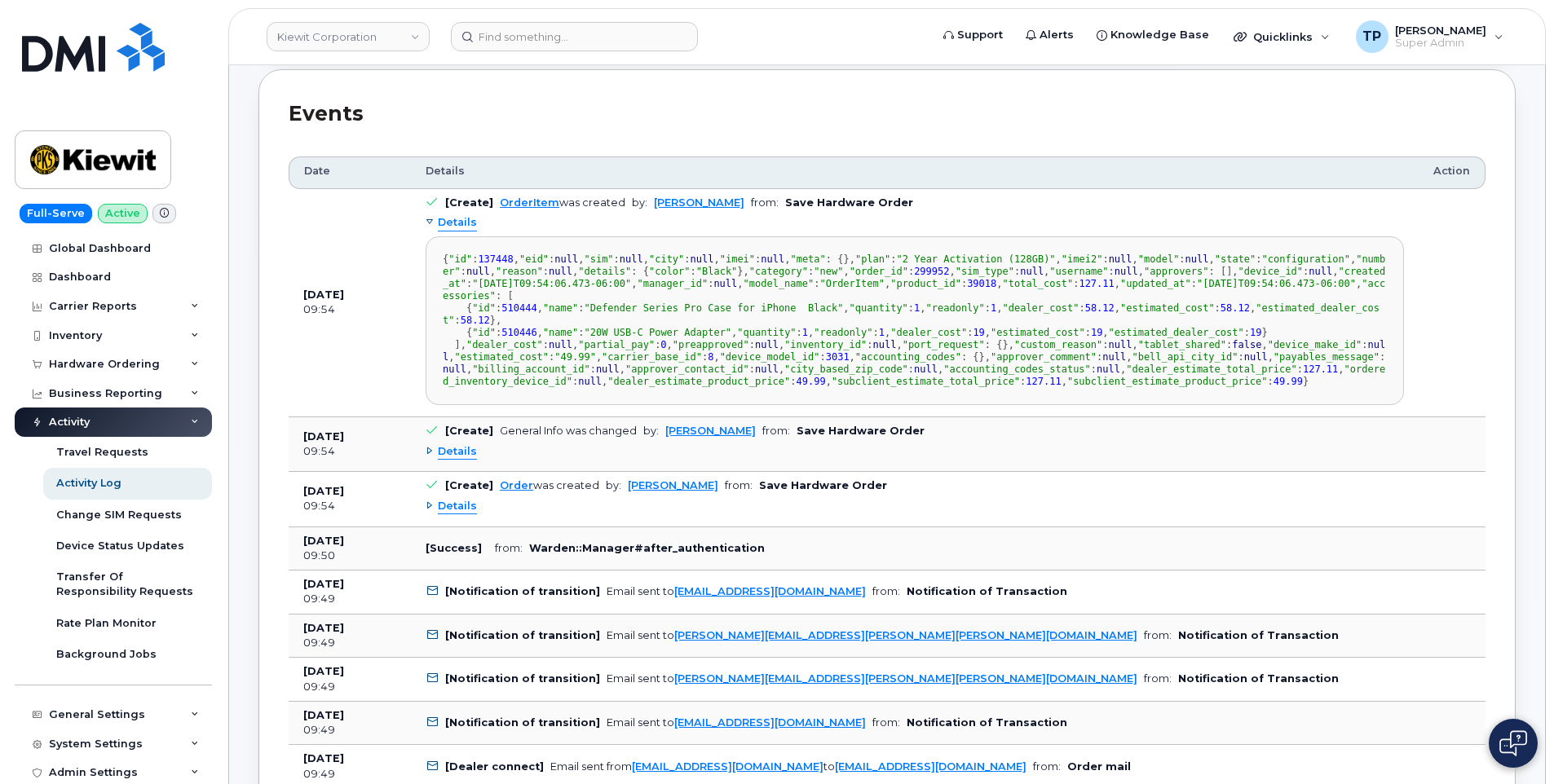
click at [441, 220] on span "Details" at bounding box center [457, 223] width 39 height 16
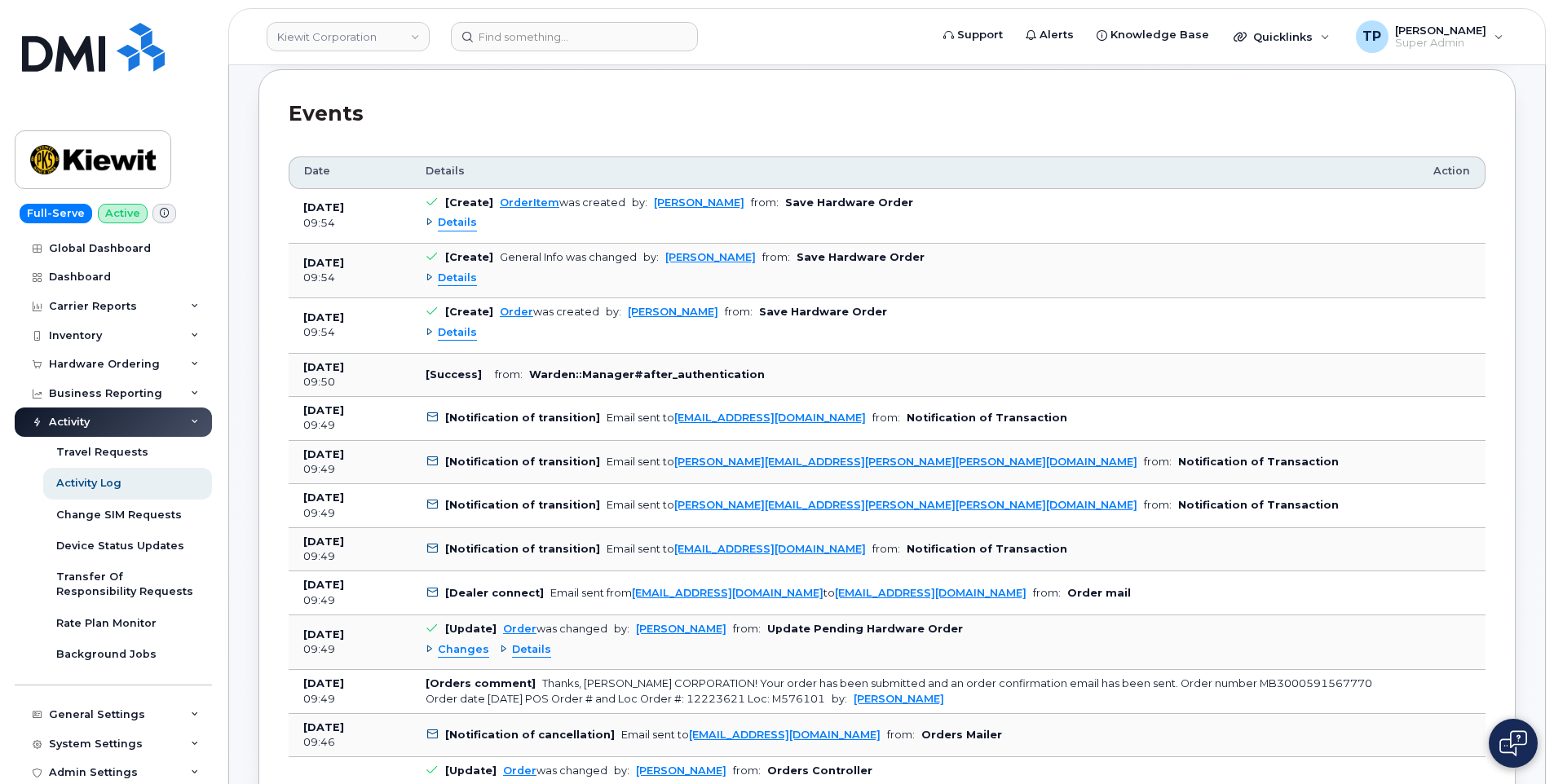
click at [463, 333] on span "Details" at bounding box center [457, 333] width 39 height 16
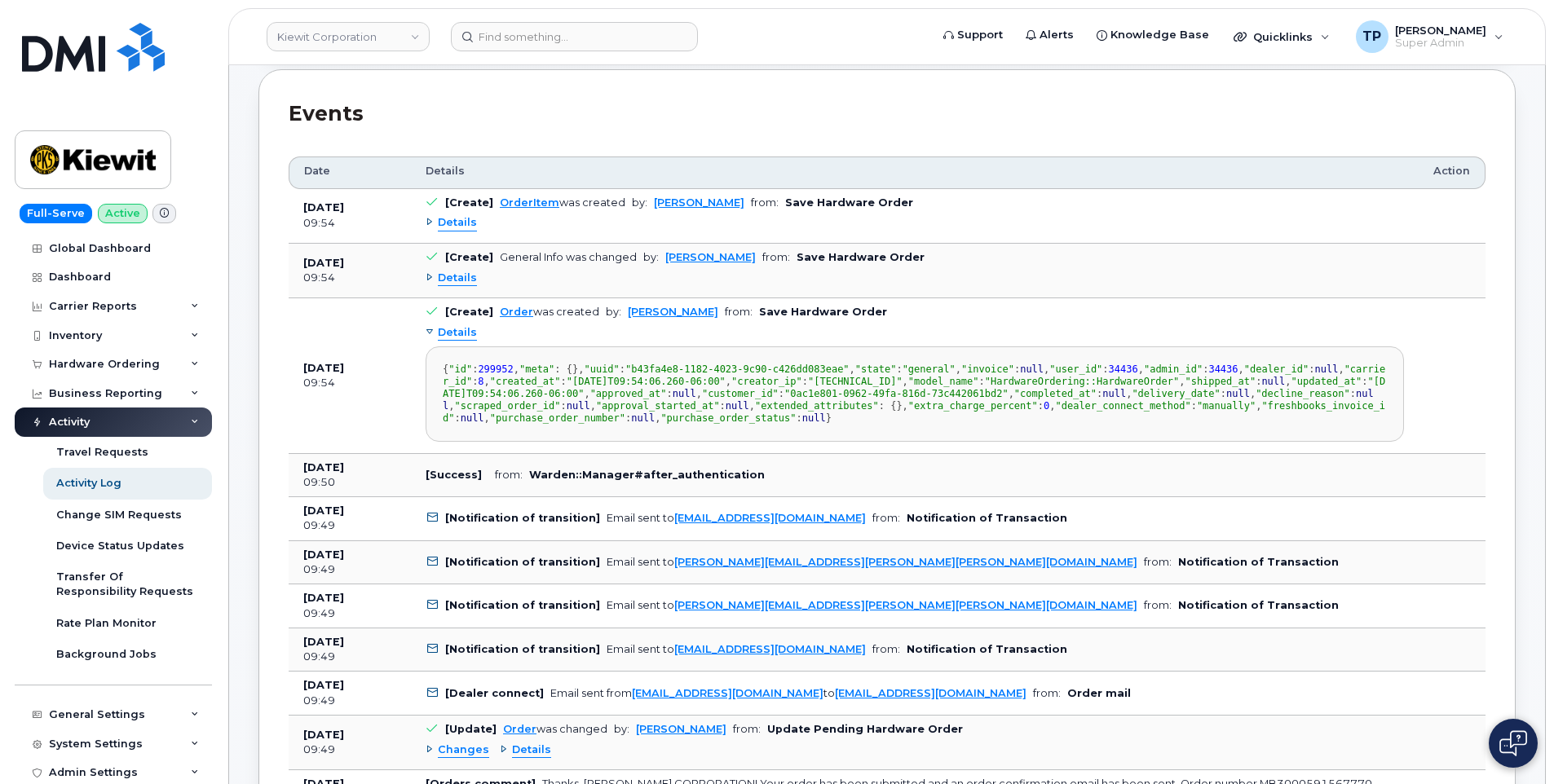
click at [463, 333] on span "Details" at bounding box center [457, 333] width 39 height 16
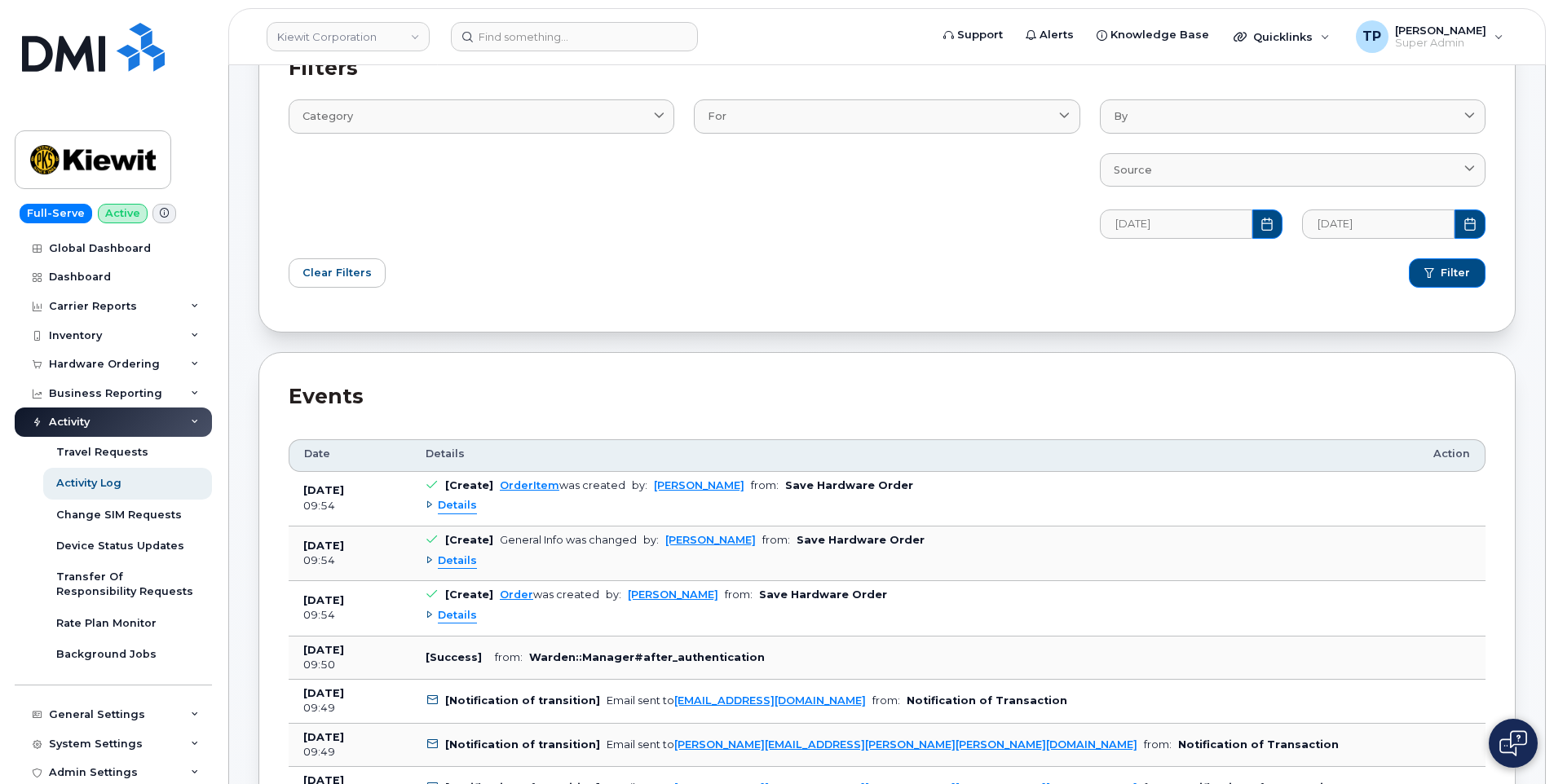
scroll to position [0, 0]
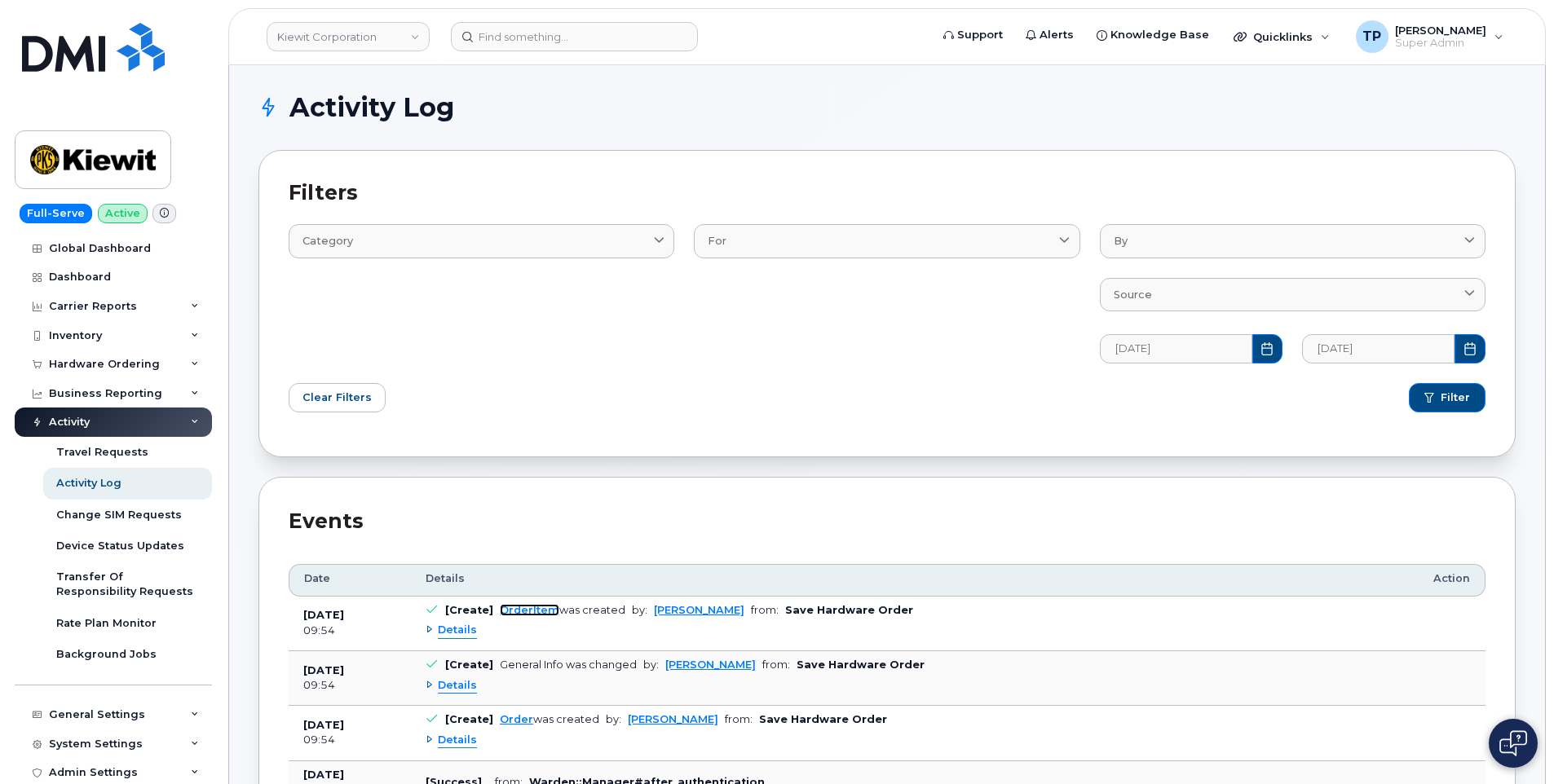
click at [512, 609] on link "OrderItem" at bounding box center [529, 609] width 60 height 12
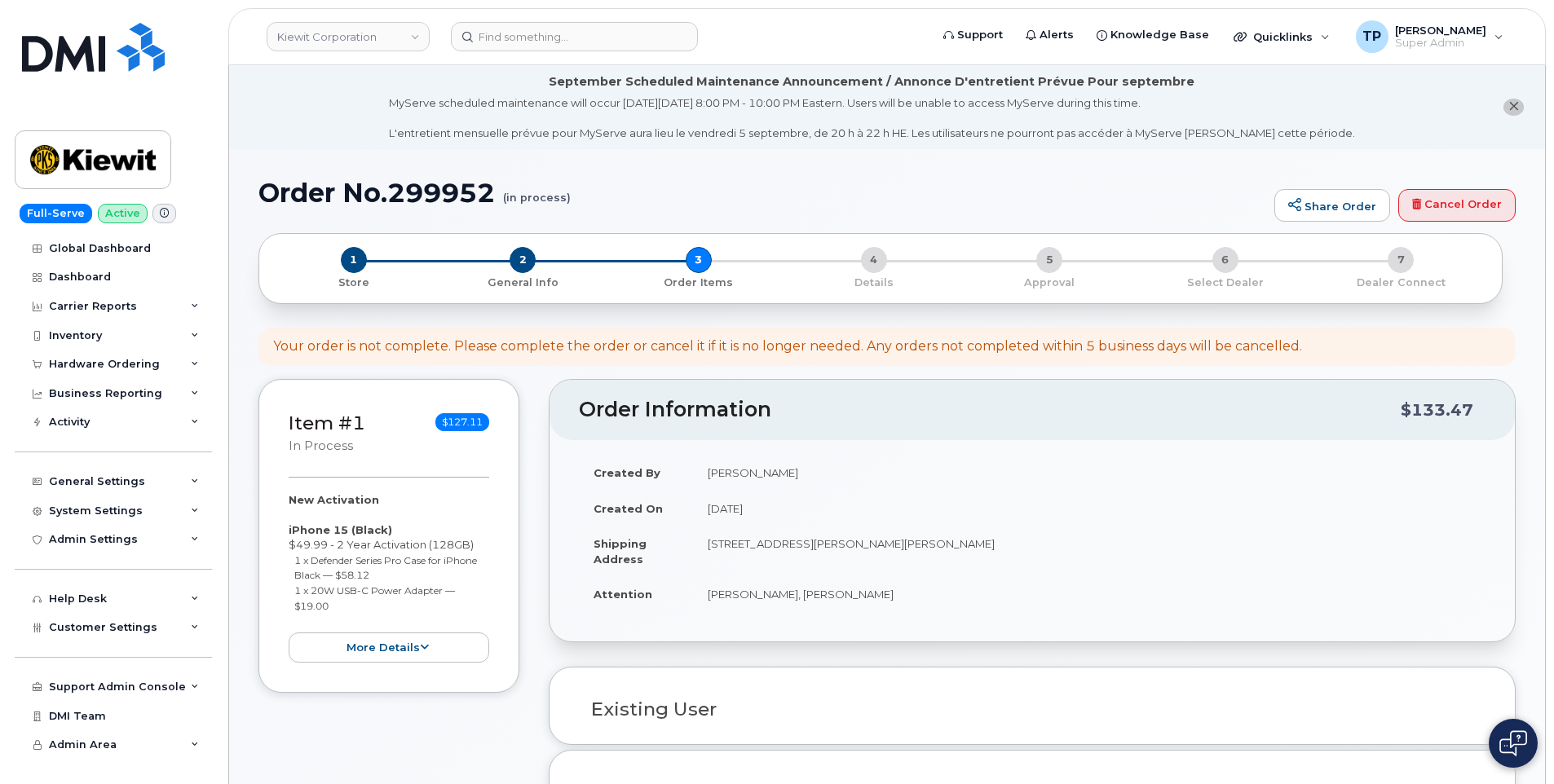
select select
